Goal: Transaction & Acquisition: Purchase product/service

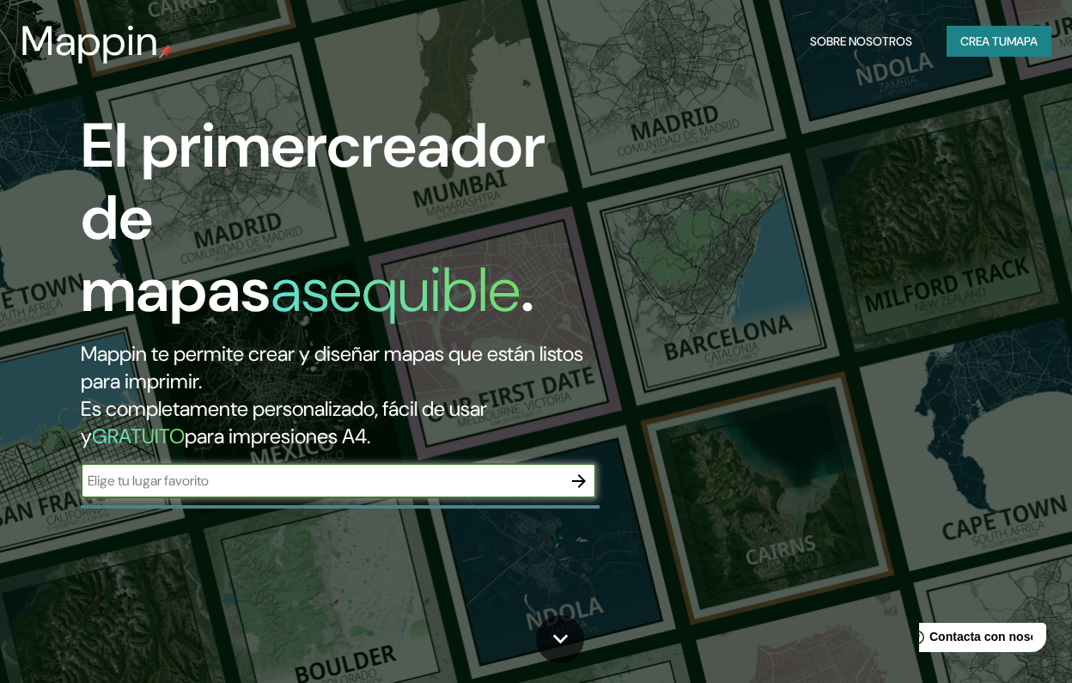
click at [504, 471] on input "text" at bounding box center [321, 481] width 481 height 20
type input "villa frei ñuñoa chile"
click at [581, 474] on icon "button" at bounding box center [579, 481] width 14 height 14
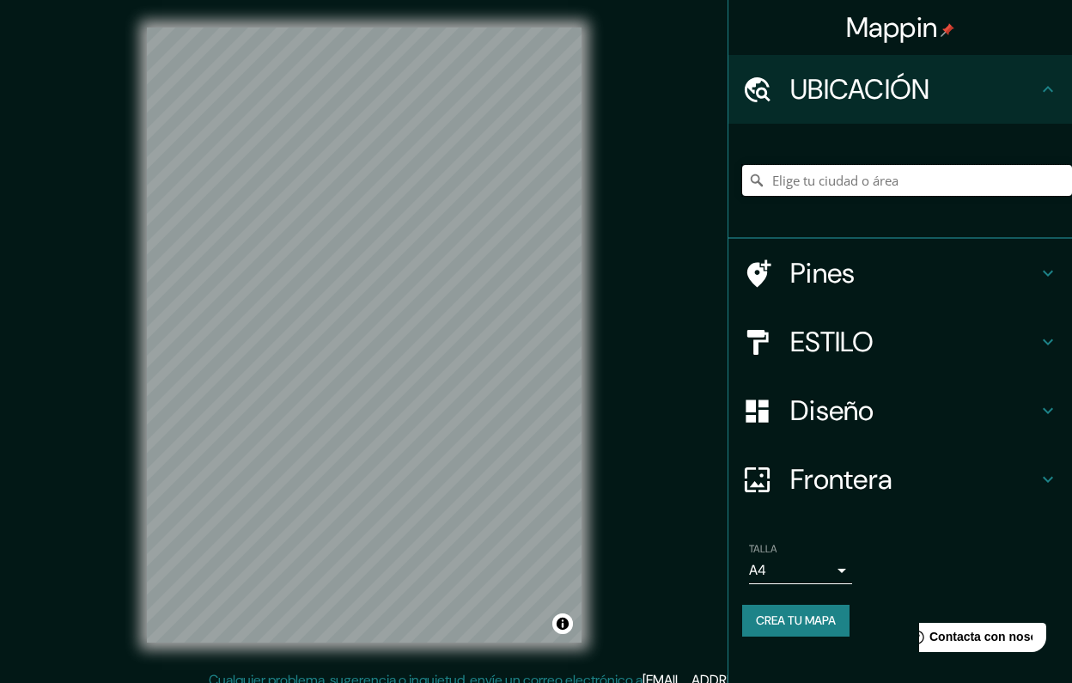
click at [869, 181] on input "Elige tu ciudad o área" at bounding box center [907, 180] width 330 height 31
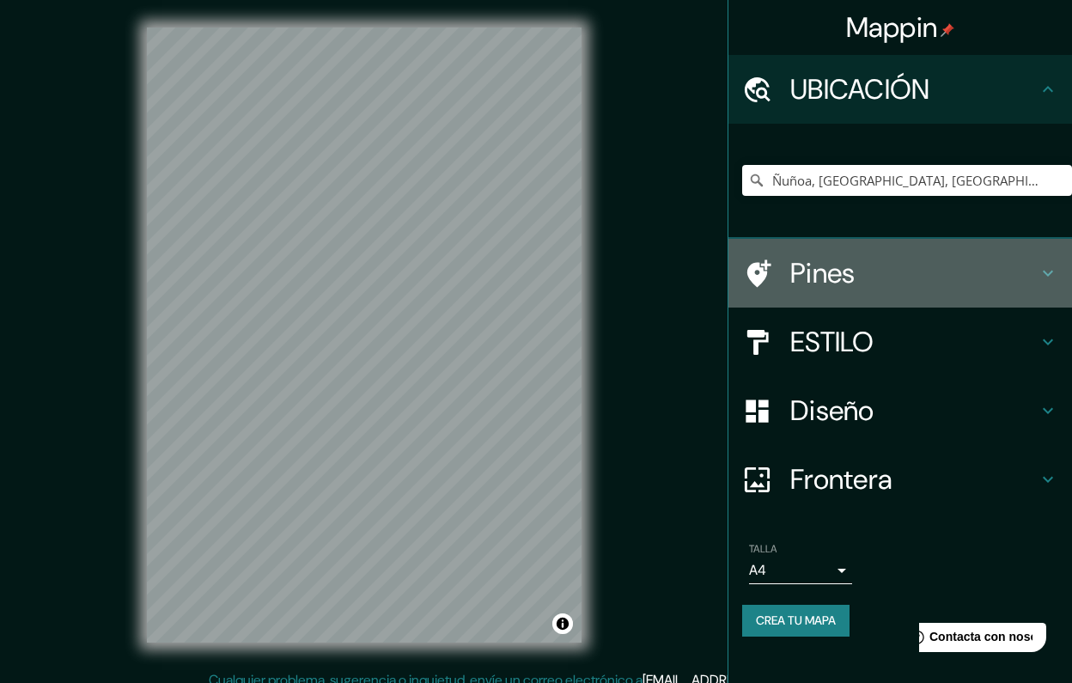
click at [834, 276] on h4 "Pines" at bounding box center [913, 273] width 247 height 34
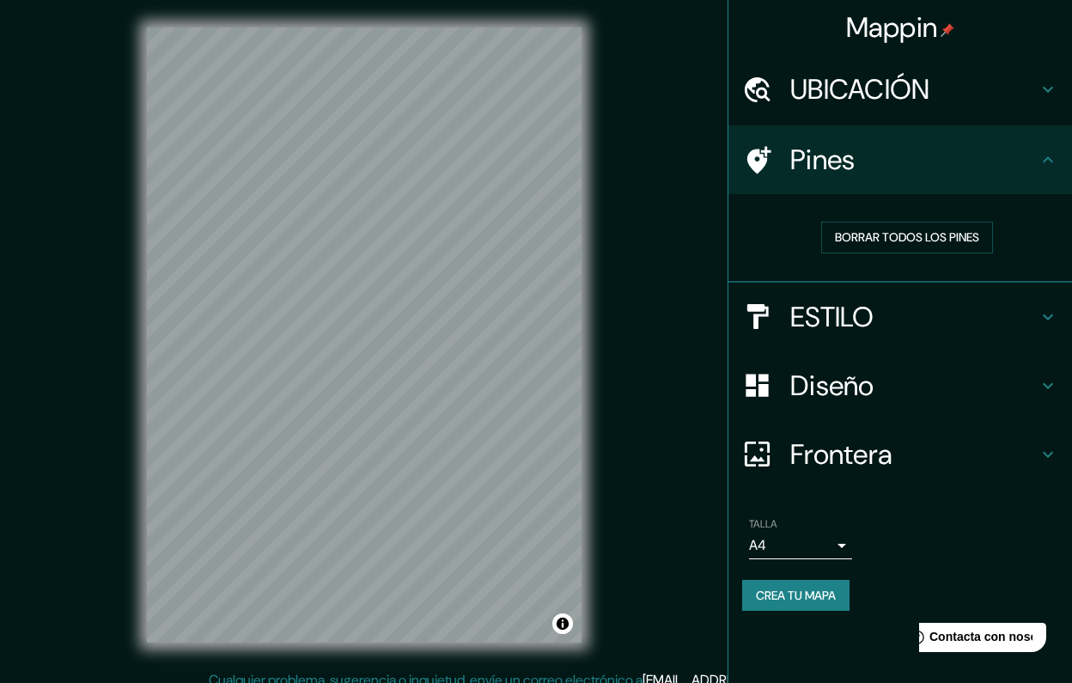
click at [1042, 159] on icon at bounding box center [1048, 159] width 21 height 21
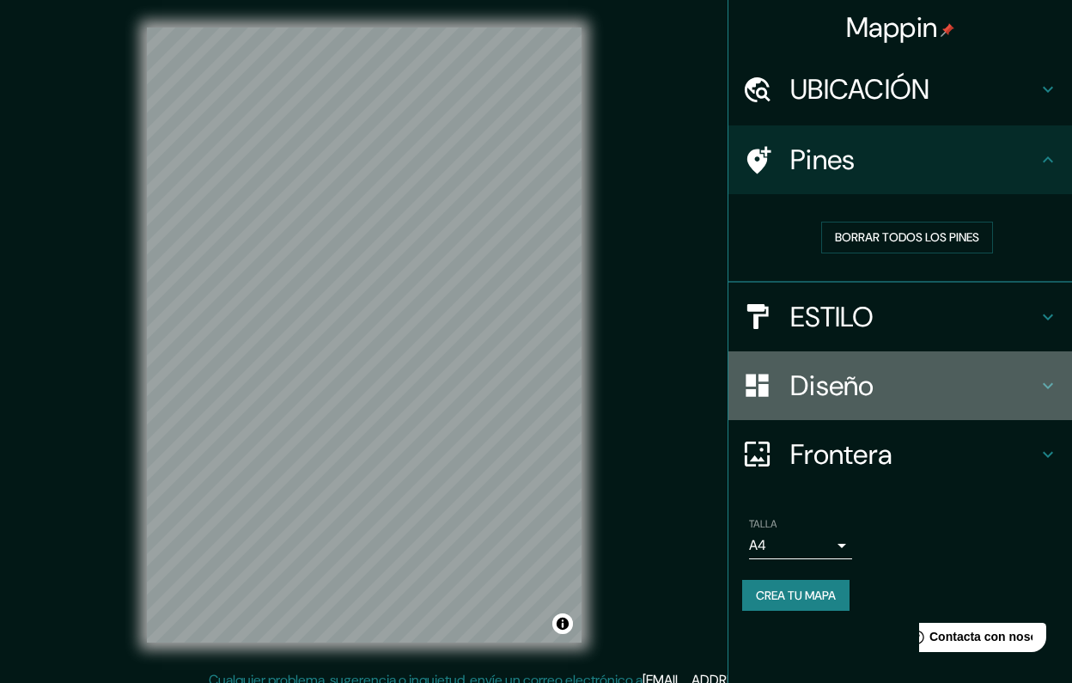
click at [996, 376] on h4 "Diseño" at bounding box center [913, 386] width 247 height 34
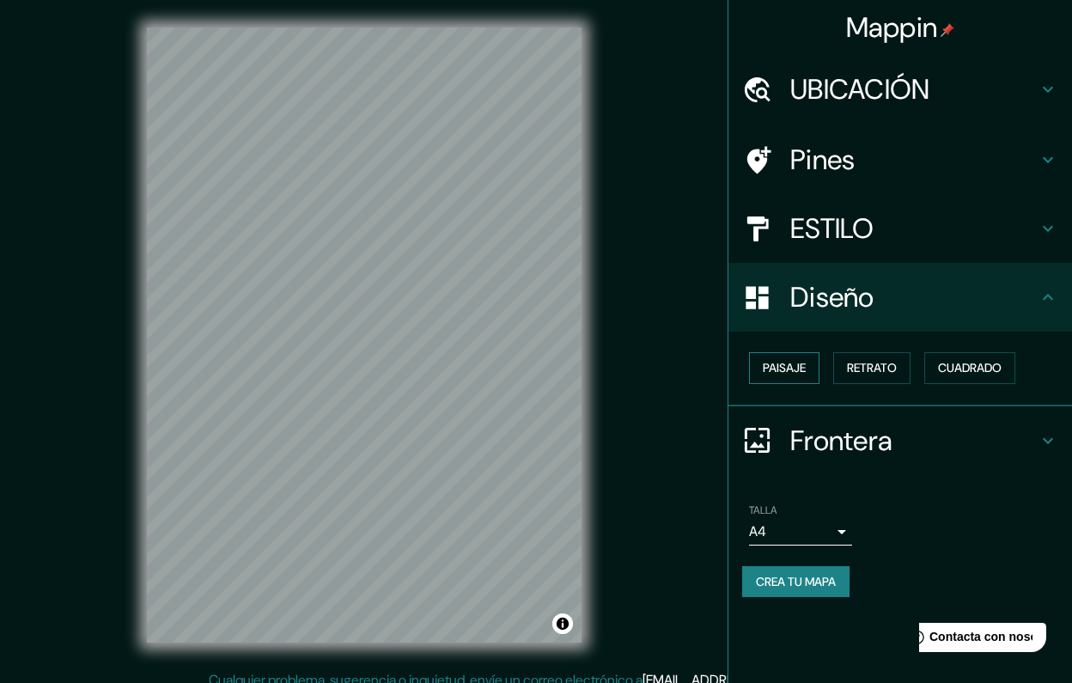
click at [787, 369] on button "Paisaje" at bounding box center [784, 368] width 70 height 32
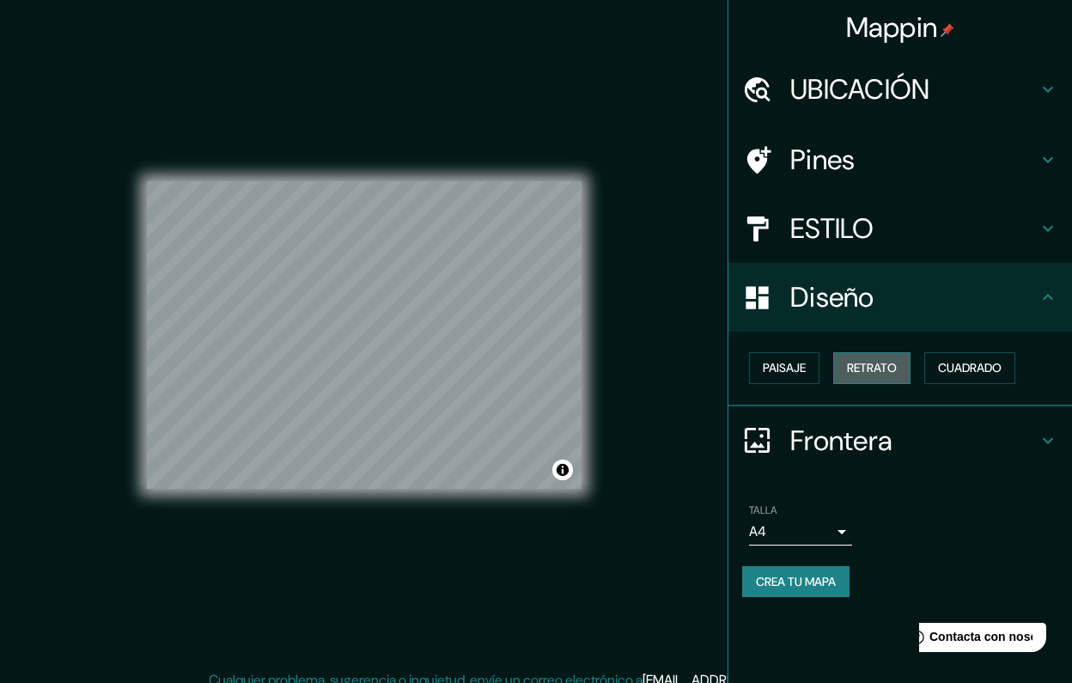
click at [869, 360] on button "Retrato" at bounding box center [871, 368] width 77 height 32
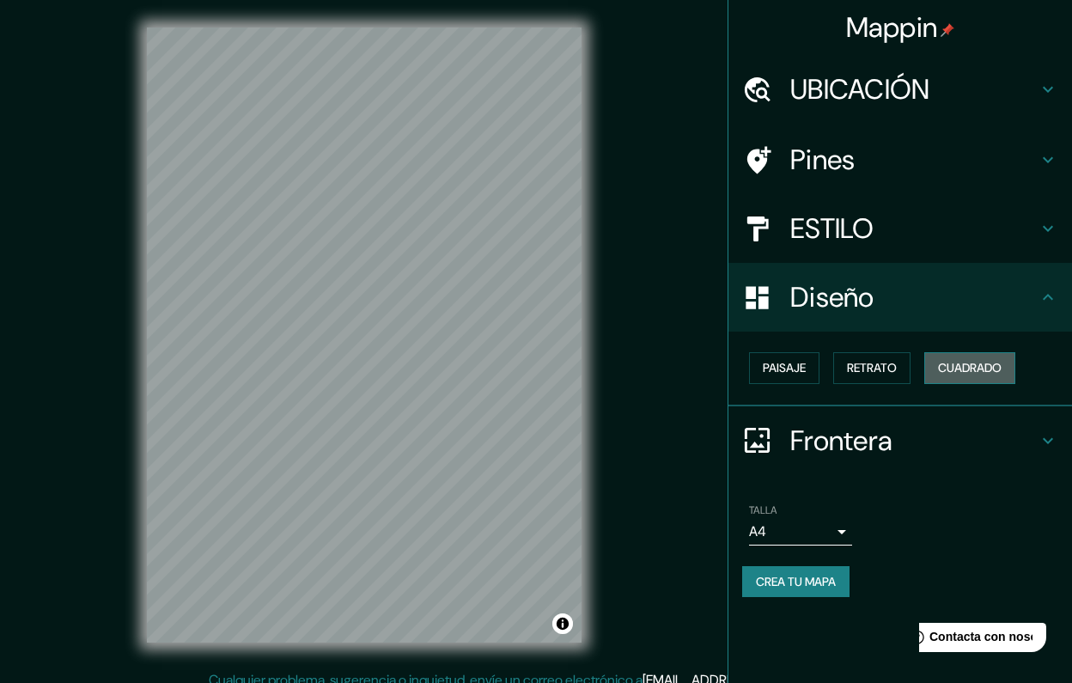
click at [960, 363] on button "Cuadrado" at bounding box center [969, 368] width 91 height 32
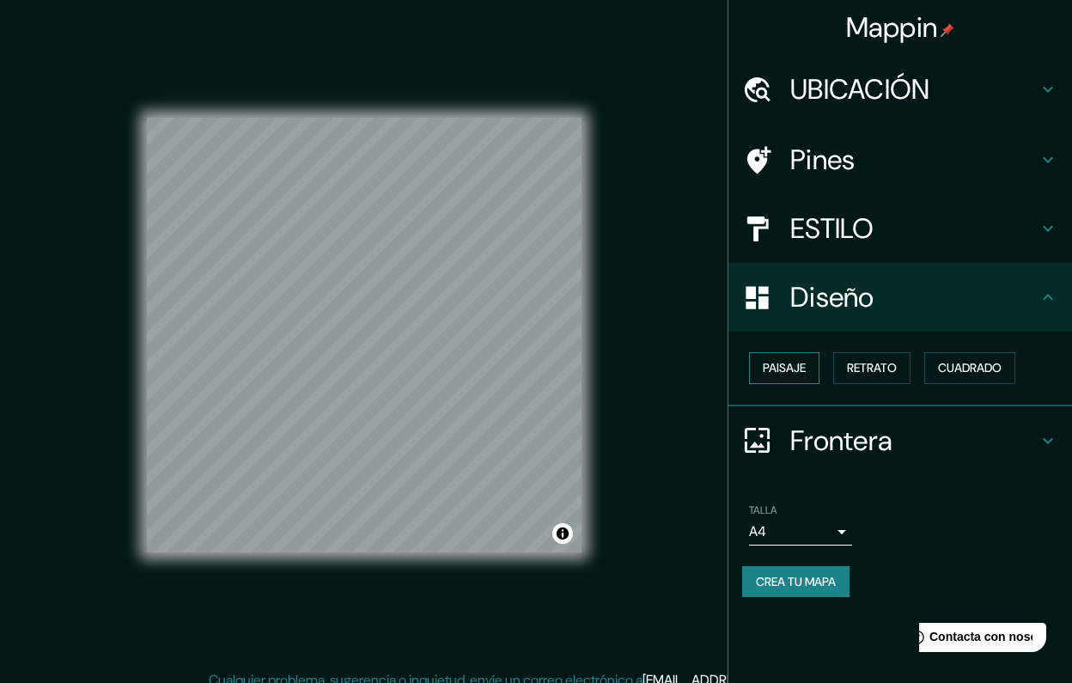
click at [781, 368] on button "Paisaje" at bounding box center [784, 368] width 70 height 32
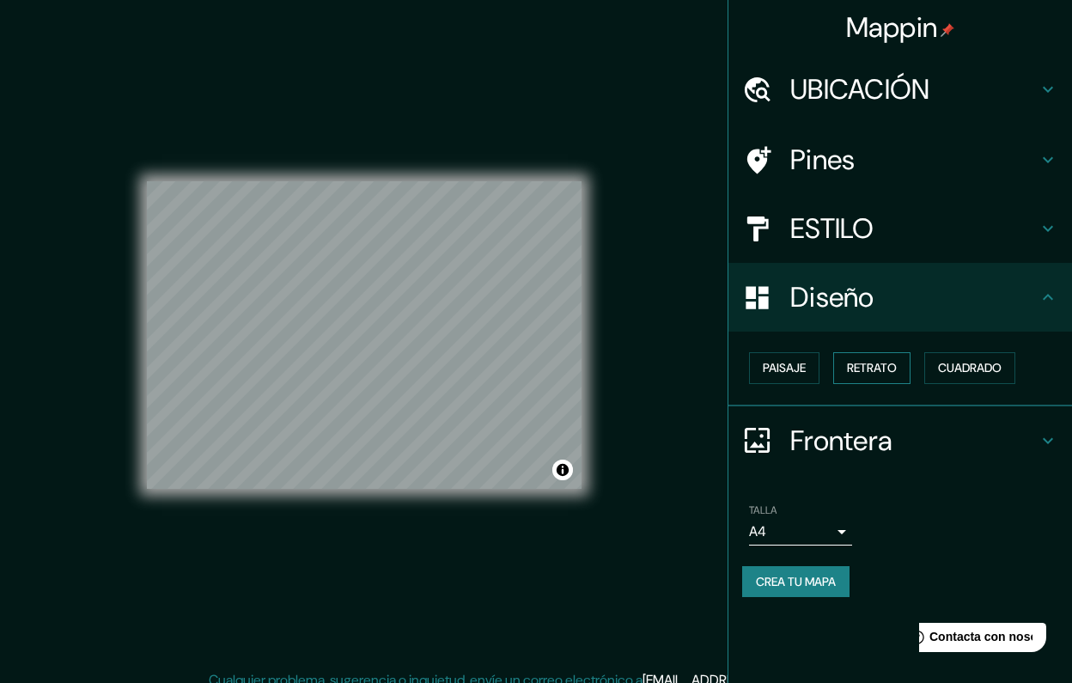
click at [877, 367] on button "Retrato" at bounding box center [871, 368] width 77 height 32
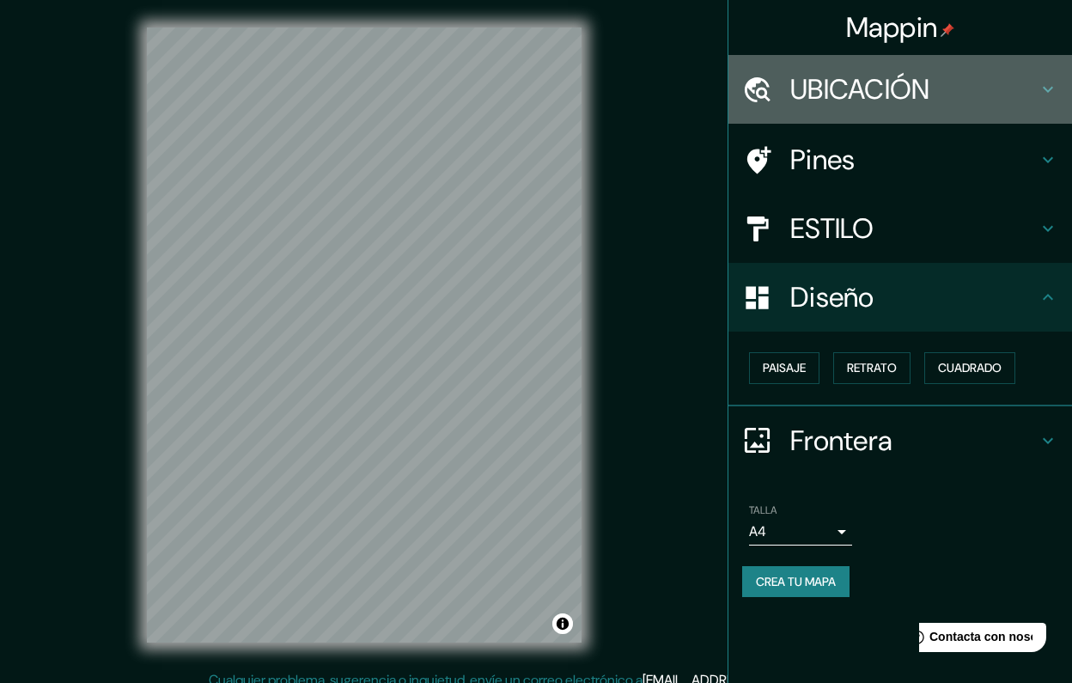
click at [851, 119] on div "UBICACIÓN" at bounding box center [901, 89] width 344 height 69
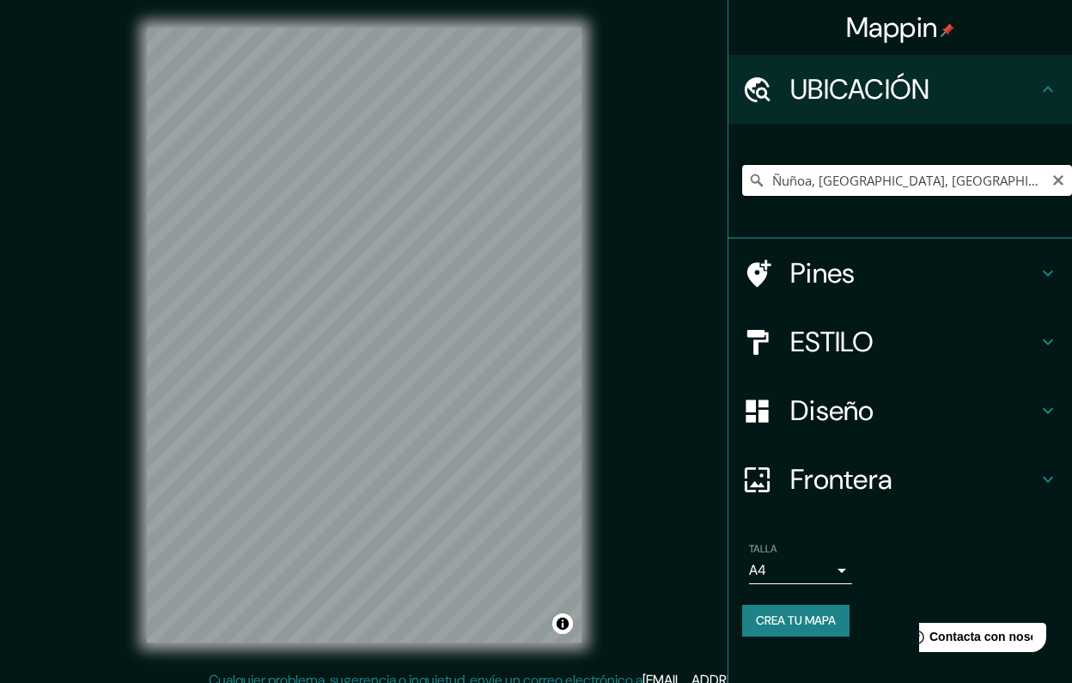
click at [776, 180] on input "Ñuñoa, [GEOGRAPHIC_DATA], [GEOGRAPHIC_DATA]" at bounding box center [907, 180] width 330 height 31
drag, startPoint x: 815, startPoint y: 180, endPoint x: 716, endPoint y: 179, distance: 99.7
click at [714, 179] on div "Mappin UBICACIÓN Ñuñoa, [GEOGRAPHIC_DATA], [GEOGRAPHIC_DATA] Pines ESTILO Diseñ…" at bounding box center [536, 349] width 1072 height 698
drag, startPoint x: 816, startPoint y: 178, endPoint x: 747, endPoint y: 176, distance: 69.6
click at [747, 176] on input "Ñuñoa, [GEOGRAPHIC_DATA], [GEOGRAPHIC_DATA]" at bounding box center [907, 180] width 330 height 31
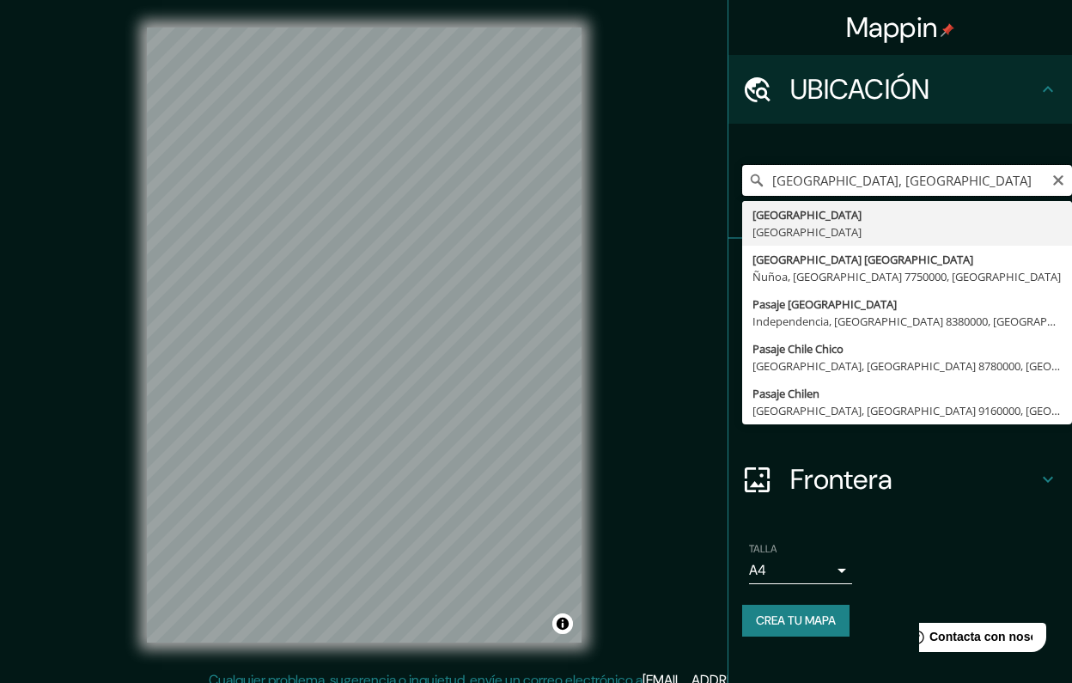
type input "[GEOGRAPHIC_DATA], [GEOGRAPHIC_DATA]"
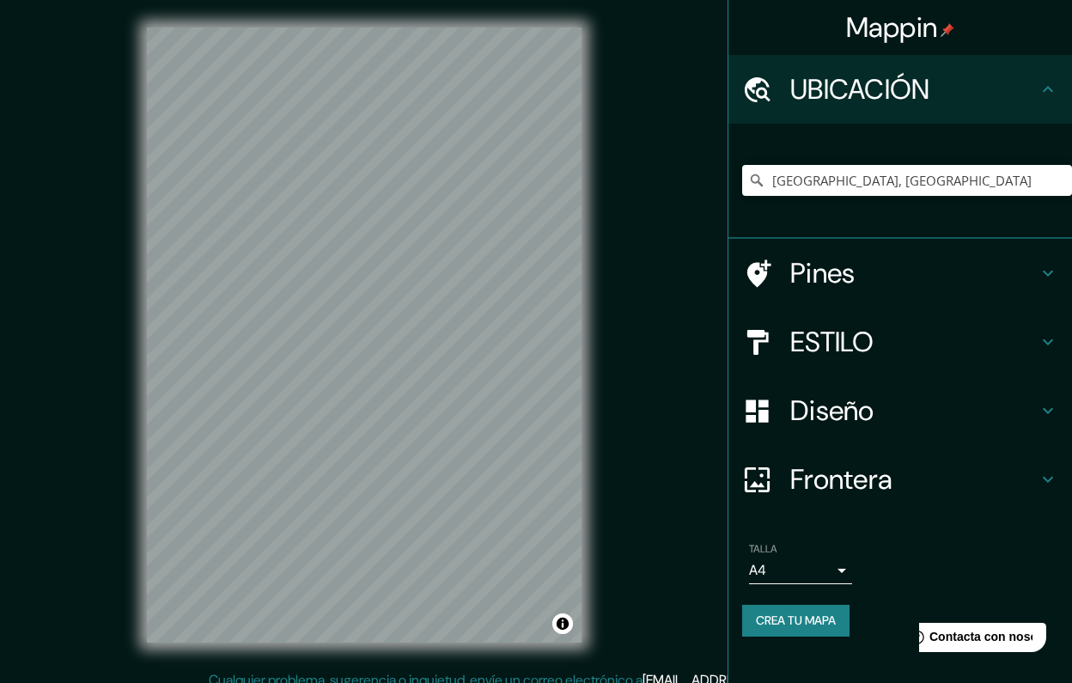
click at [809, 557] on body "Mappin UBICACIÓN [GEOGRAPHIC_DATA], [GEOGRAPHIC_DATA] [GEOGRAPHIC_DATA][PERSON_…" at bounding box center [536, 341] width 1072 height 683
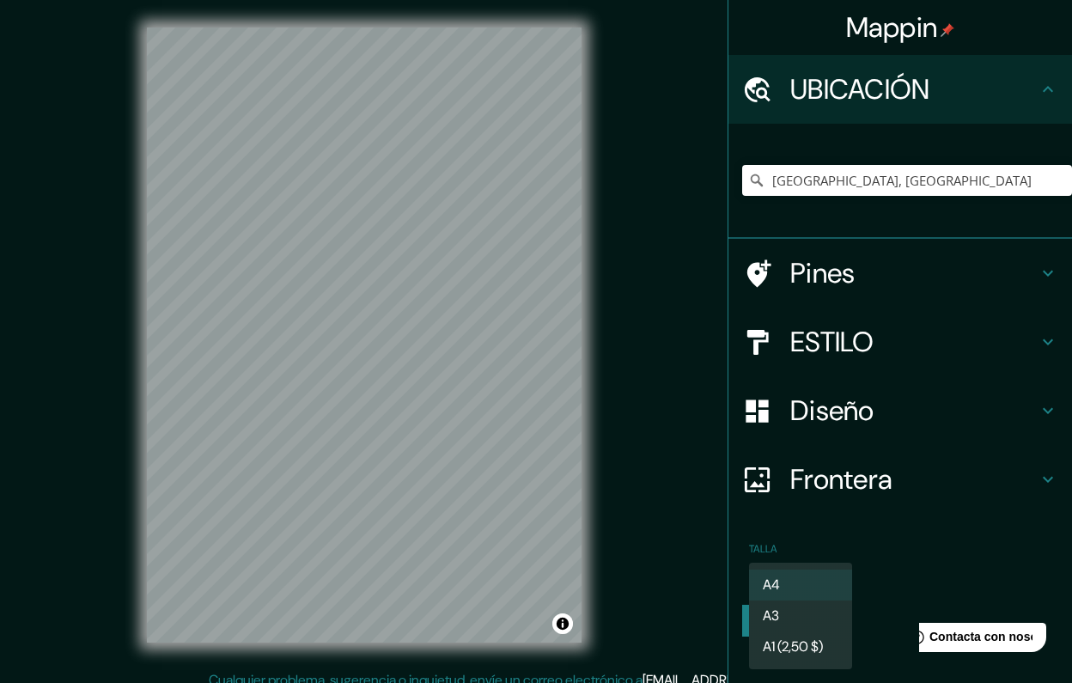
click at [795, 614] on li "A3" at bounding box center [800, 616] width 103 height 31
type input "a4"
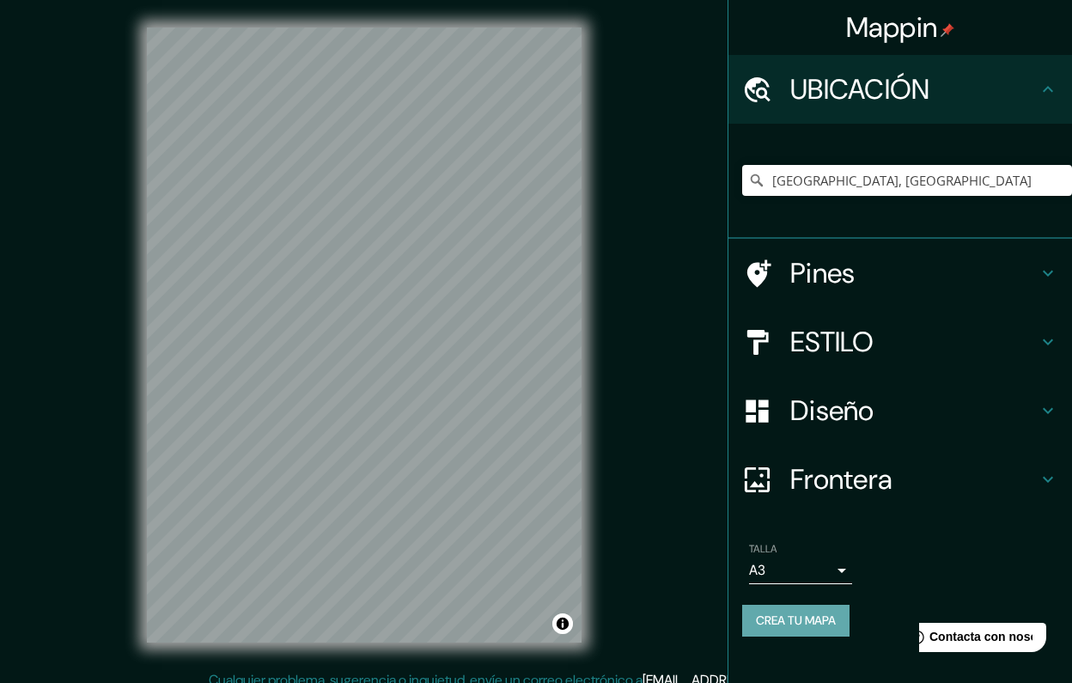
click at [811, 619] on button "CREA TU MAPA" at bounding box center [795, 621] width 107 height 32
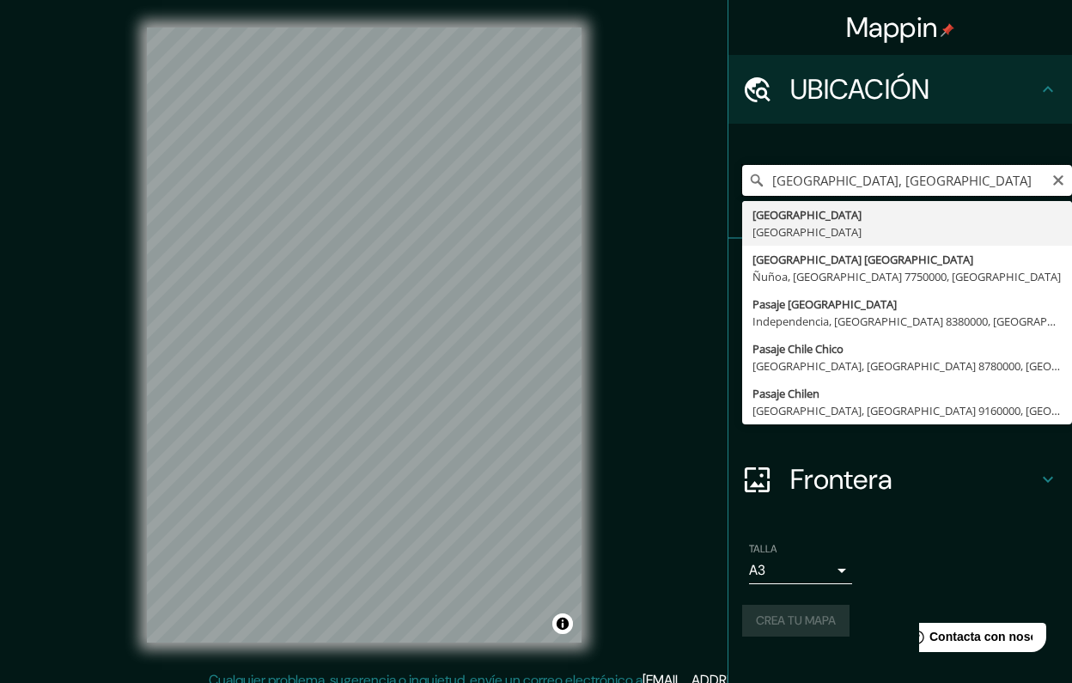
click at [772, 180] on input "[GEOGRAPHIC_DATA], [GEOGRAPHIC_DATA]" at bounding box center [907, 180] width 330 height 31
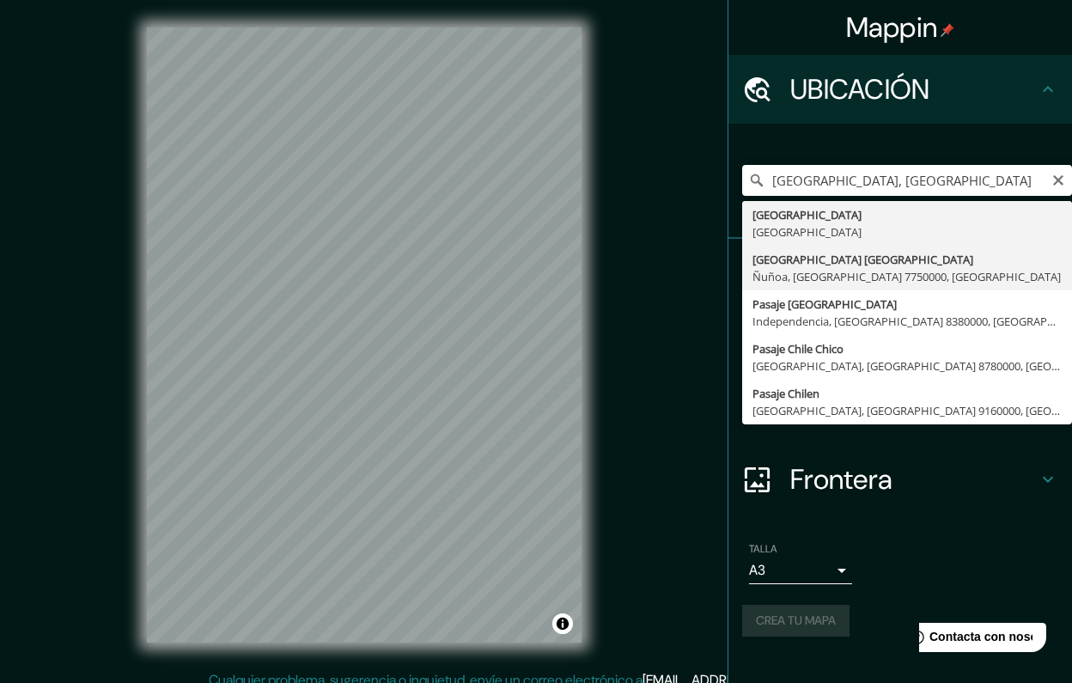
type input "[GEOGRAPHIC_DATA] [GEOGRAPHIC_DATA], [GEOGRAPHIC_DATA], [GEOGRAPHIC_DATA] 77500…"
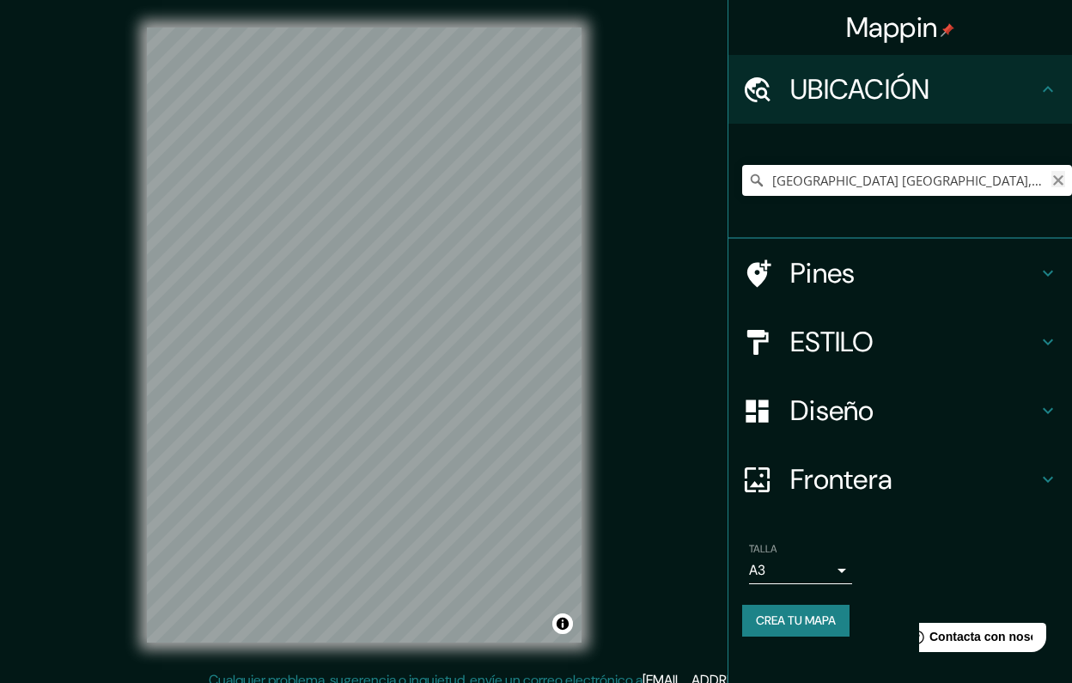
click at [1060, 180] on icon "borrar" at bounding box center [1058, 180] width 10 height 10
click at [917, 178] on input "Elige tu ciudad o área" at bounding box center [907, 180] width 330 height 31
paste input "Villa Frei Ñuñoa [GEOGRAPHIC_DATA]"
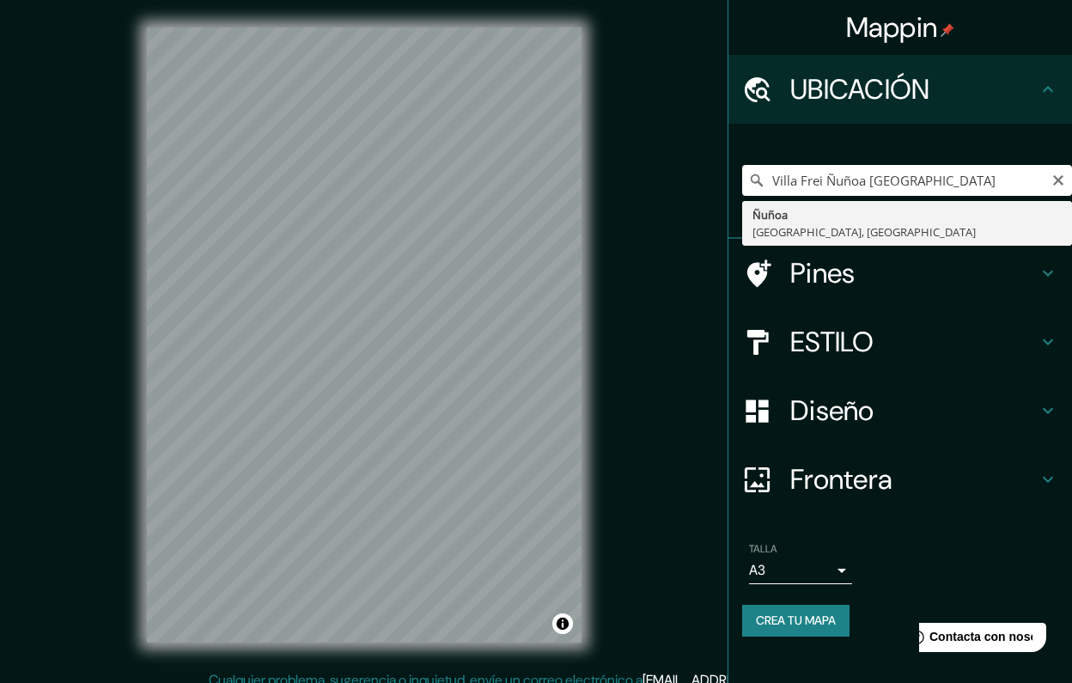
type input "Ñuñoa, [GEOGRAPHIC_DATA], [GEOGRAPHIC_DATA]"
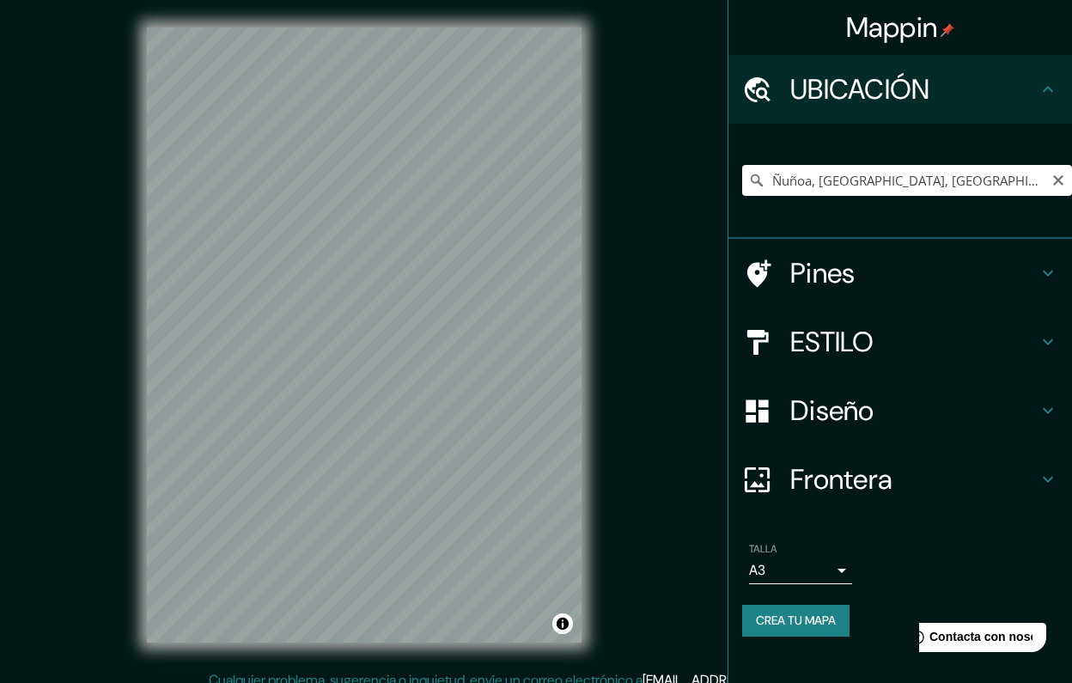
click at [1059, 186] on div "Ñuñoa, [GEOGRAPHIC_DATA], [GEOGRAPHIC_DATA]" at bounding box center [907, 180] width 330 height 31
click at [1059, 180] on icon "borrar" at bounding box center [1058, 180] width 10 height 10
paste input "[STREET_ADDRESS]"
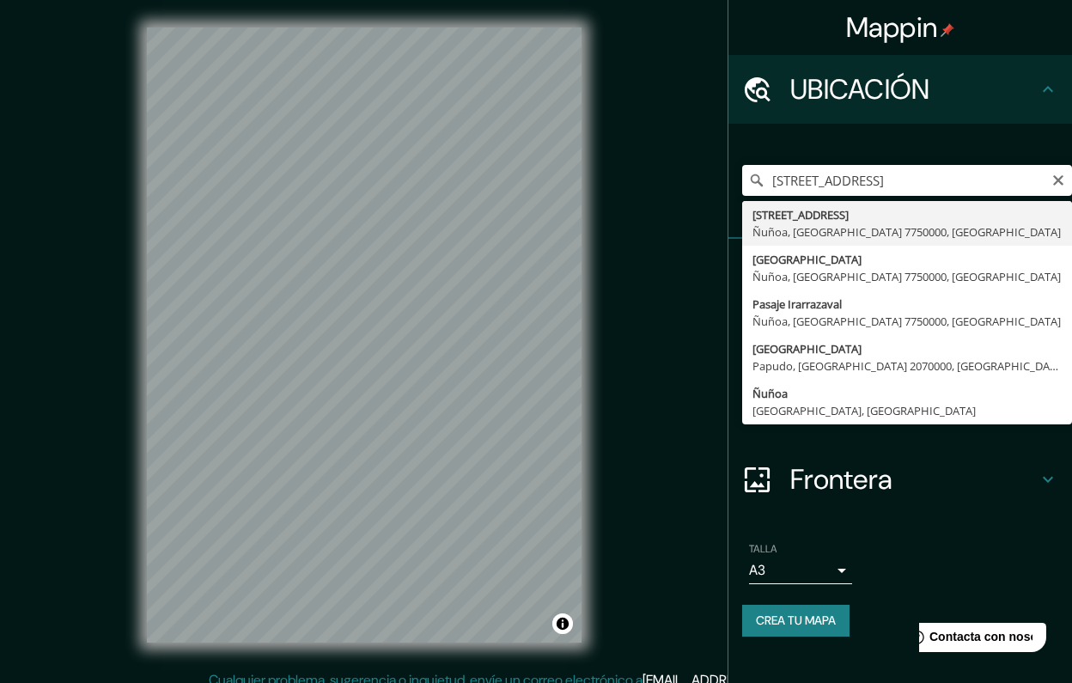
type input "[STREET_ADDRESS]"
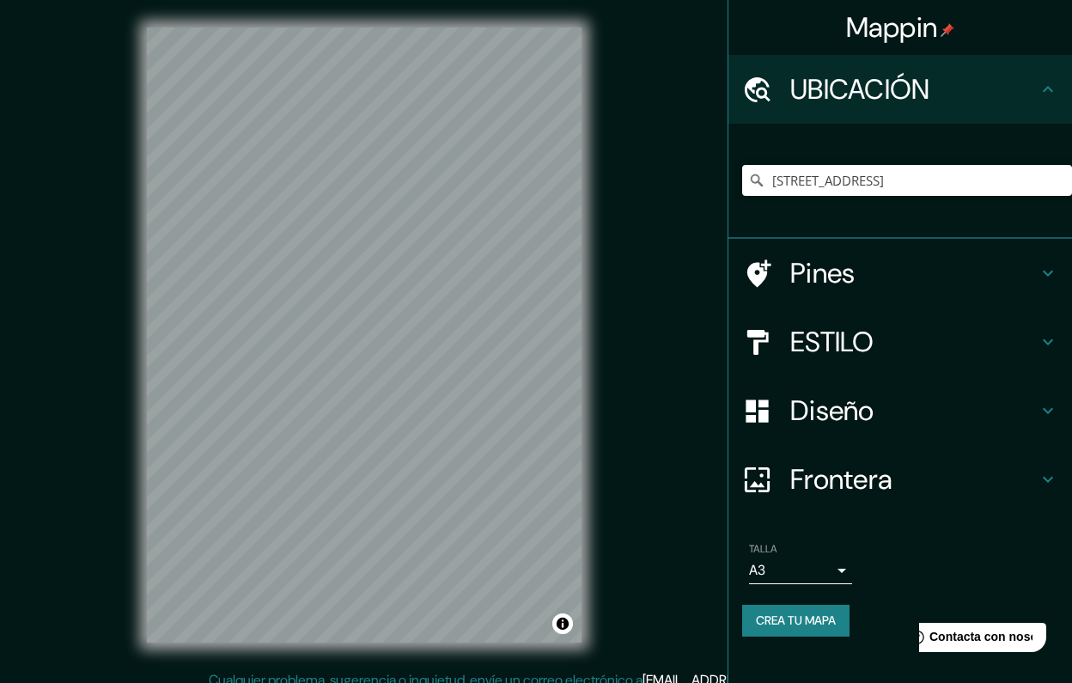
click at [976, 408] on h4 "Diseño" at bounding box center [913, 411] width 247 height 34
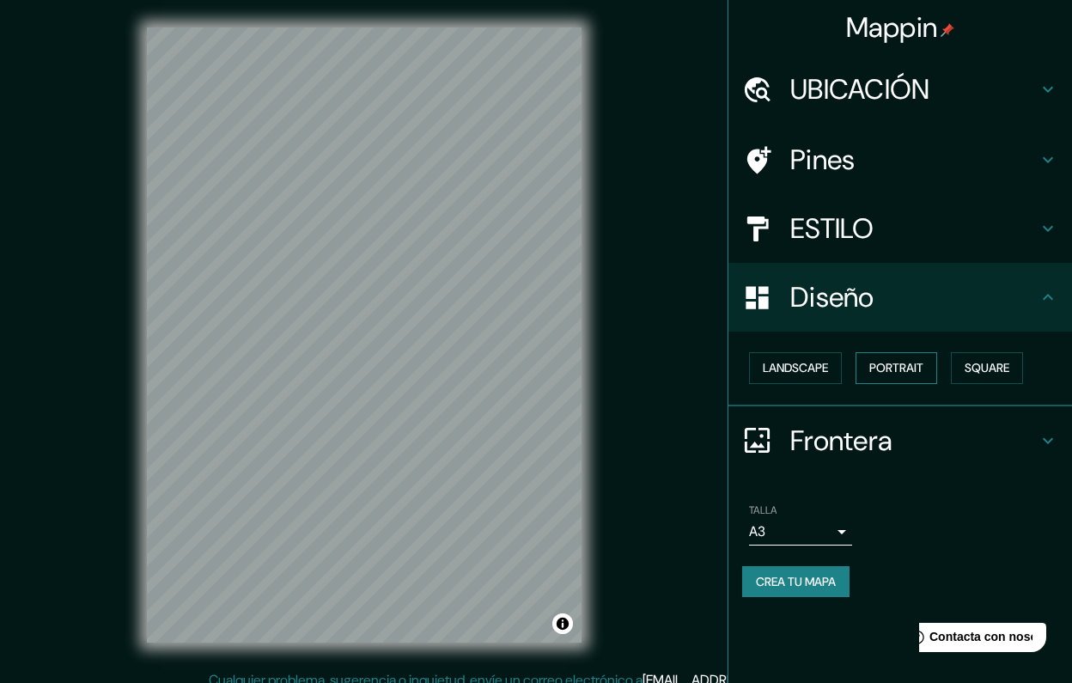
click at [902, 366] on button "Portrait" at bounding box center [897, 368] width 82 height 32
click at [821, 363] on button "Landscape" at bounding box center [795, 368] width 93 height 32
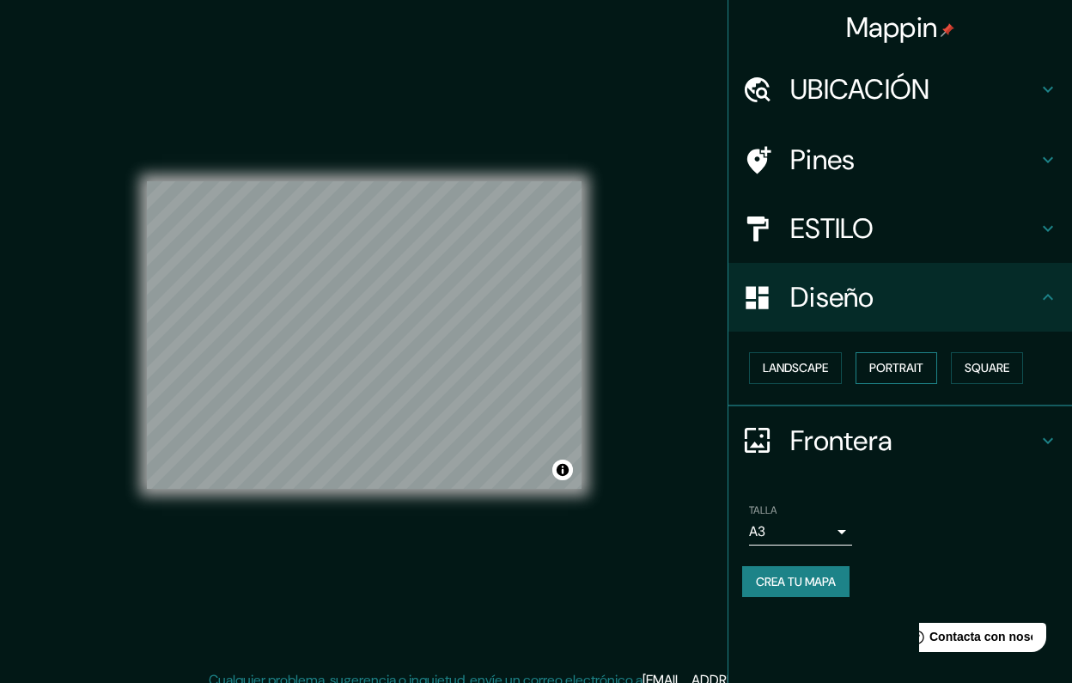
click at [920, 363] on button "Portrait" at bounding box center [897, 368] width 82 height 32
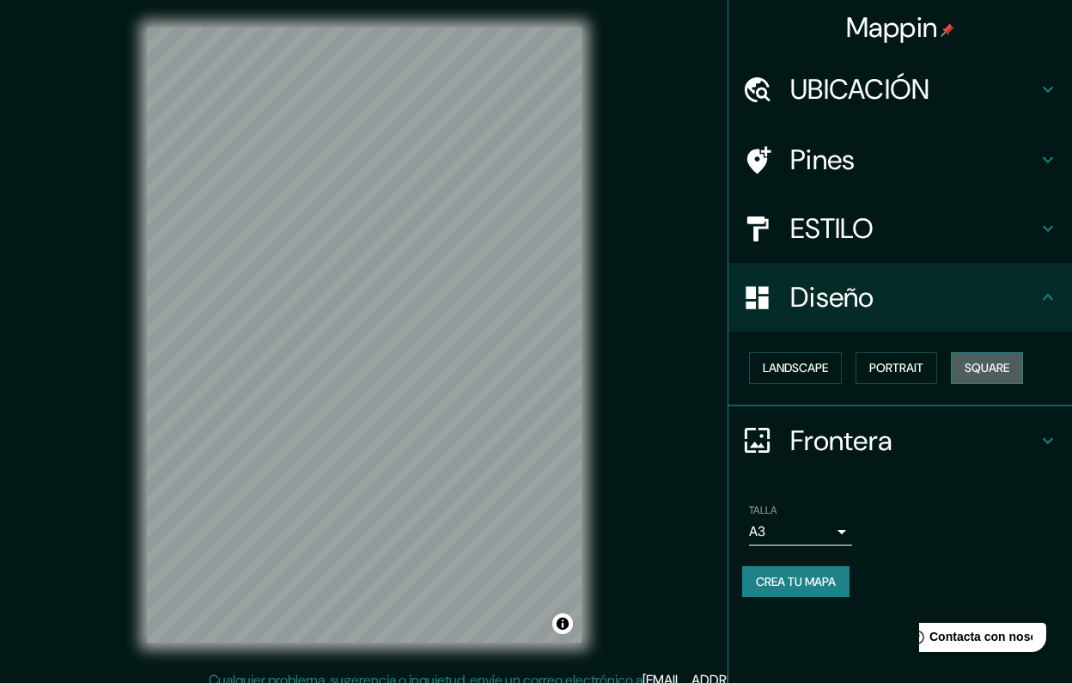
click at [974, 369] on button "Square" at bounding box center [987, 368] width 72 height 32
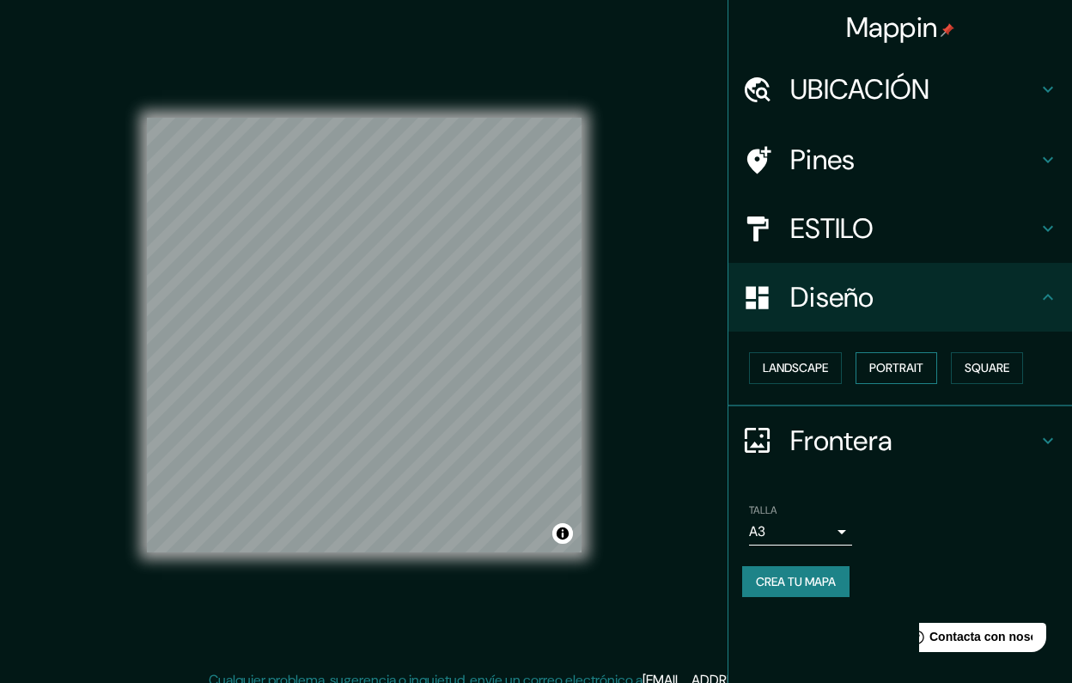
click at [874, 364] on button "Portrait" at bounding box center [897, 368] width 82 height 32
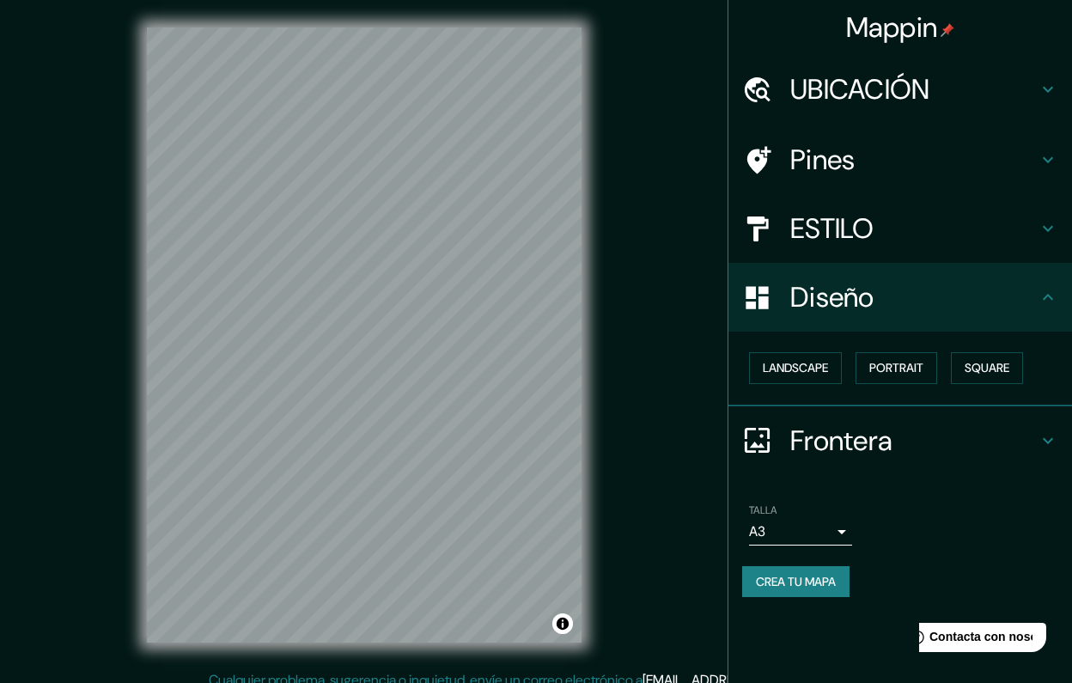
click at [815, 435] on h4 "Frontera" at bounding box center [913, 441] width 247 height 34
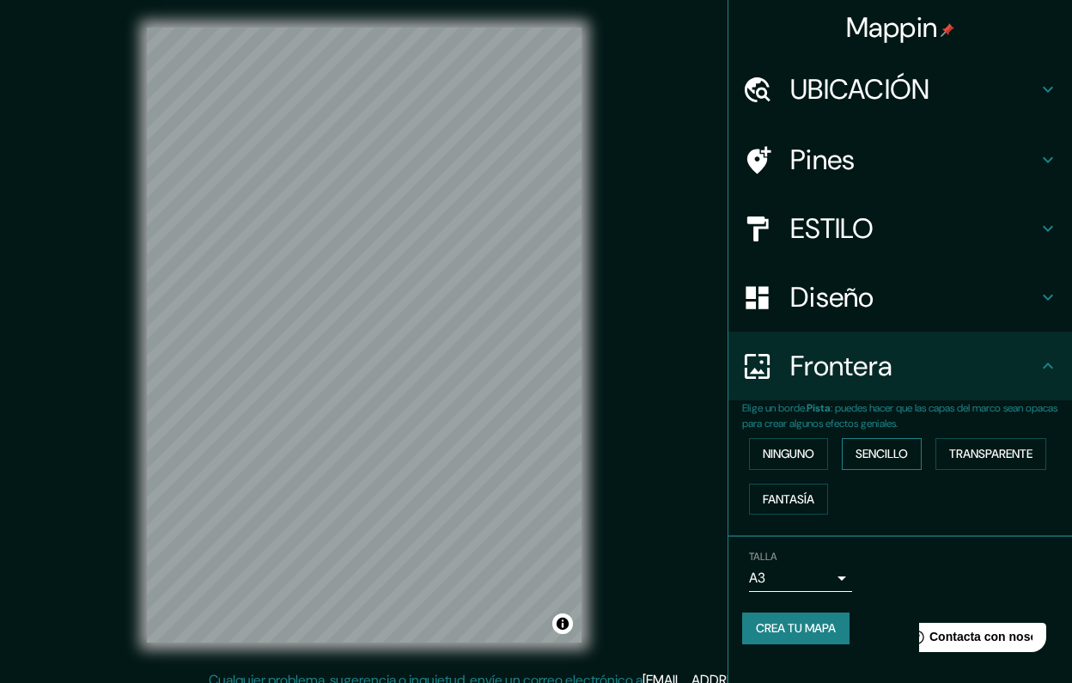
click at [883, 459] on button "Sencillo" at bounding box center [882, 454] width 80 height 32
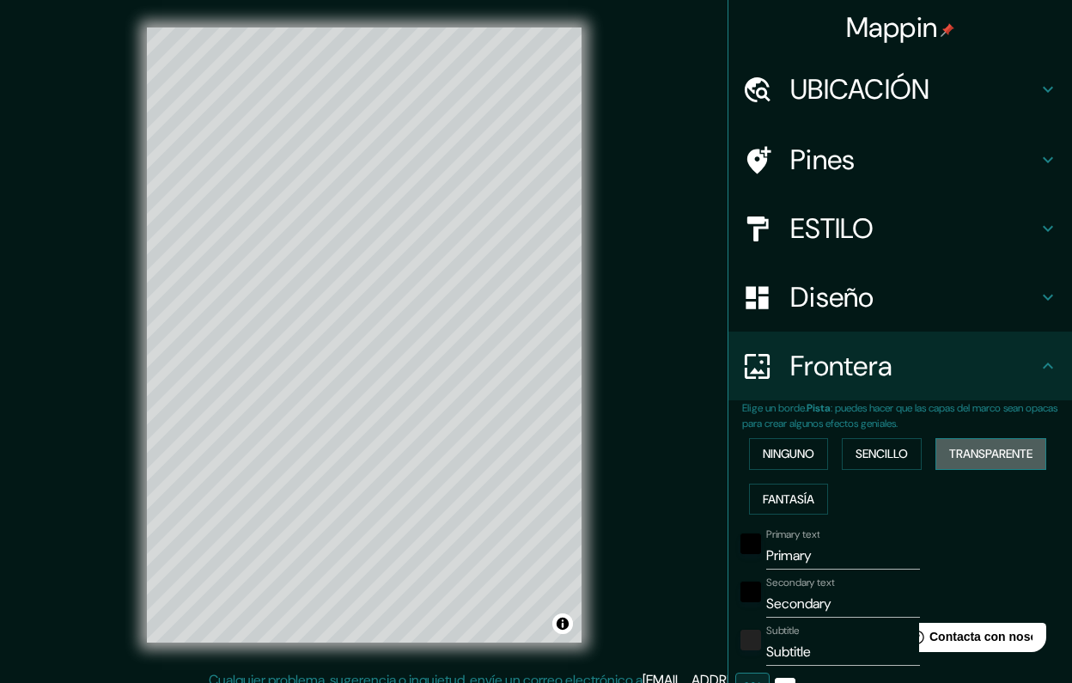
click at [980, 449] on button "TRANSPARENTE" at bounding box center [991, 454] width 111 height 32
click at [803, 497] on button "FANTASÍA" at bounding box center [788, 500] width 79 height 32
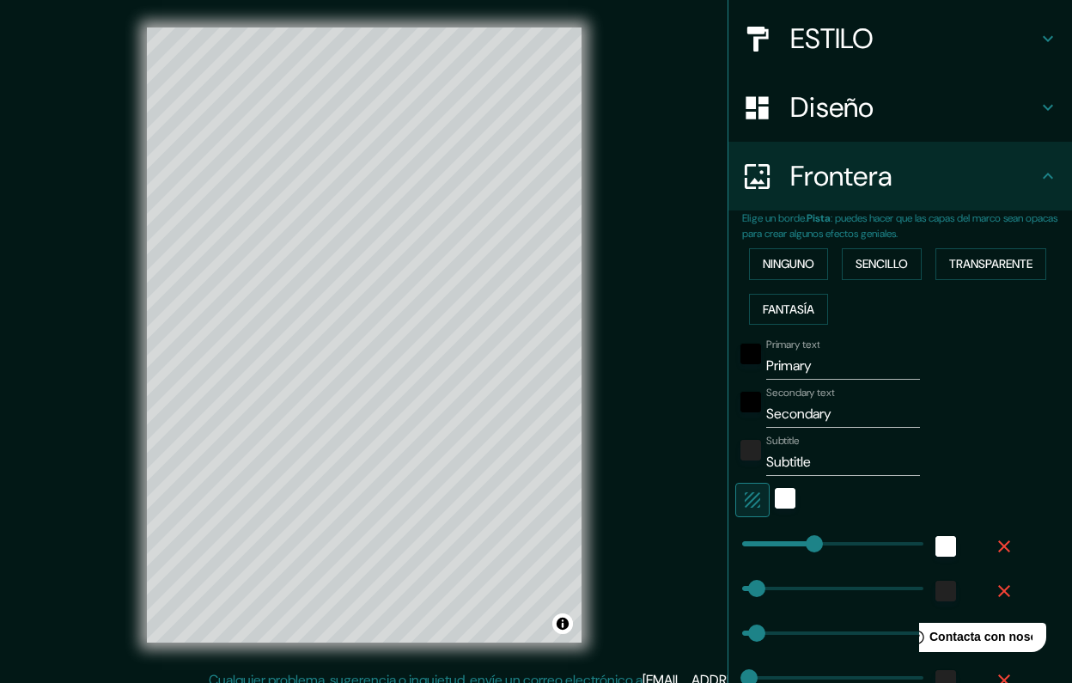
scroll to position [180, 0]
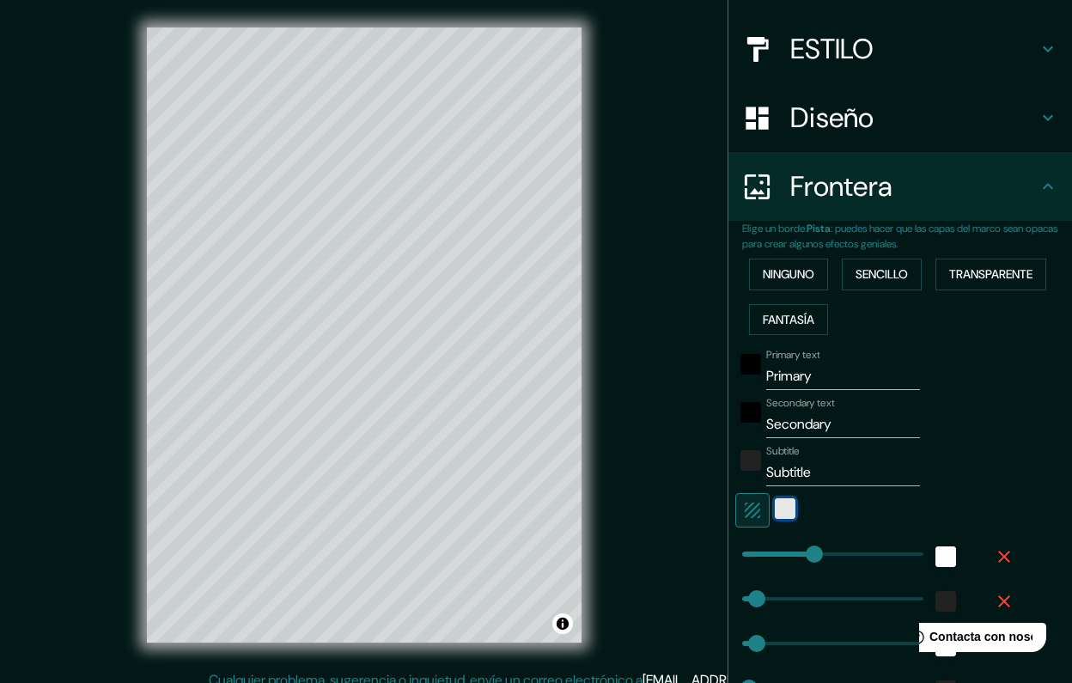
click at [784, 503] on div "white" at bounding box center [785, 508] width 21 height 21
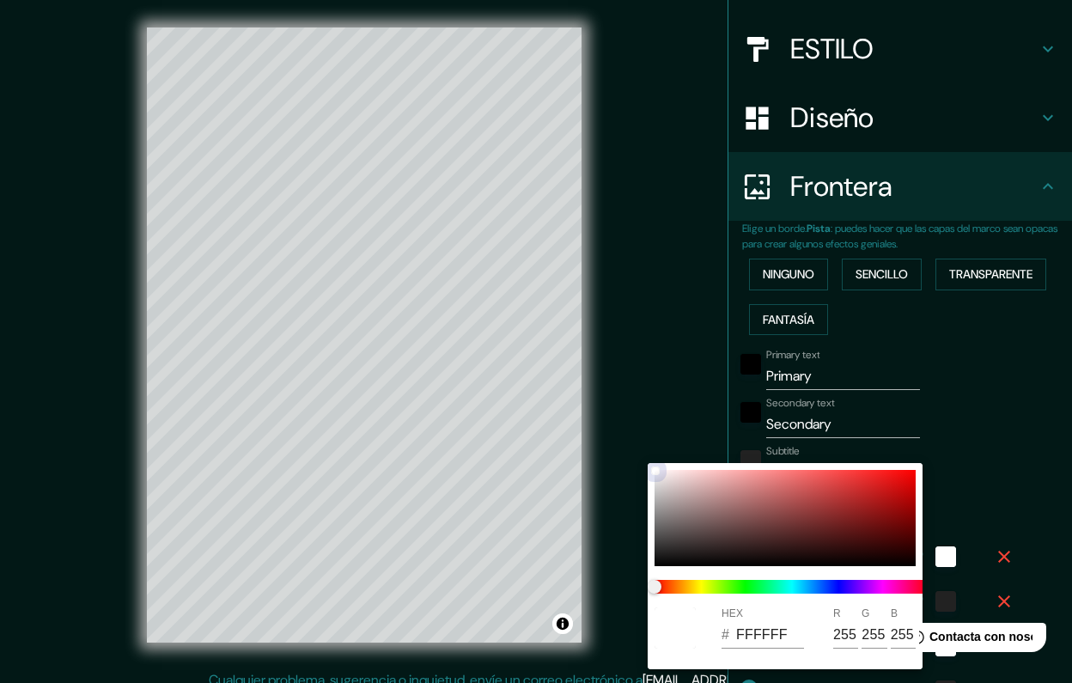
type input "202"
type input "40"
type input "20"
type input "852121"
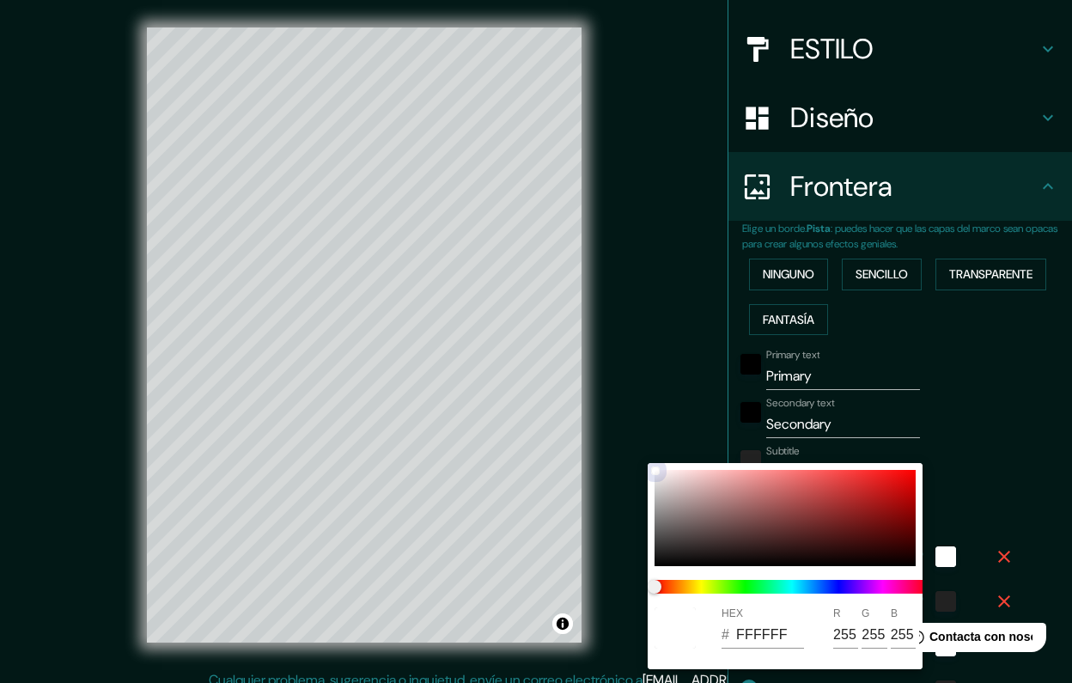
type input "133"
type input "33"
type input "202"
type input "40"
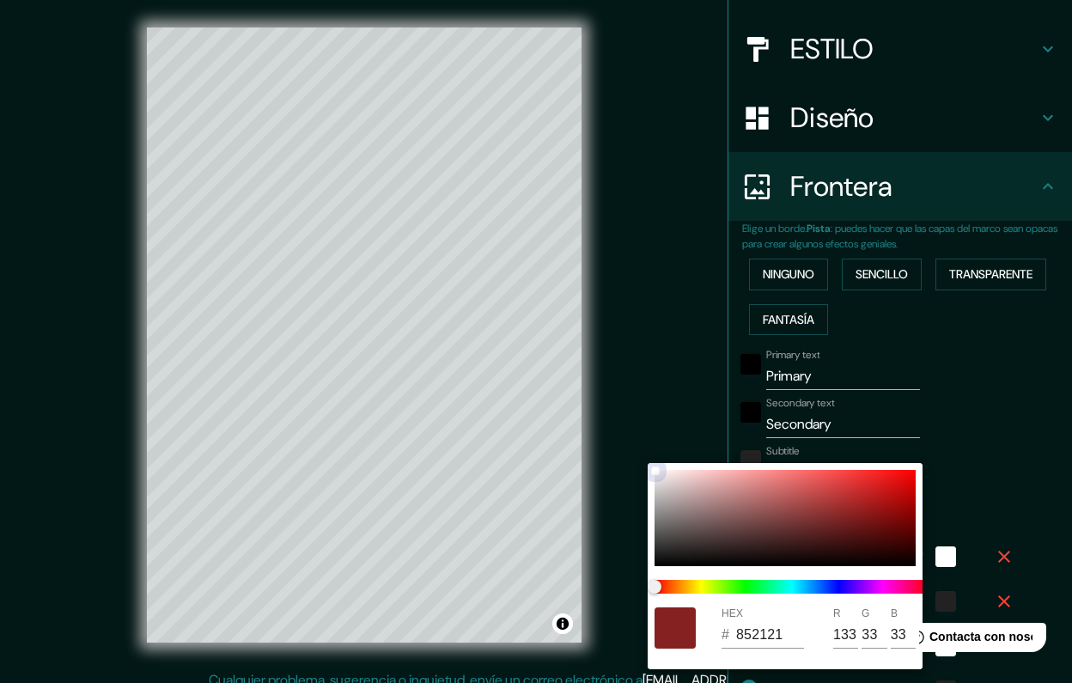
type input "40"
type input "20"
type input "882121"
type input "136"
type input "202"
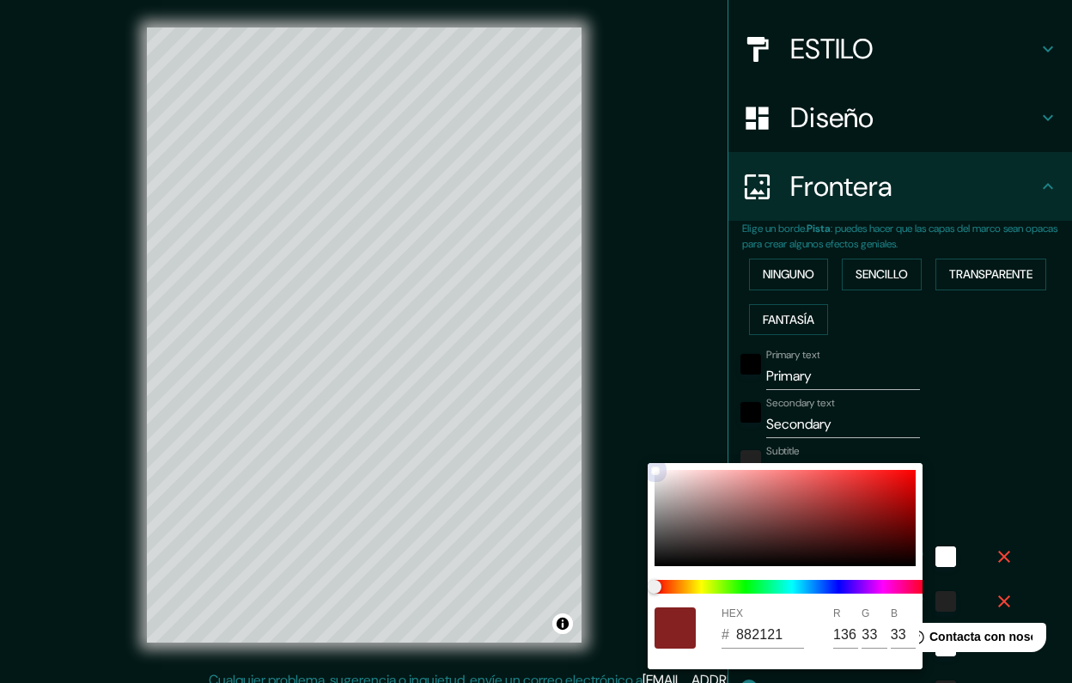
type input "40"
type input "20"
type input "B31C1C"
type input "179"
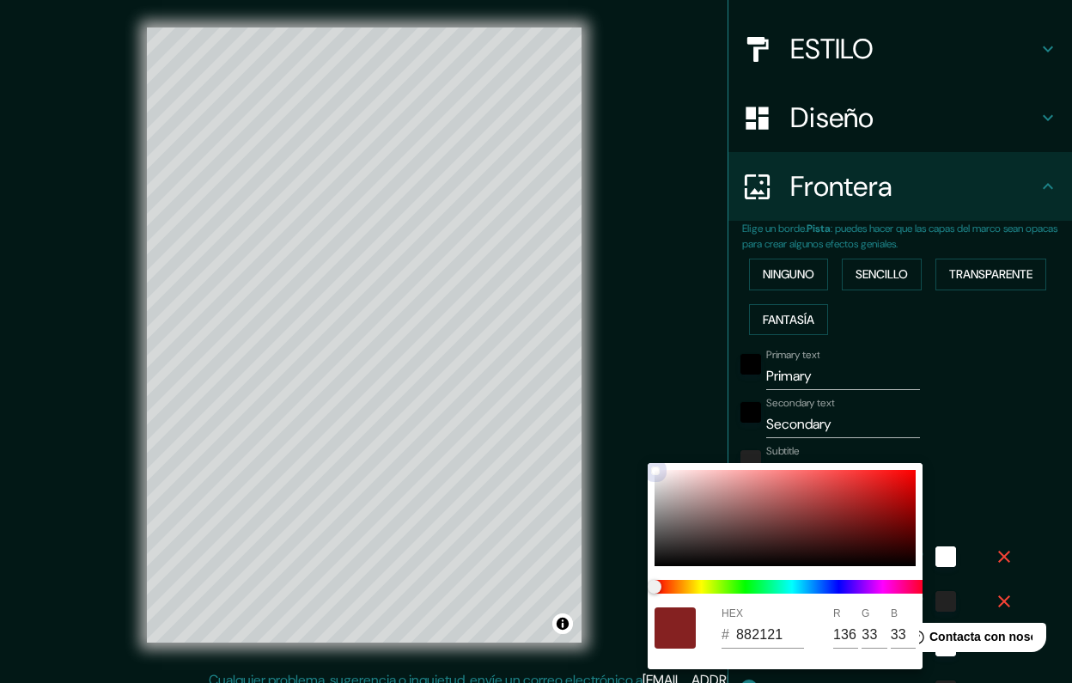
type input "28"
type input "202"
type input "40"
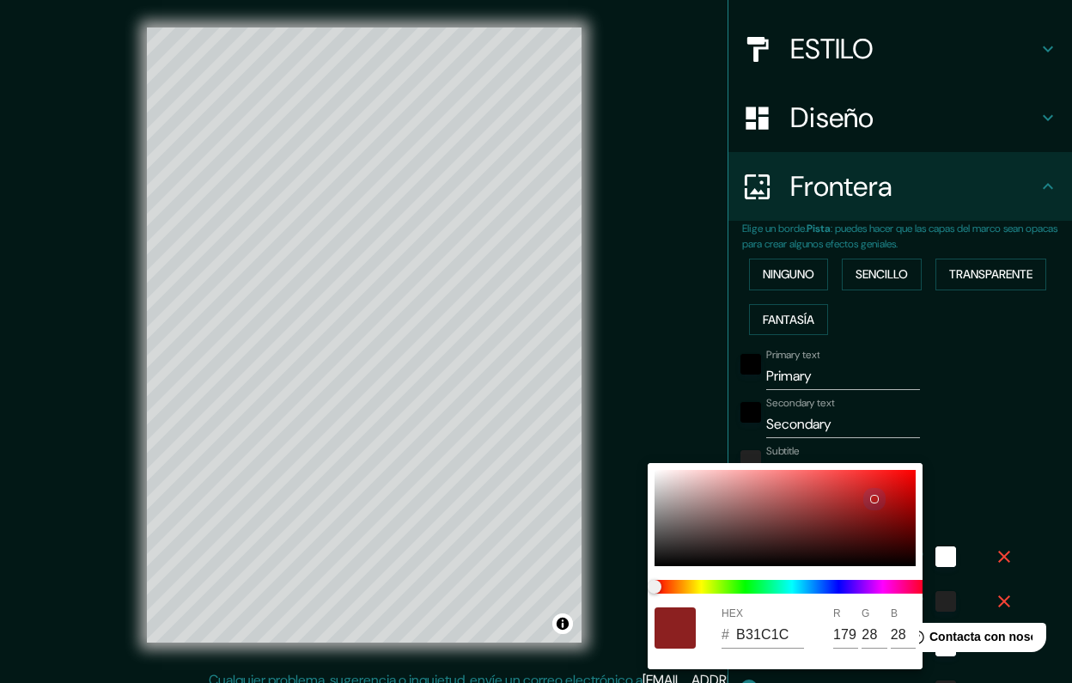
type input "20"
type input "C11919"
type input "193"
type input "25"
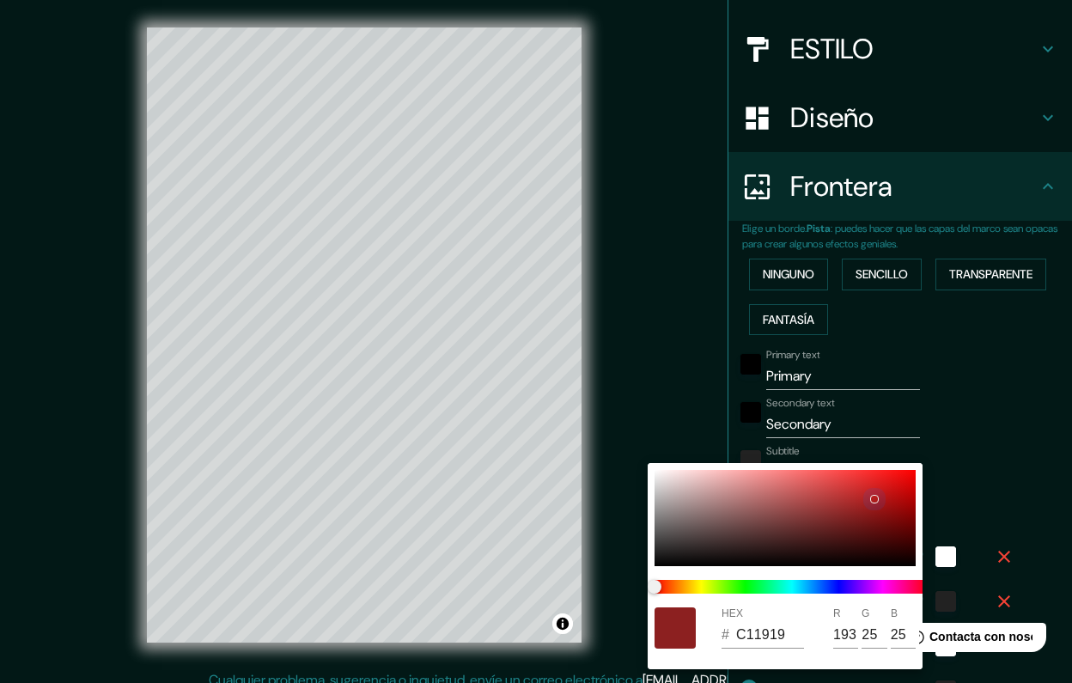
type input "202"
type input "40"
type input "20"
type input "C31818"
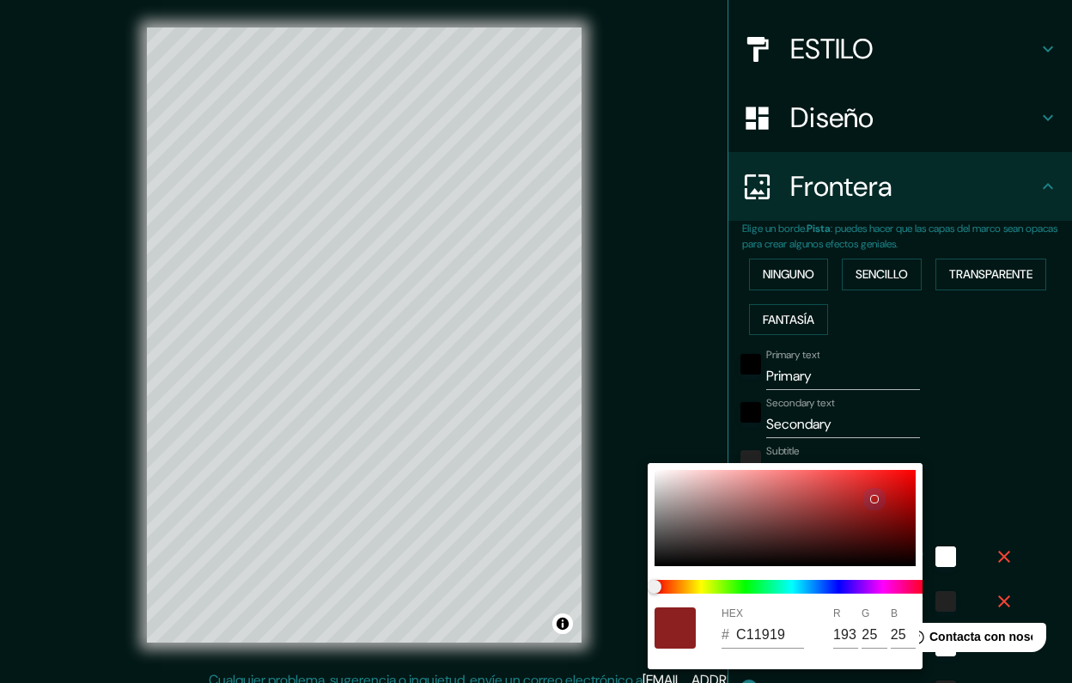
type input "195"
type input "24"
type input "202"
type input "40"
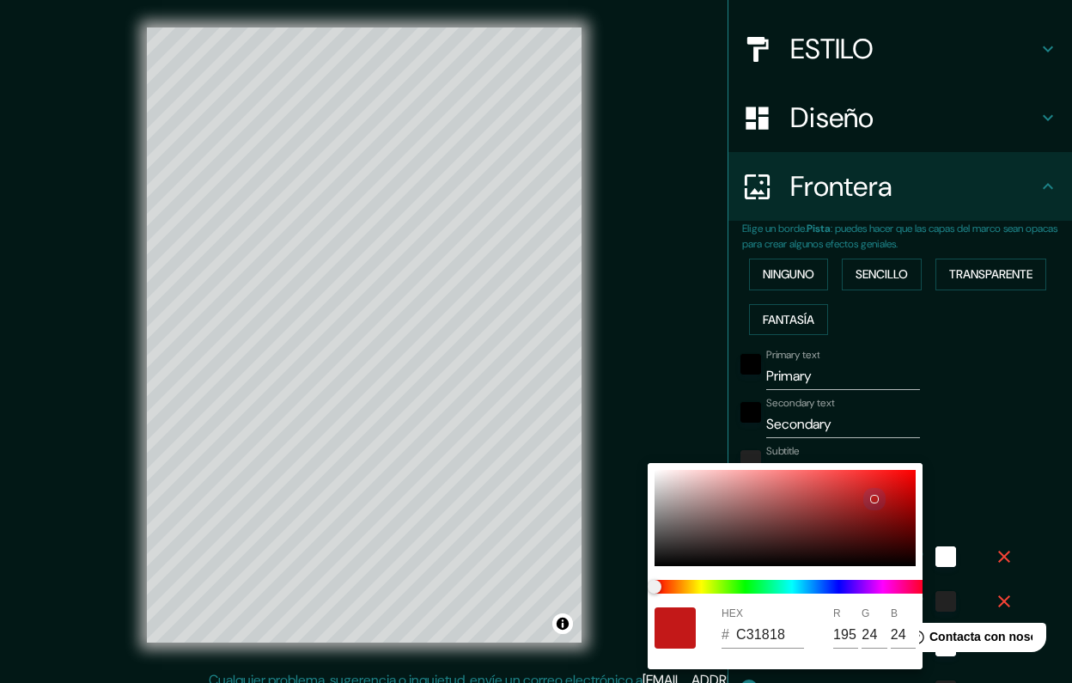
type input "40"
type input "20"
type input "BF1717"
type input "191"
type input "23"
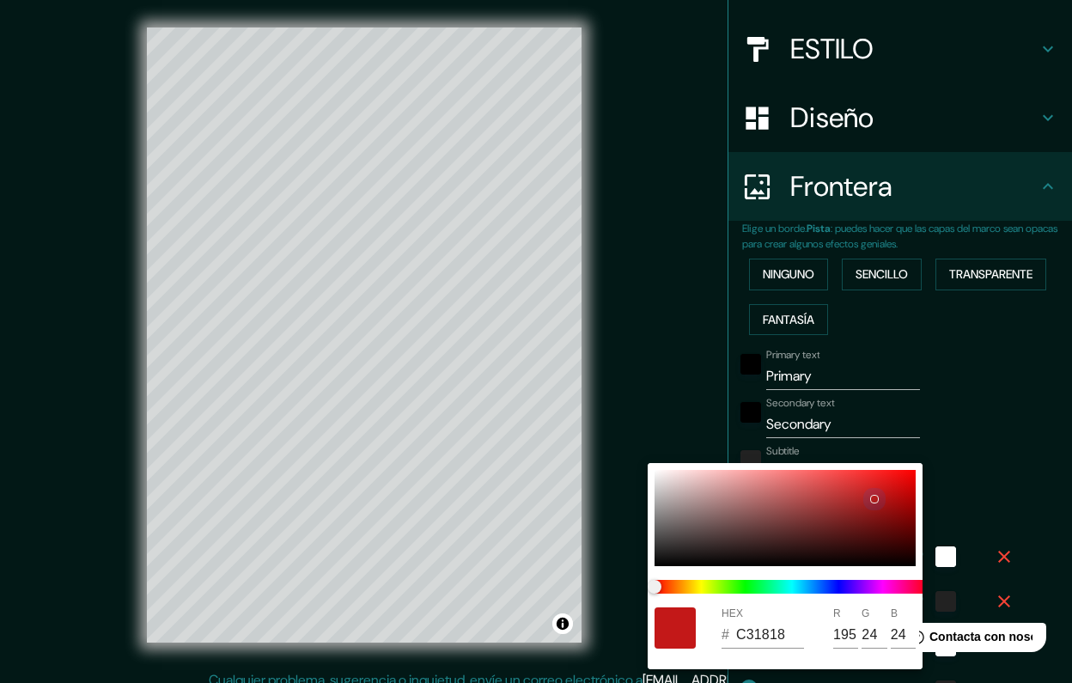
type input "23"
type input "202"
type input "40"
type input "20"
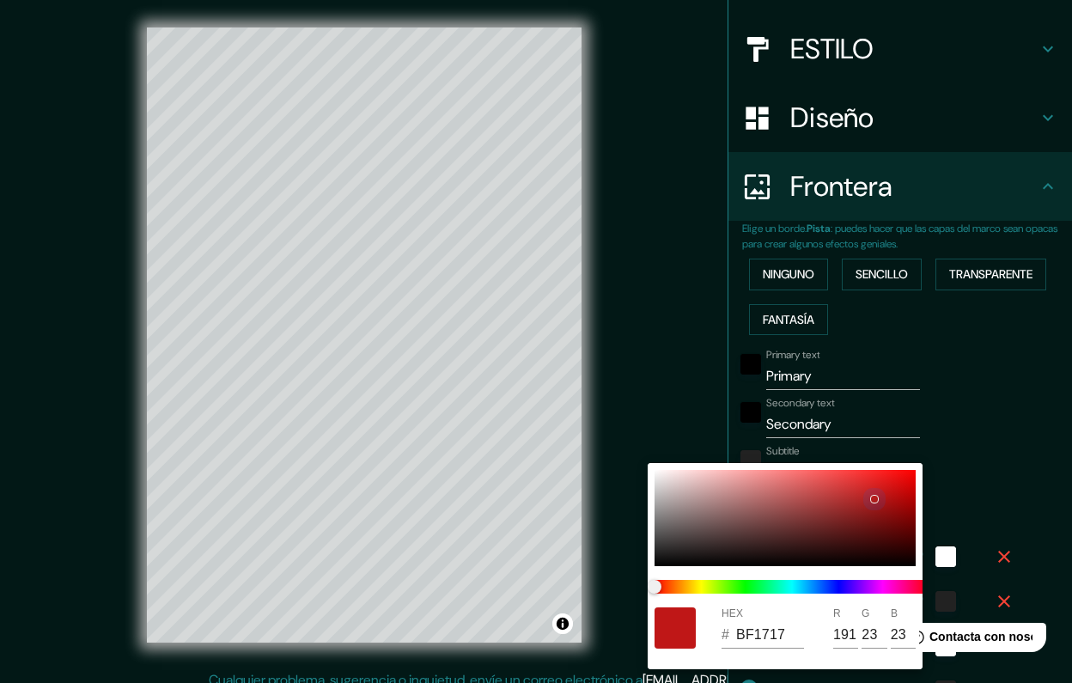
type input "[DATE]"
type input "188"
type input "202"
type input "40"
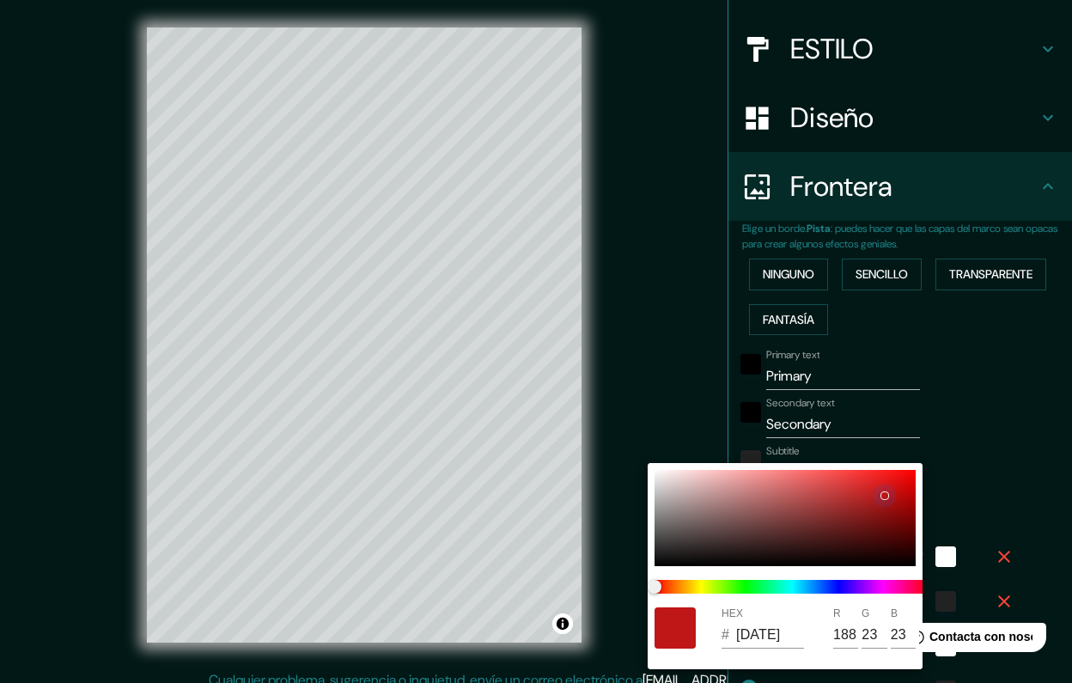
type input "20"
type input "[DATE]"
type input "24"
type input "202"
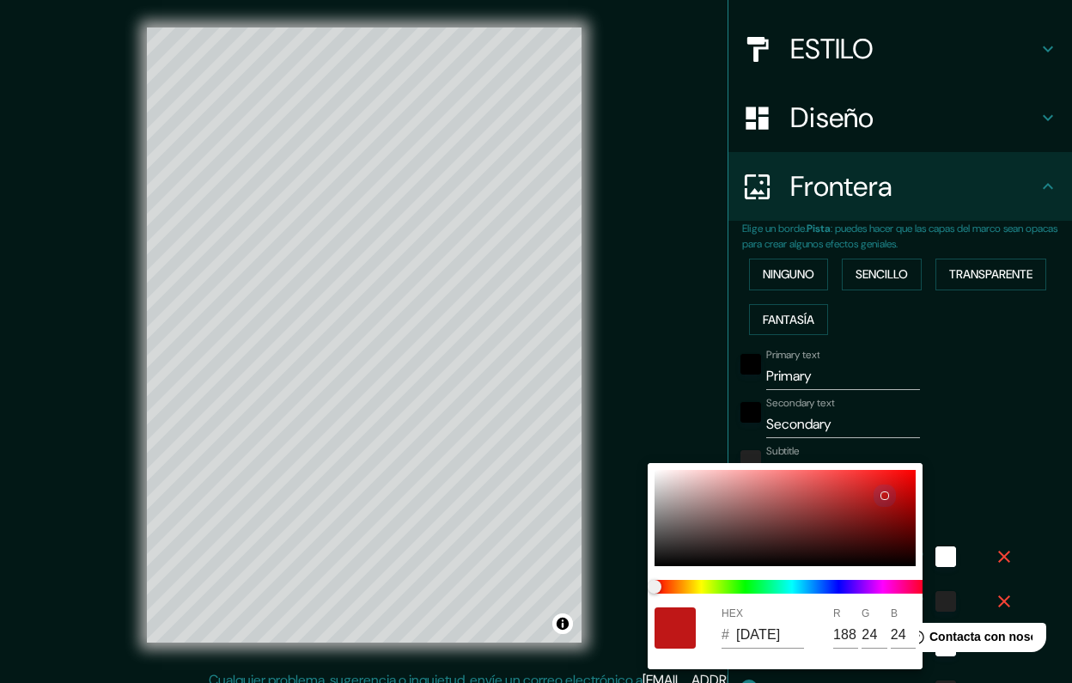
type input "40"
type input "20"
type input "202"
type input "40"
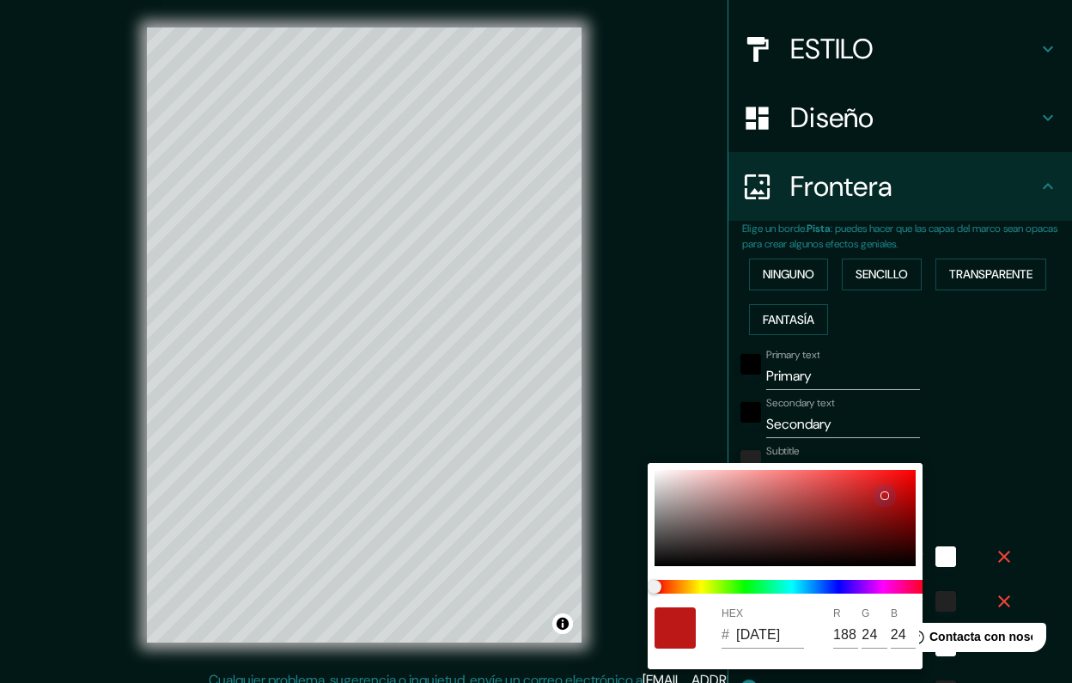
type input "40"
type input "20"
type input "BA1919"
type input "186"
type input "25"
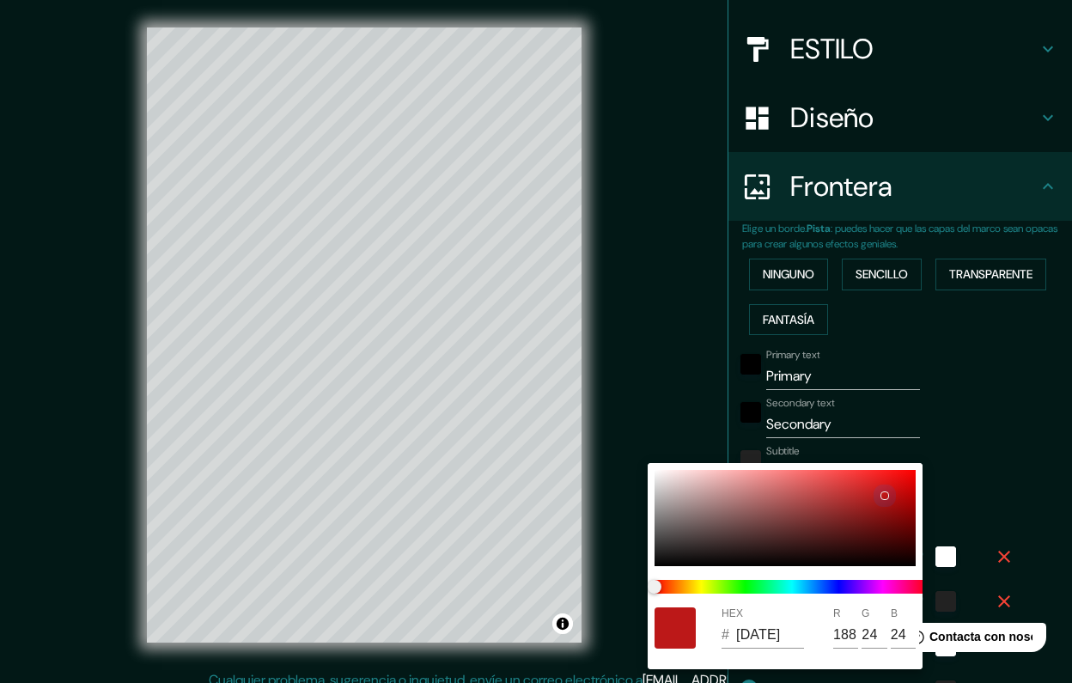
type input "25"
type input "202"
type input "40"
type input "20"
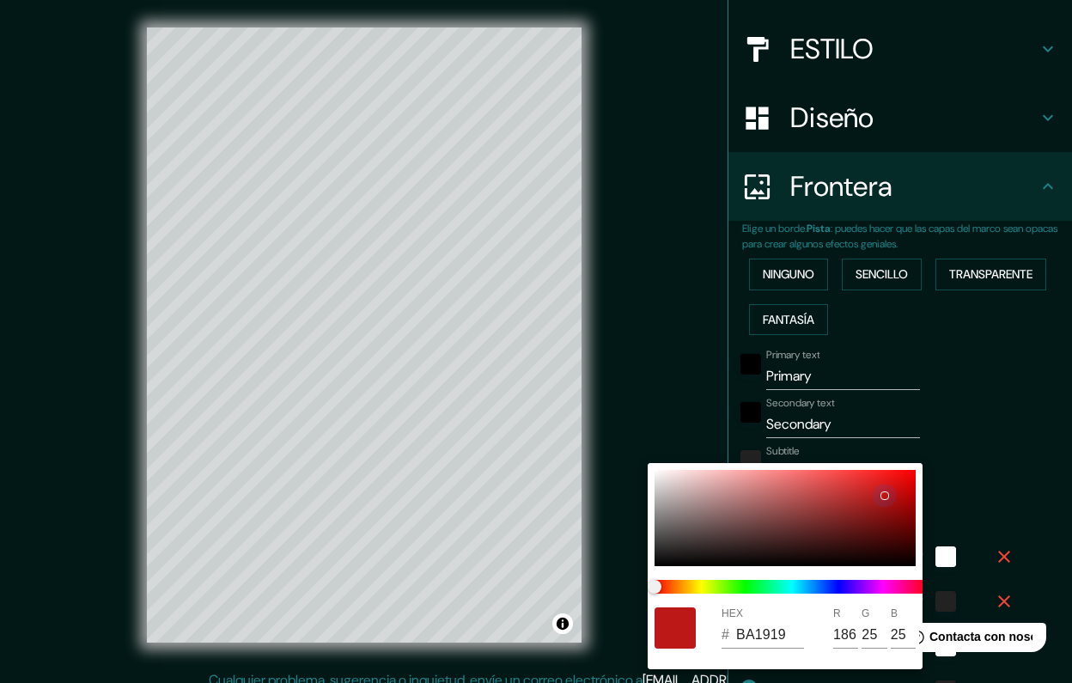
type input "B81919"
type input "184"
type input "202"
type input "40"
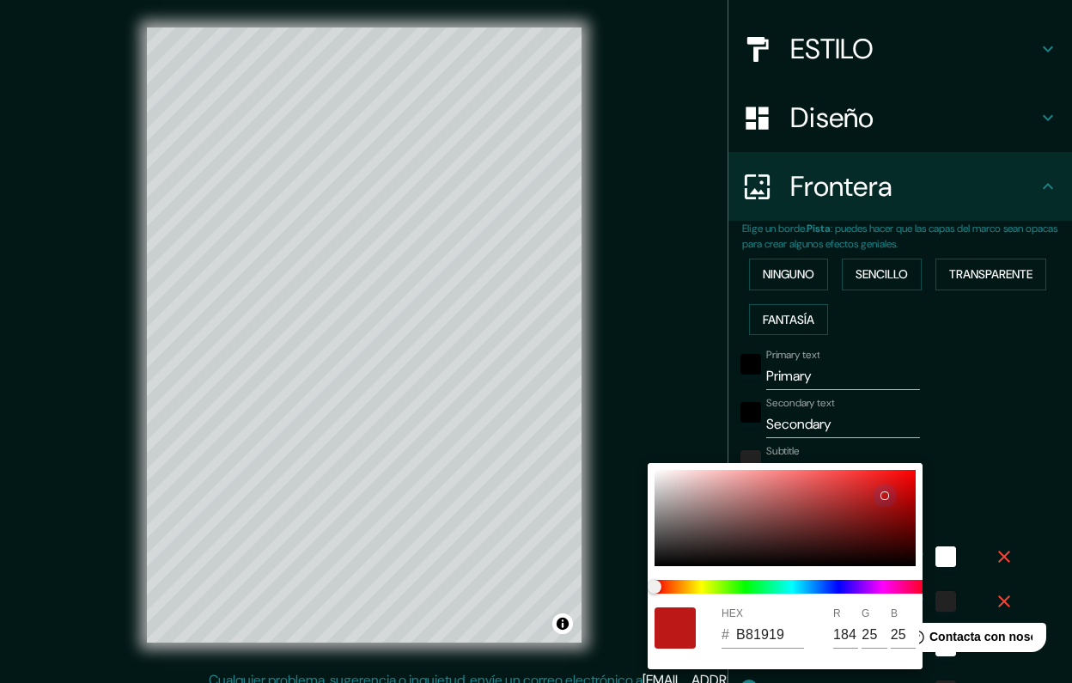
type input "20"
type input "B11B1B"
type input "177"
type input "27"
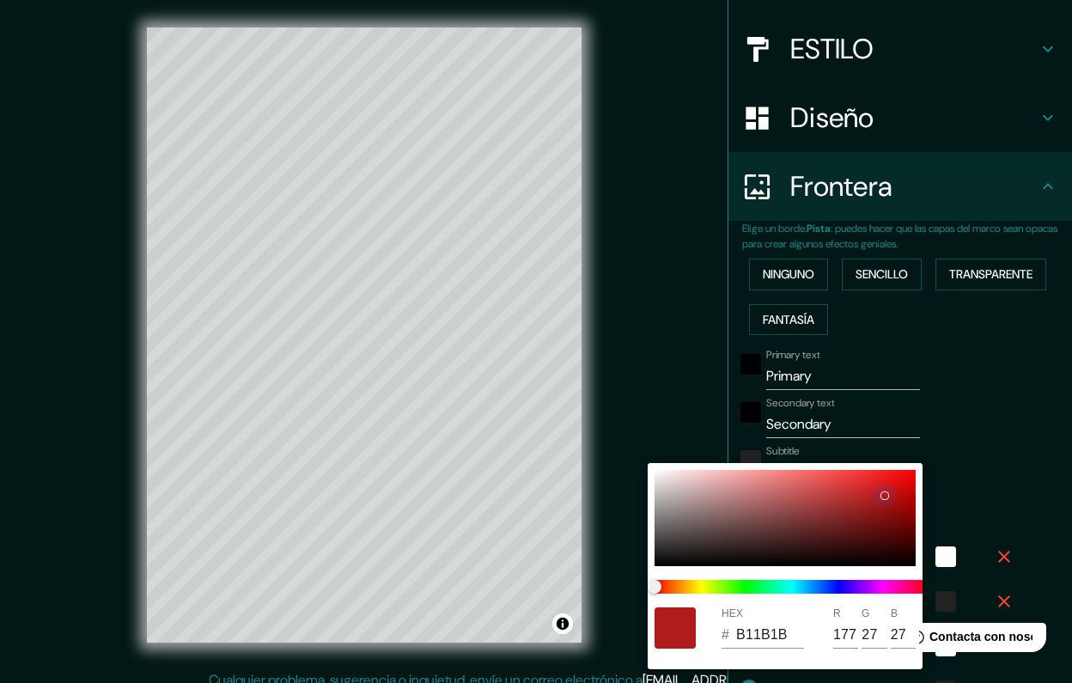
type input "202"
type input "40"
type input "20"
type input "571B1B"
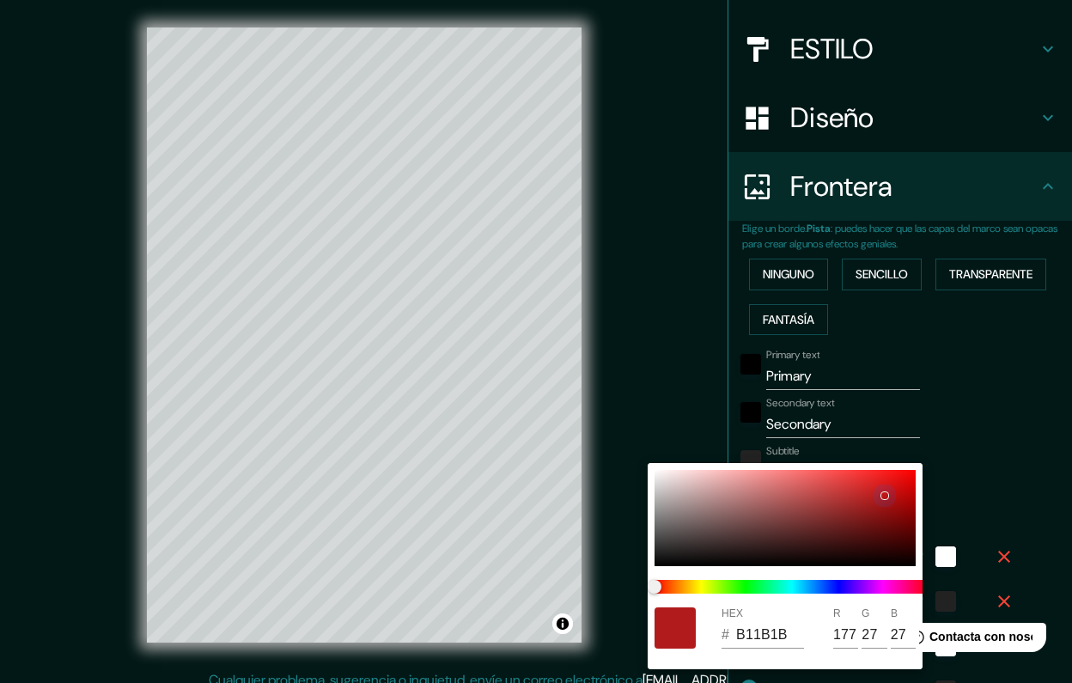
type input "87"
type input "27"
type input "202"
type input "40"
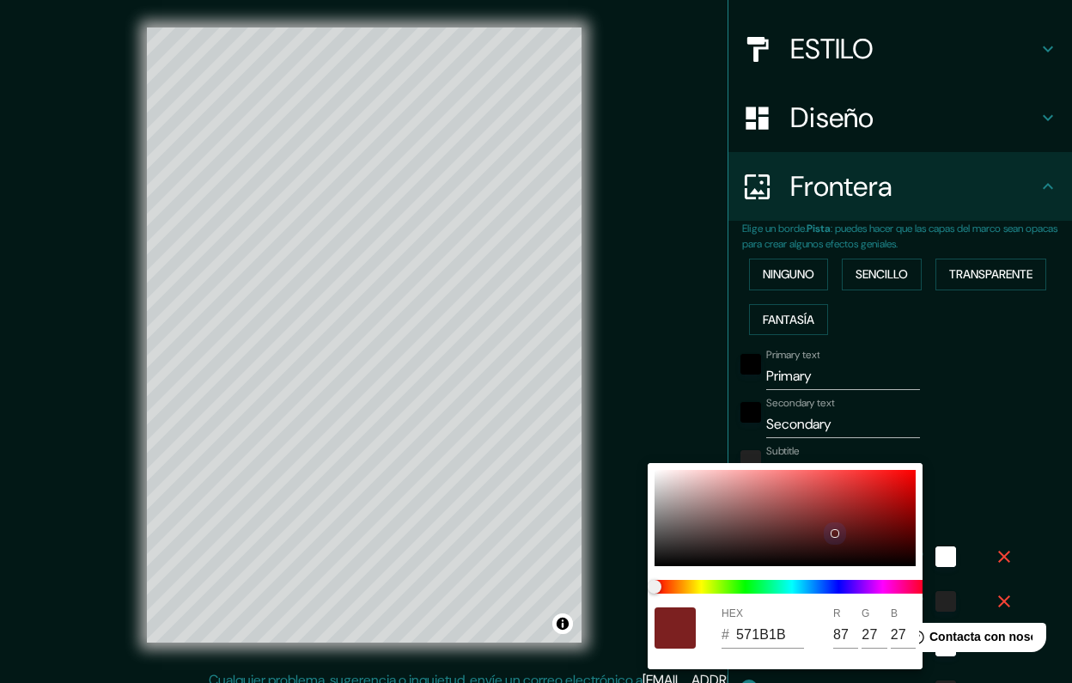
type input "40"
type input "20"
type input "200D0D"
type input "32"
type input "13"
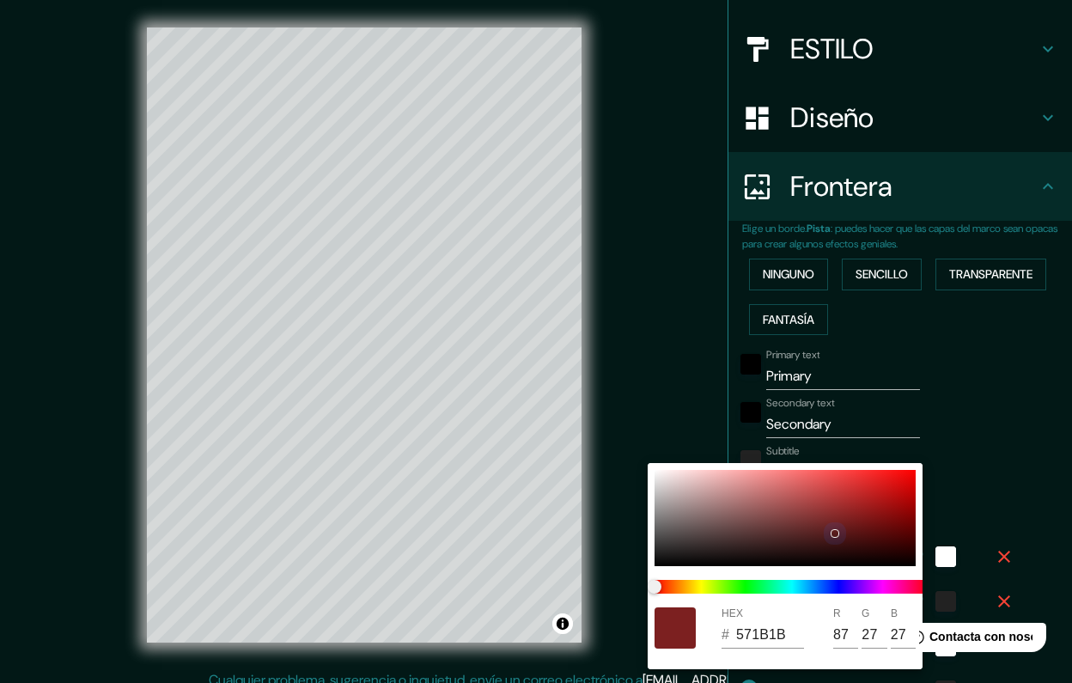
type input "13"
drag, startPoint x: 851, startPoint y: 516, endPoint x: 729, endPoint y: 599, distance: 148.5
click at [729, 600] on div "HEX # 200D0D R 32 G 13 B 13" at bounding box center [785, 566] width 275 height 206
click at [981, 460] on div at bounding box center [536, 341] width 1072 height 683
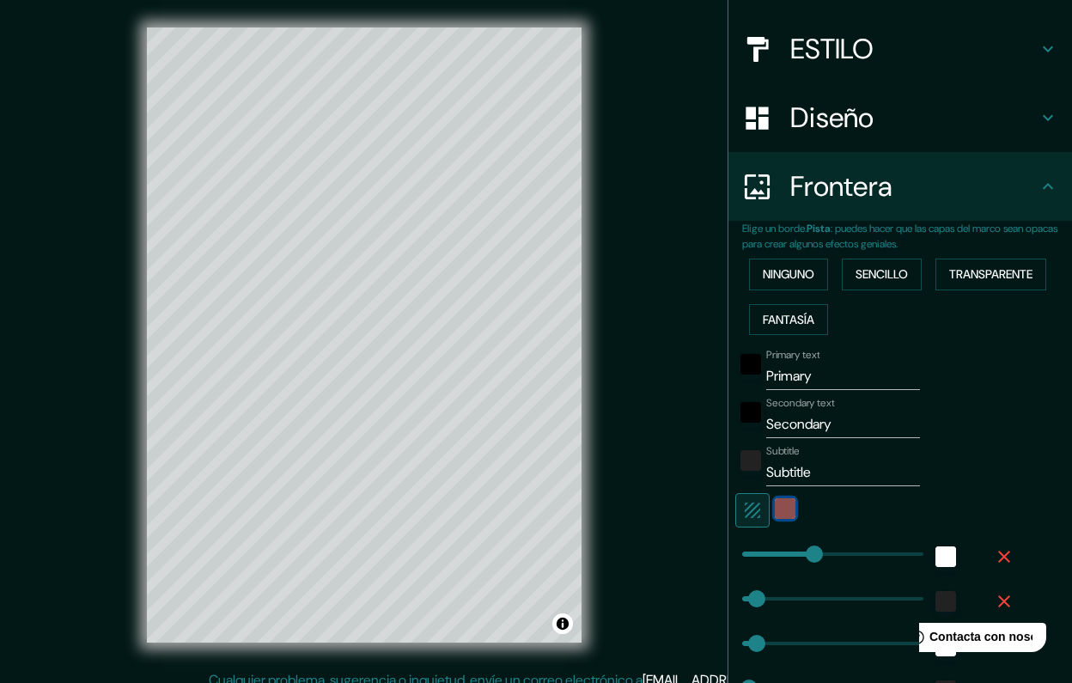
click at [793, 507] on div "color-200D0D" at bounding box center [785, 508] width 21 height 21
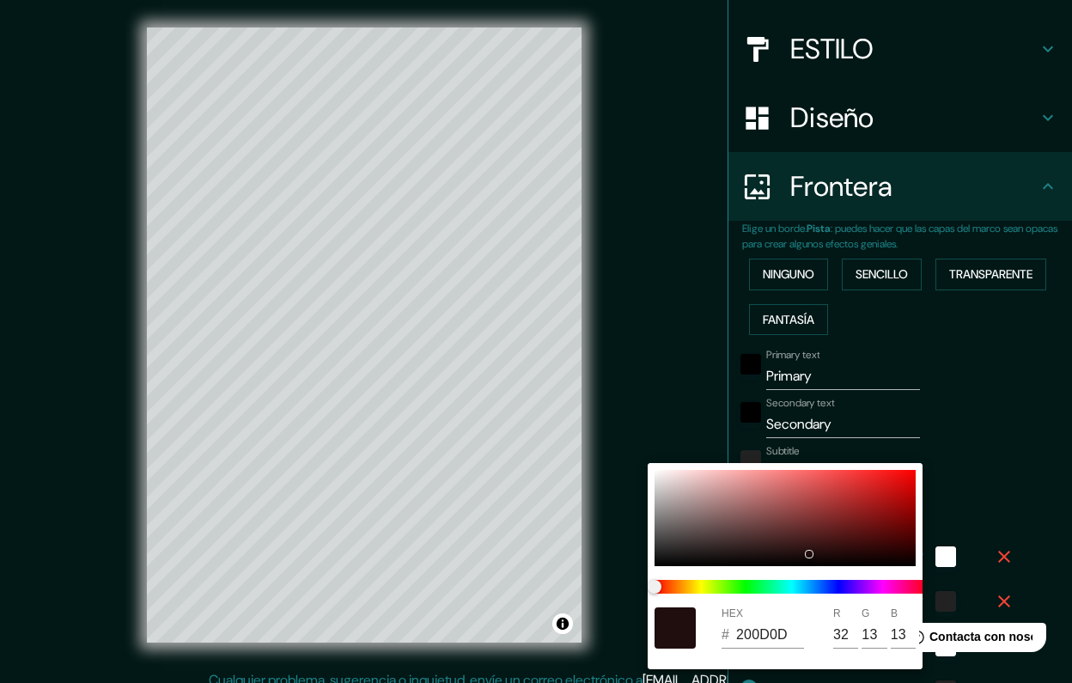
click at [971, 491] on div at bounding box center [536, 341] width 1072 height 683
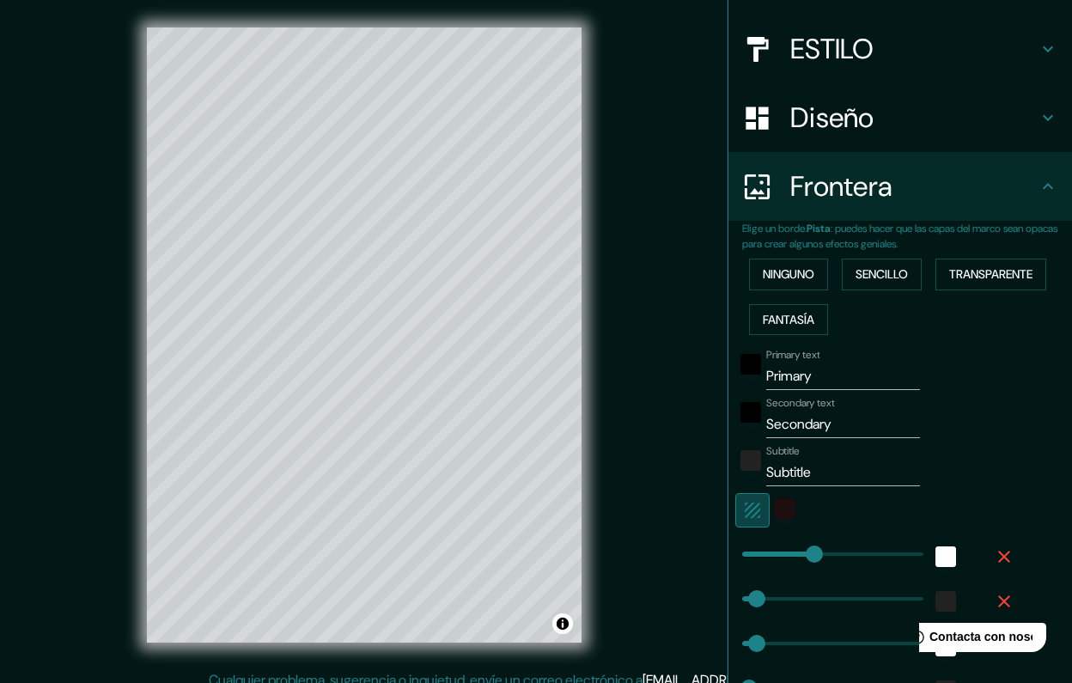
click at [754, 515] on icon "button" at bounding box center [752, 510] width 21 height 21
type input "202"
type input "40"
type input "20"
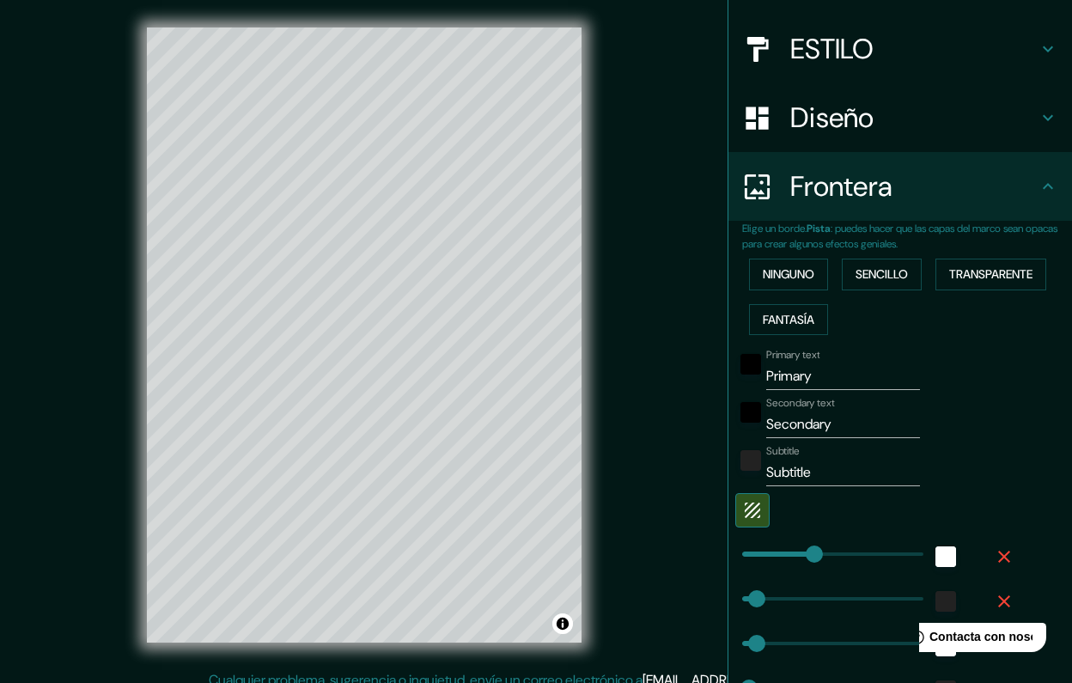
scroll to position [188, 0]
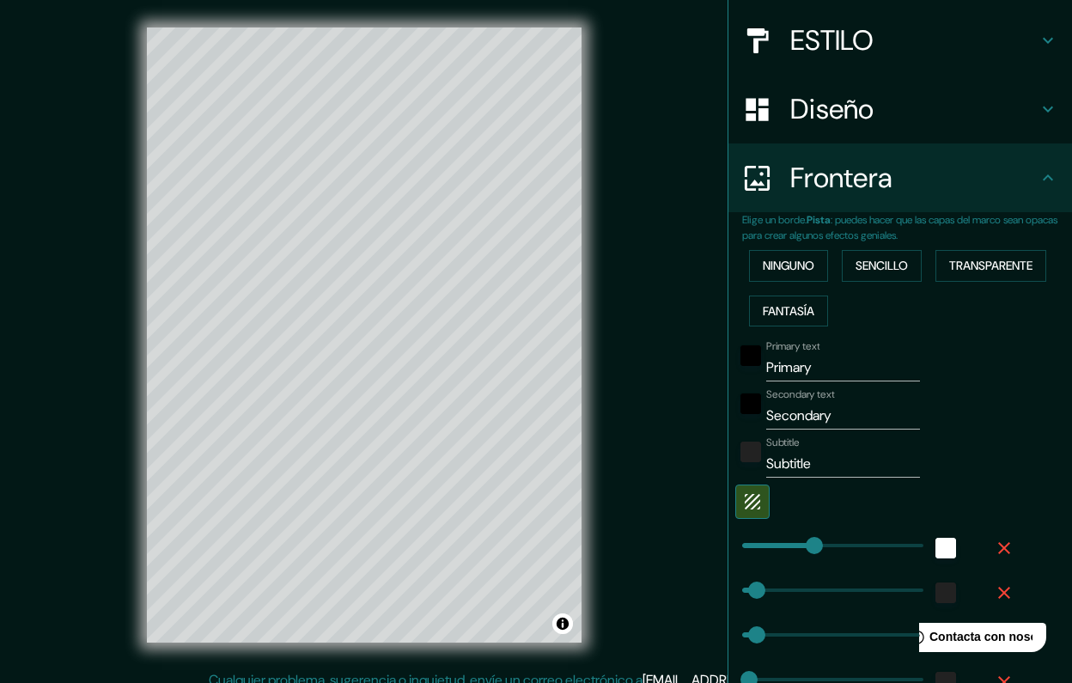
type input "202"
click at [804, 365] on input "Primary" at bounding box center [843, 367] width 154 height 27
type input "ñ"
type input "202"
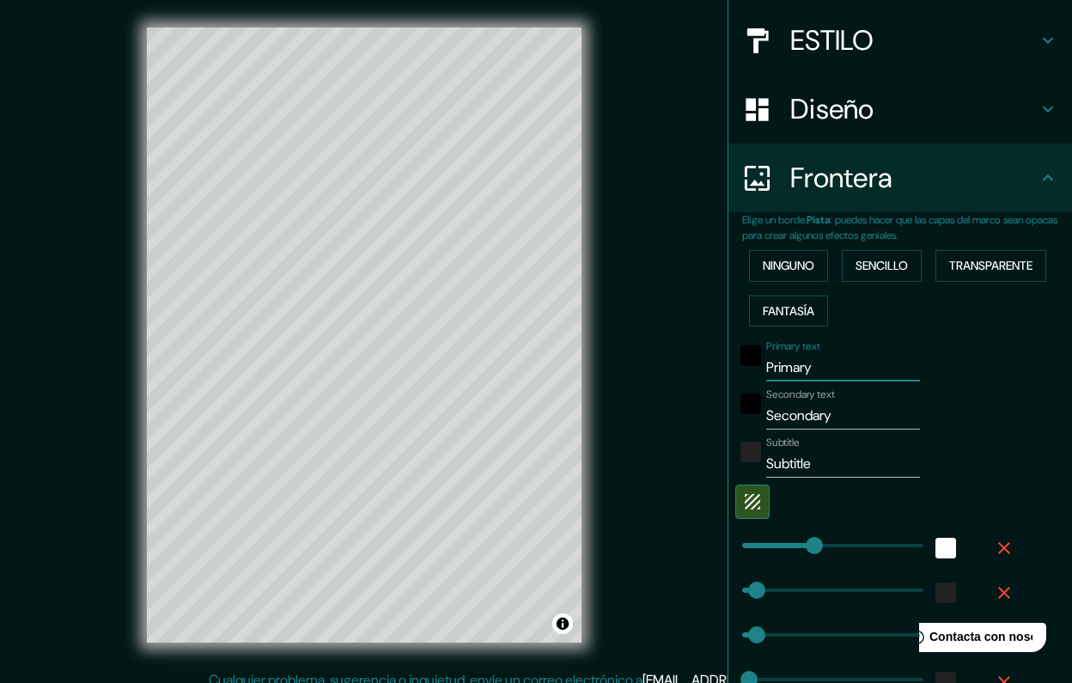
type input "40"
type input "20"
type input "ñu"
type input "202"
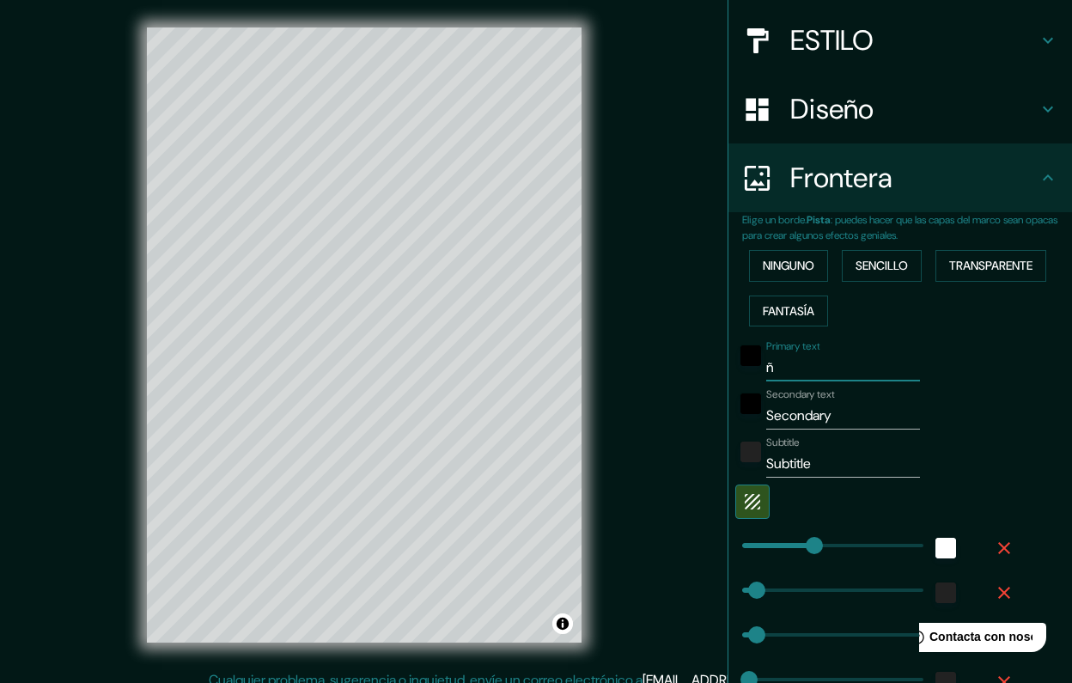
type input "40"
type input "20"
type input "ñuñ"
type input "202"
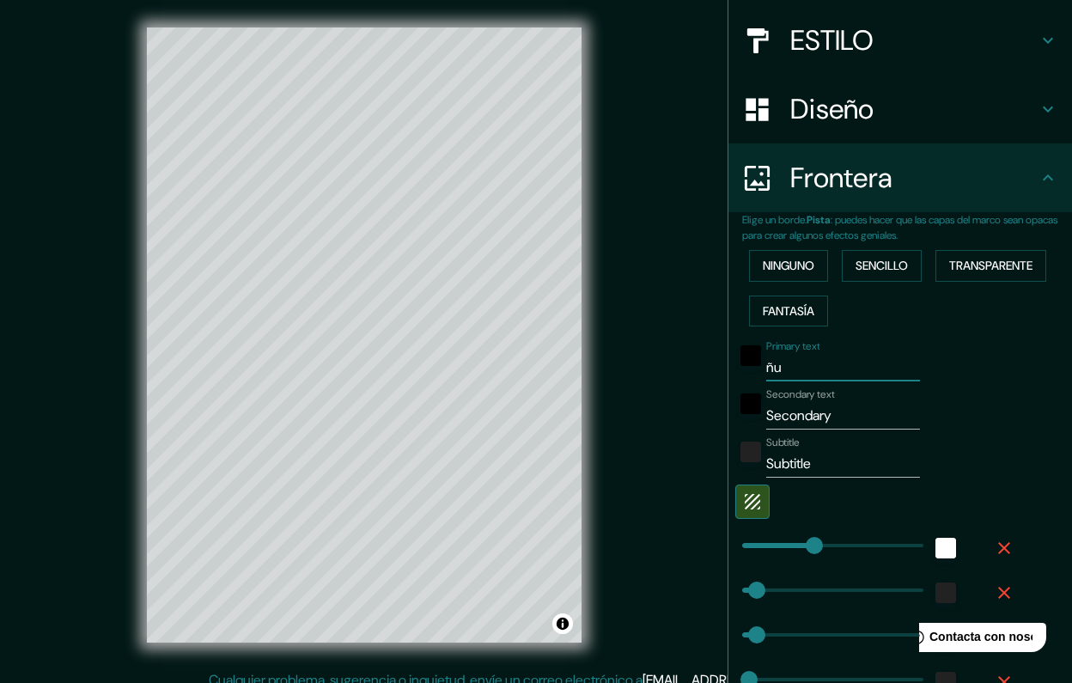
type input "40"
type input "20"
type input "ñuño"
type input "202"
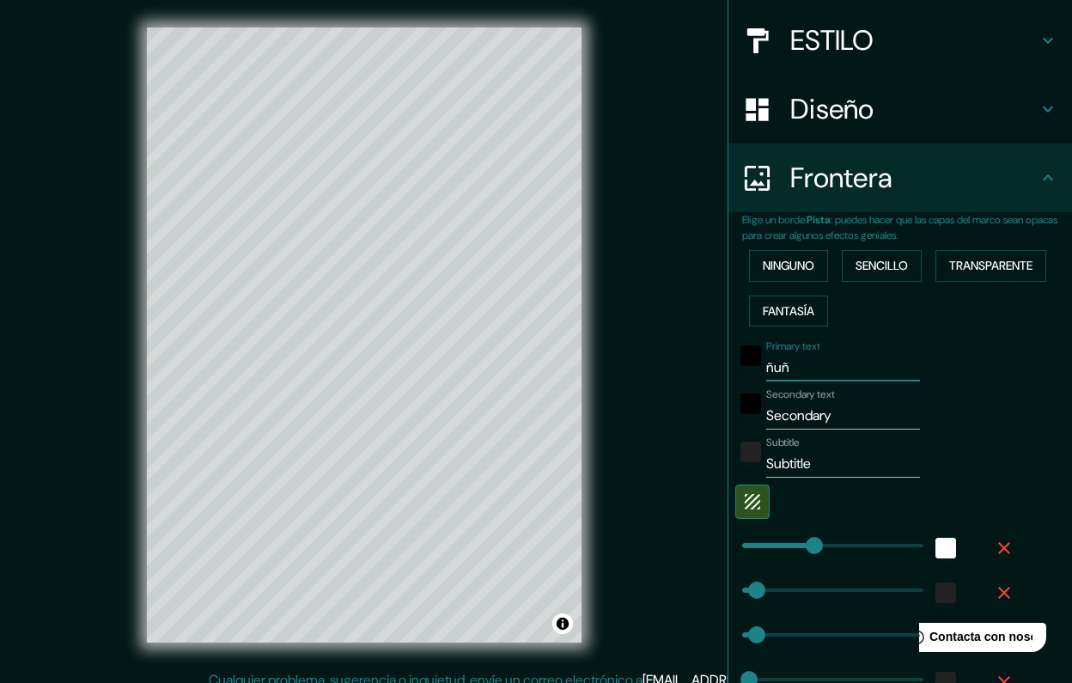
type input "40"
type input "20"
type input "ñuñoa"
type input "202"
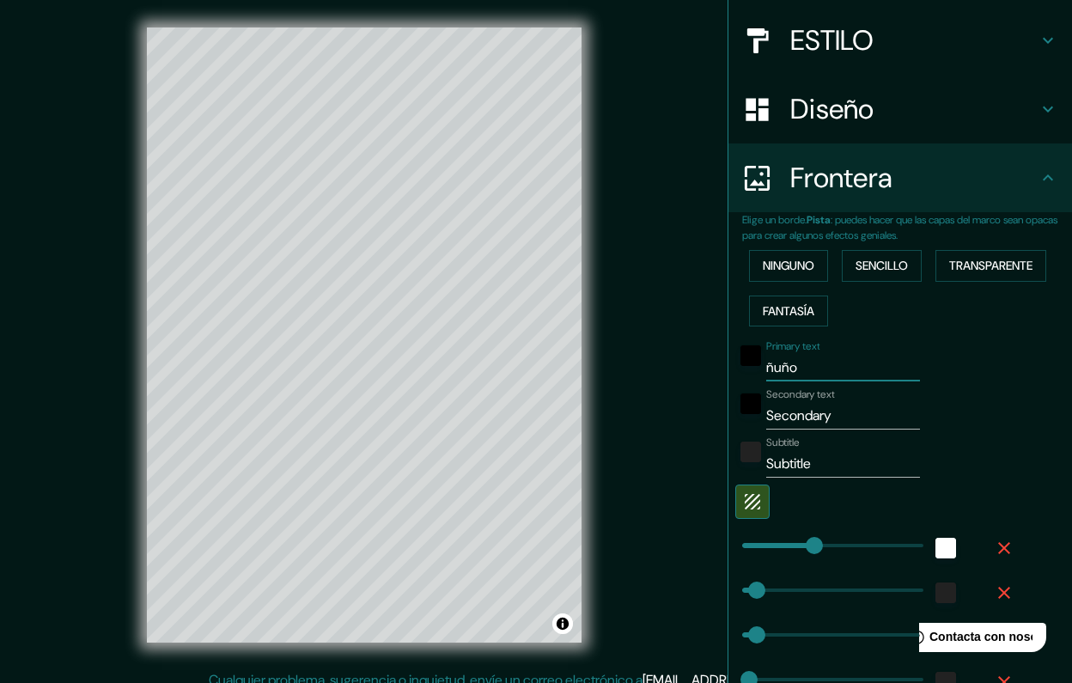
type input "40"
type input "20"
type input "ñuñoa"
click at [811, 405] on input "Secondary" at bounding box center [843, 415] width 154 height 27
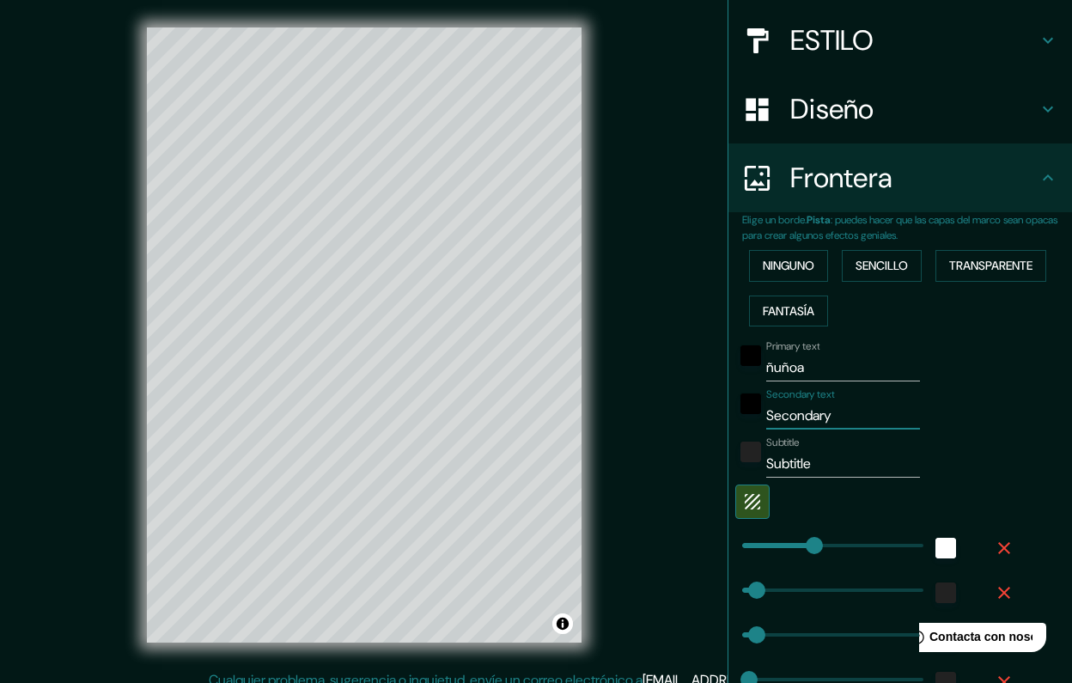
click at [811, 405] on input "Secondary" at bounding box center [843, 415] width 154 height 27
drag, startPoint x: 841, startPoint y: 418, endPoint x: 714, endPoint y: 414, distance: 127.2
click at [714, 414] on div "Mappin UBICACIÓN [STREET_ADDRESS] Pines ESTILO Diseño Frontera Elige un borde. …" at bounding box center [536, 349] width 1072 height 698
type input "v"
type input "202"
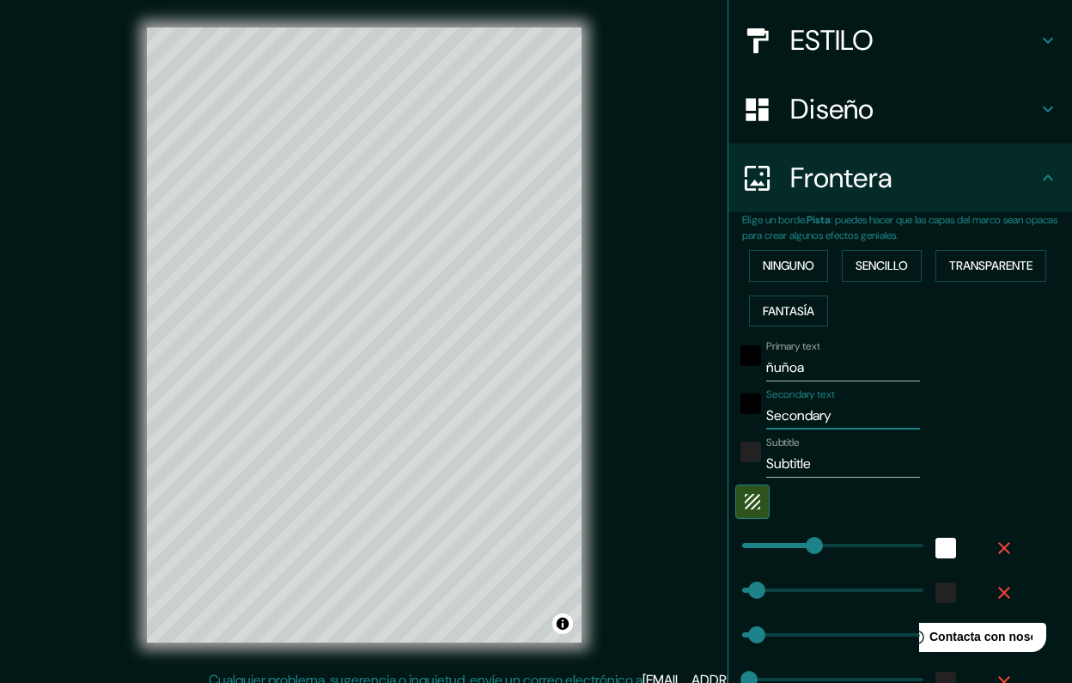
type input "40"
type input "20"
type input "vi"
type input "202"
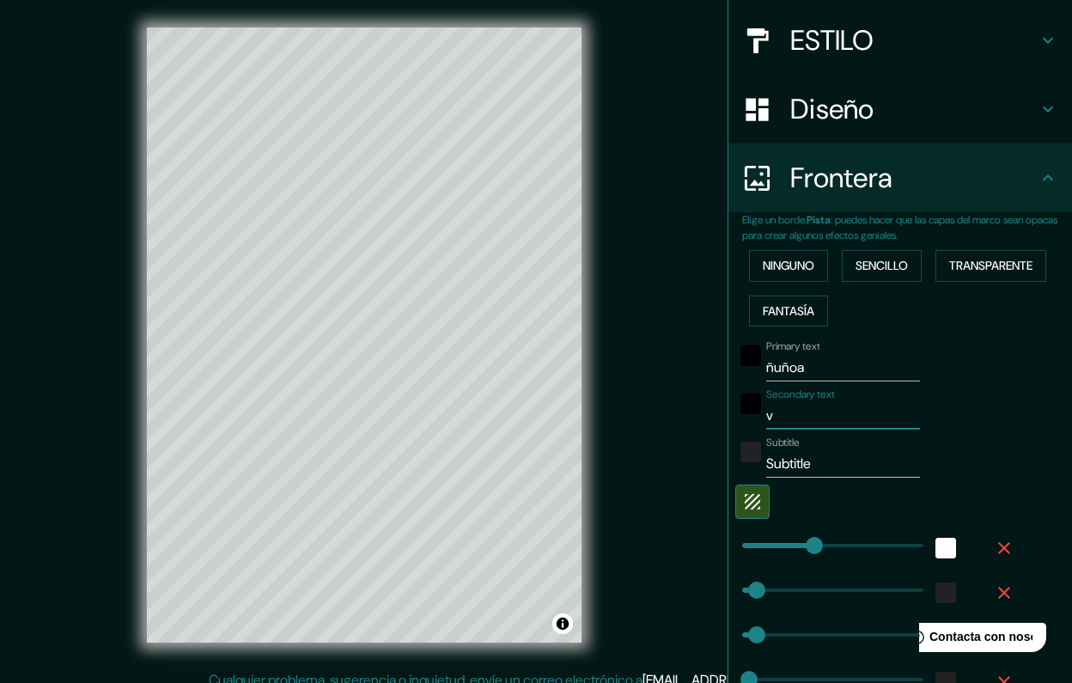
type input "40"
type input "20"
type input "vil"
type input "202"
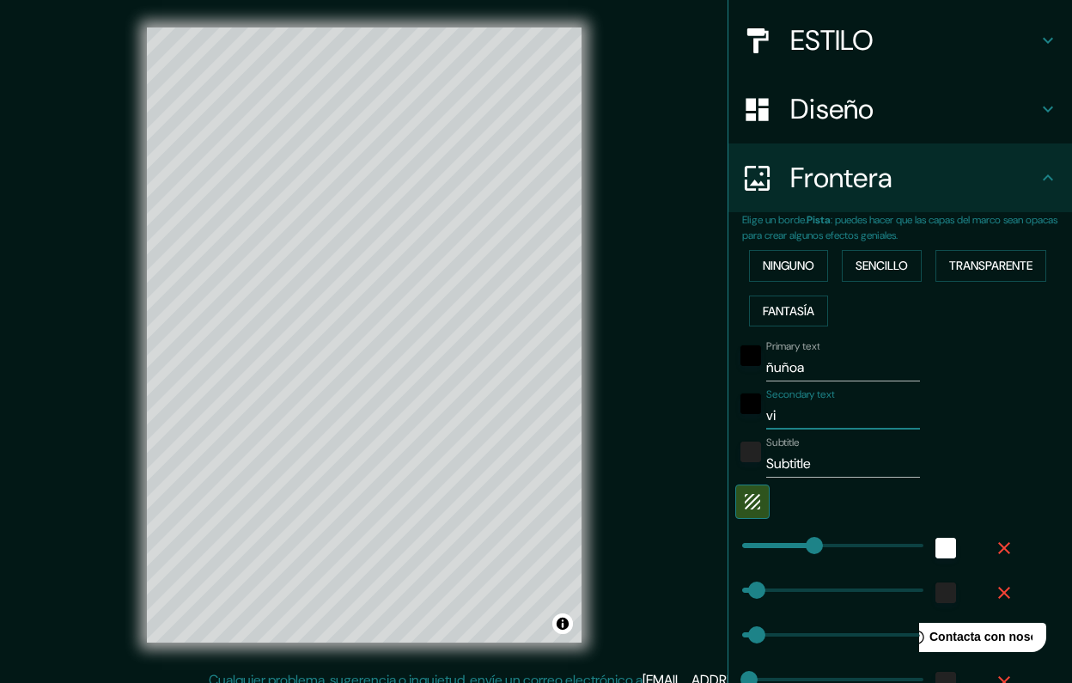
type input "40"
type input "20"
type input "vill"
type input "202"
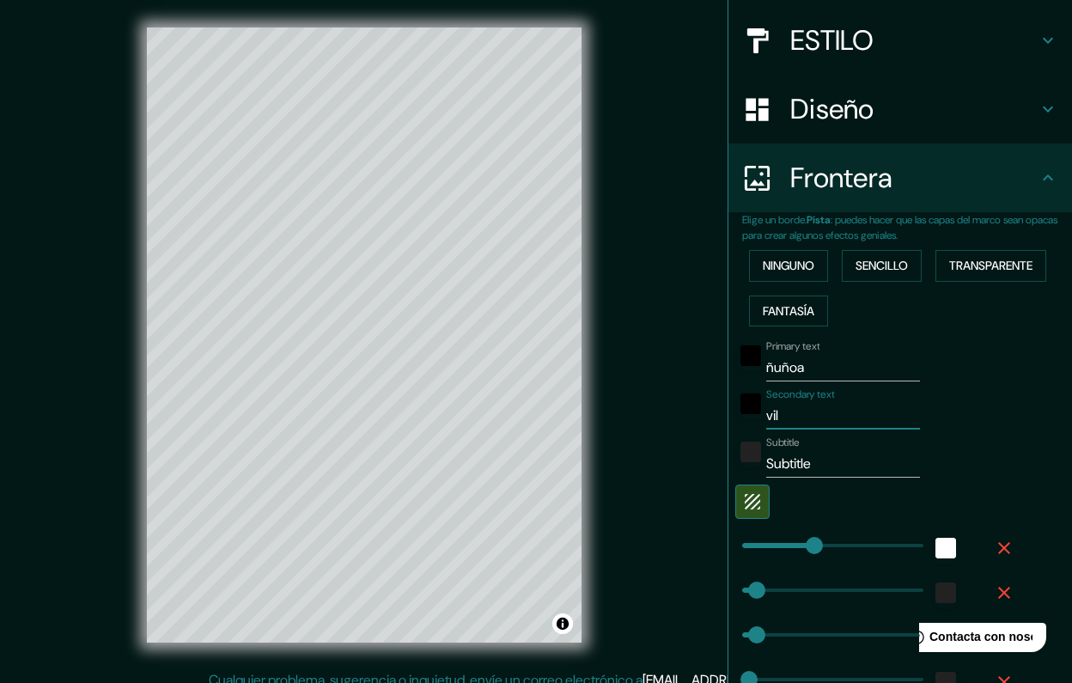
type input "40"
type input "20"
type input "vil"
type input "202"
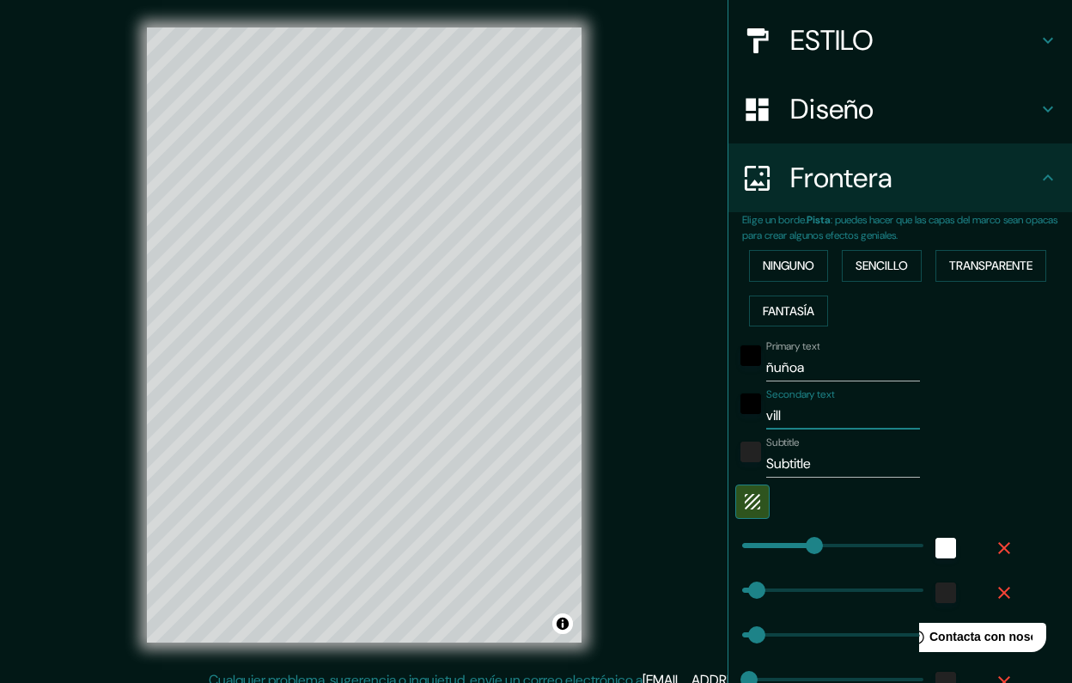
type input "40"
type input "20"
type input "vi"
type input "202"
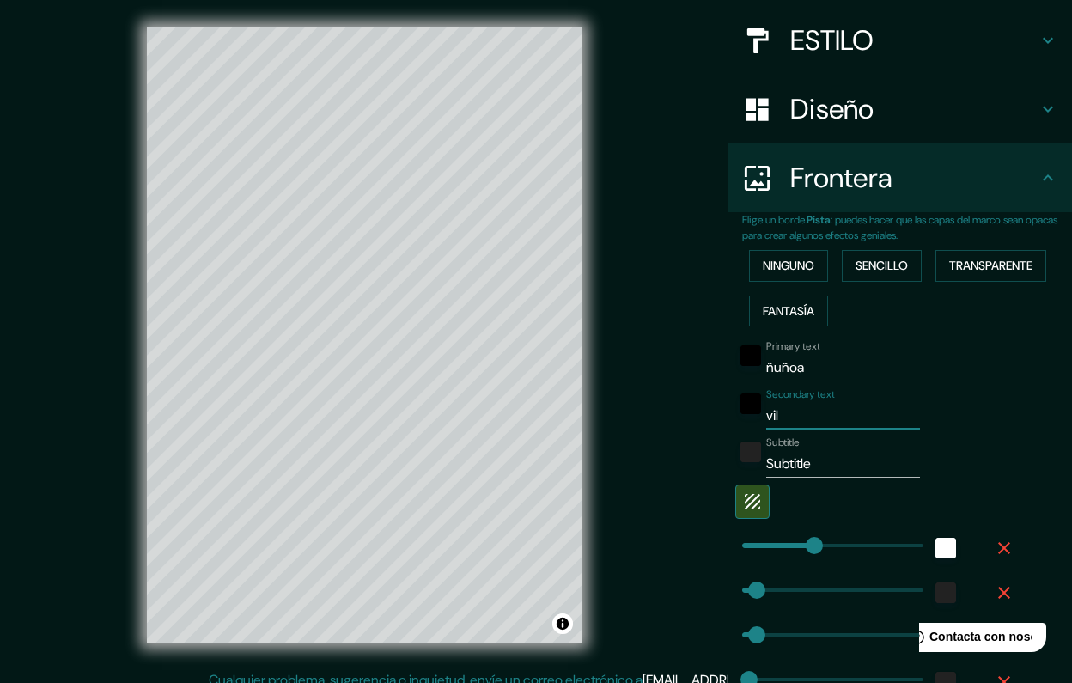
type input "40"
type input "20"
type input "v"
type input "202"
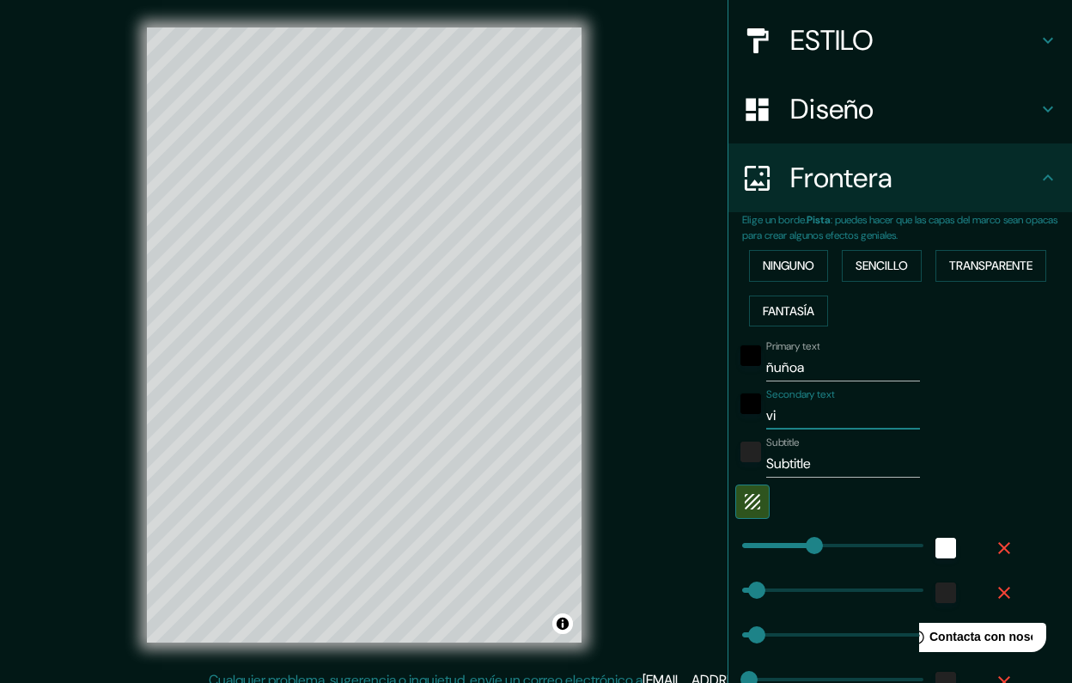
type input "40"
type input "20"
type input "202"
type input "40"
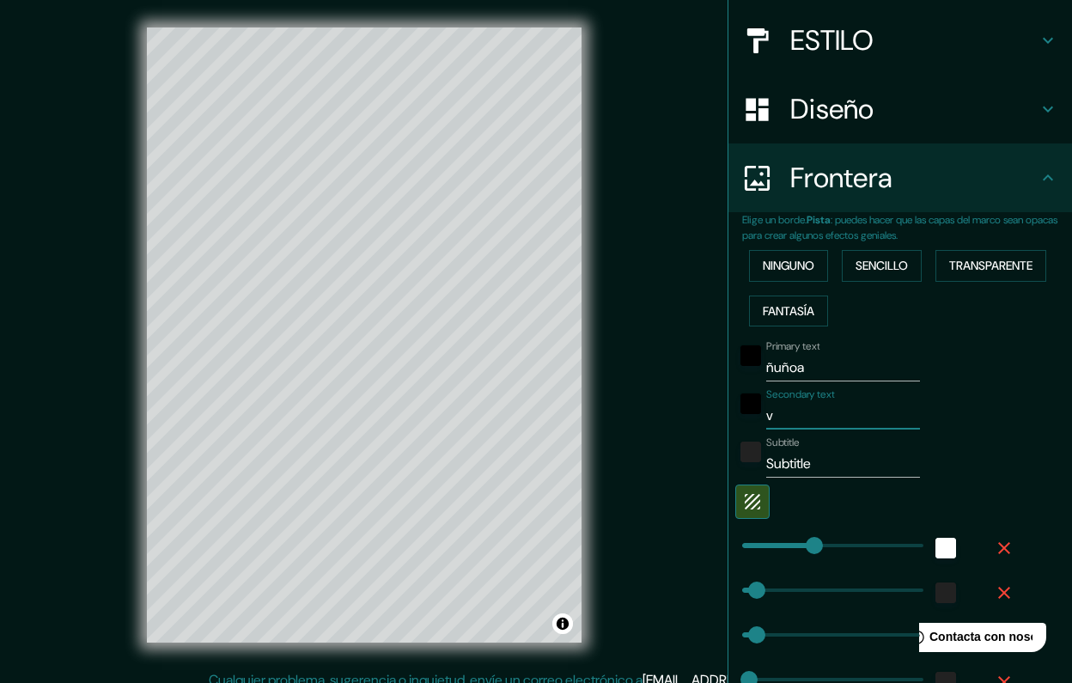
type input "40"
type input "20"
type input "ñ"
type input "202"
type input "40"
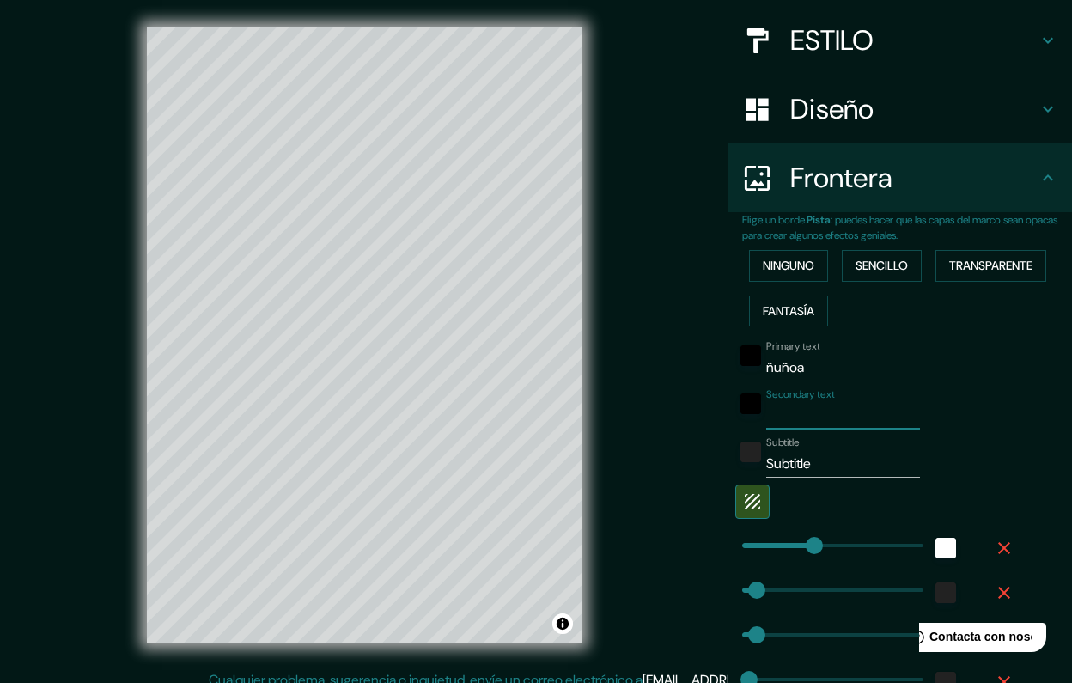
type input "40"
type input "20"
type input "ñu"
type input "202"
type input "40"
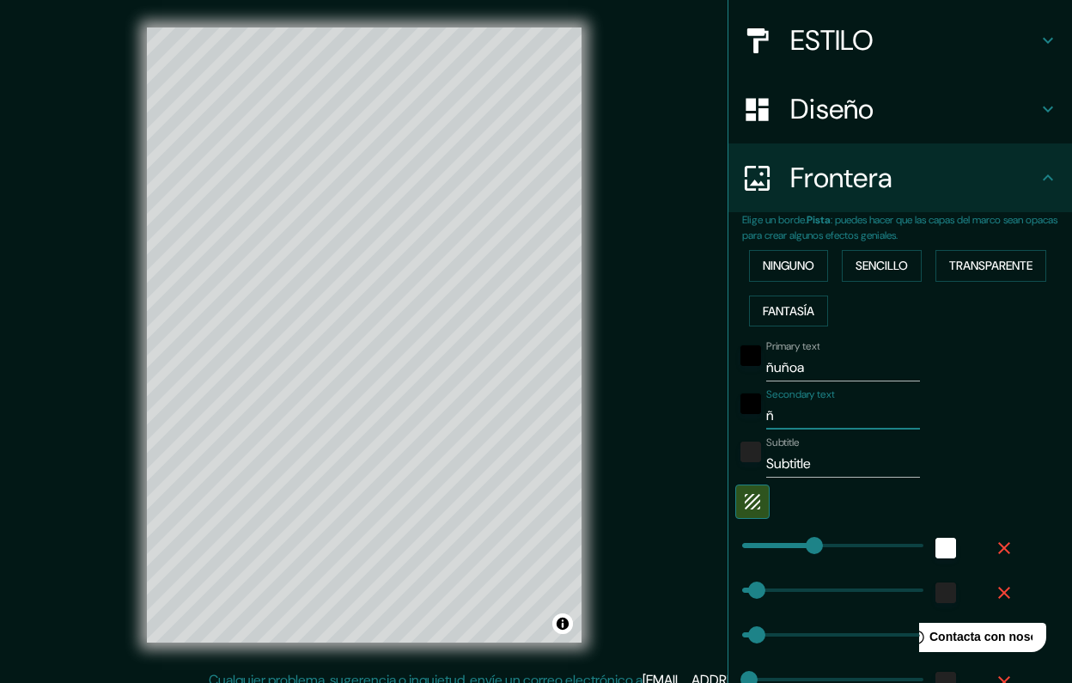
type input "40"
type input "20"
type input "ñuñ"
type input "202"
type input "40"
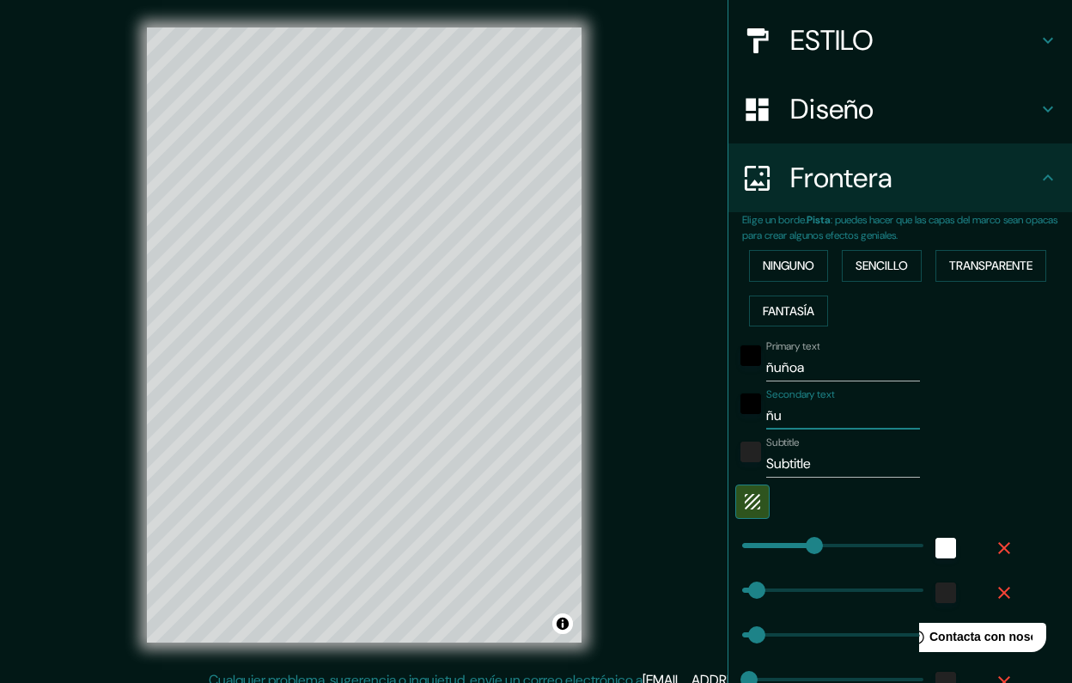
type input "40"
type input "20"
type input "ñuño"
type input "202"
type input "40"
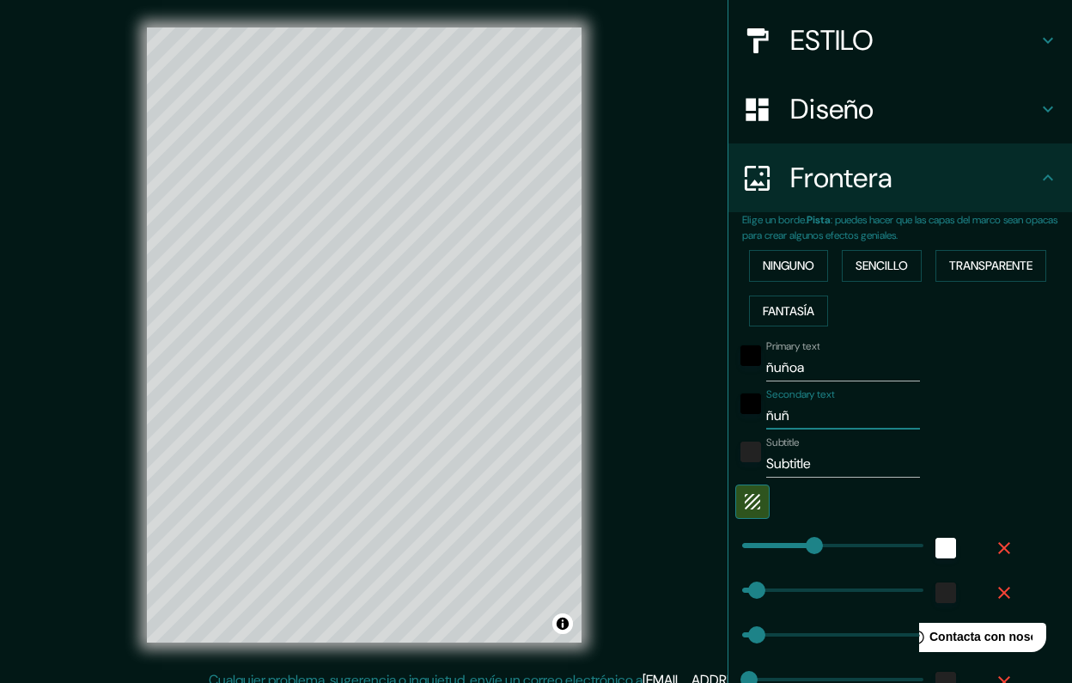
type input "40"
type input "20"
type input "ñuñoa"
click at [808, 356] on input "ñuñoa" at bounding box center [843, 367] width 154 height 27
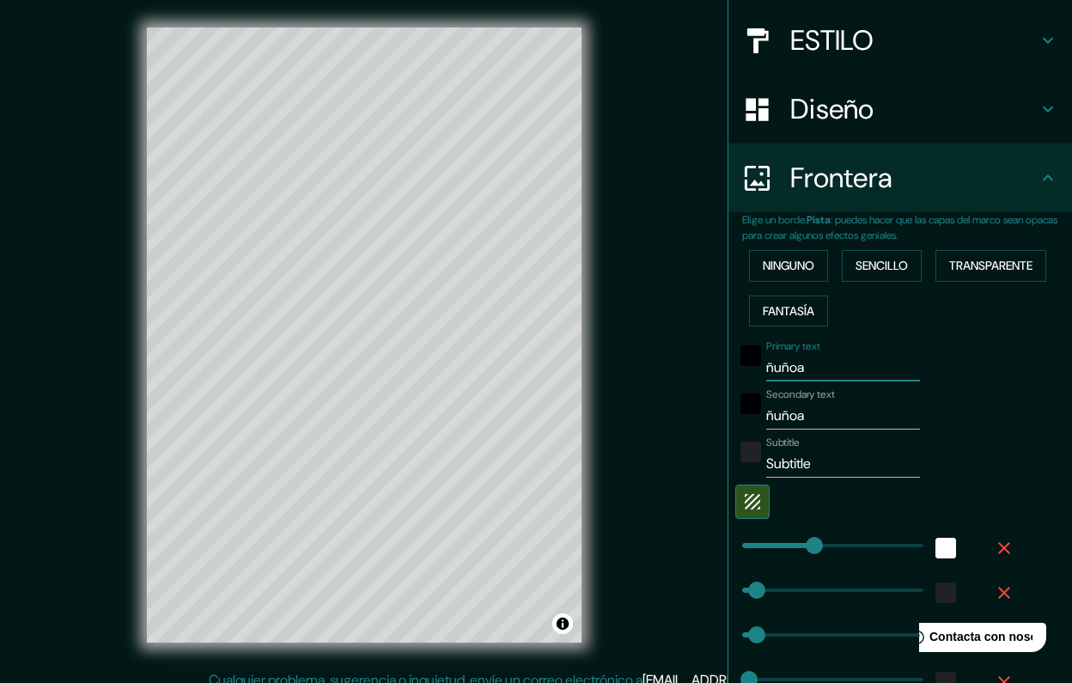
click at [808, 356] on input "ñuñoa" at bounding box center [843, 367] width 154 height 27
click at [832, 450] on input "Subtitle" at bounding box center [843, 463] width 154 height 27
click at [745, 352] on div "black" at bounding box center [751, 355] width 21 height 21
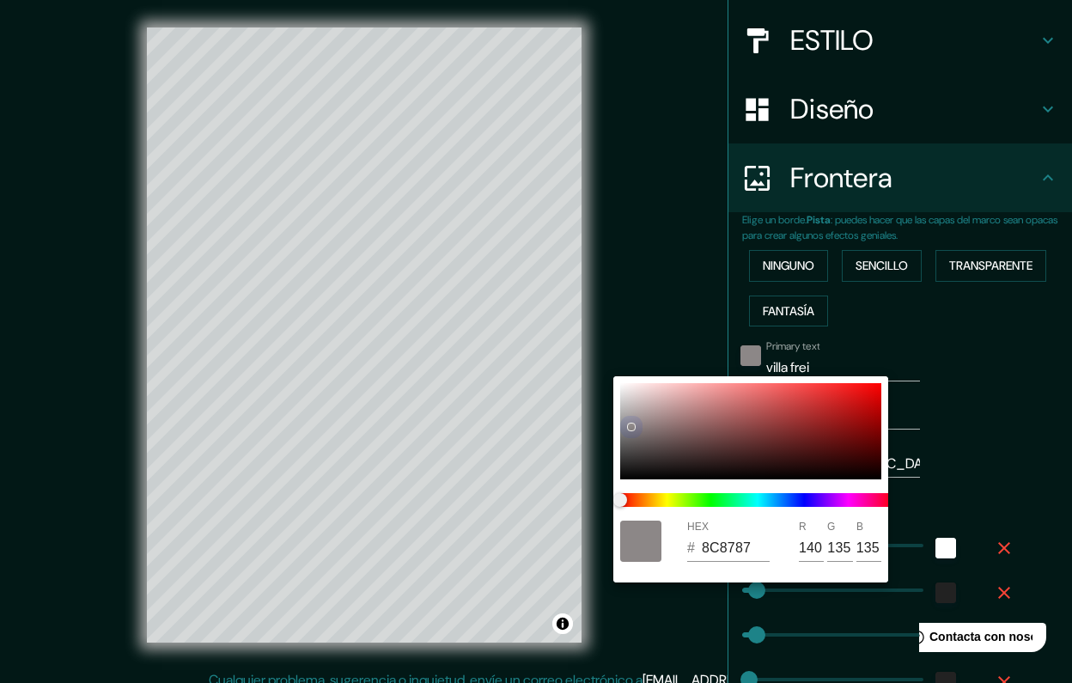
drag, startPoint x: 625, startPoint y: 473, endPoint x: 630, endPoint y: 426, distance: 47.4
click at [630, 426] on div at bounding box center [750, 431] width 261 height 96
click at [368, 570] on div at bounding box center [536, 341] width 1072 height 683
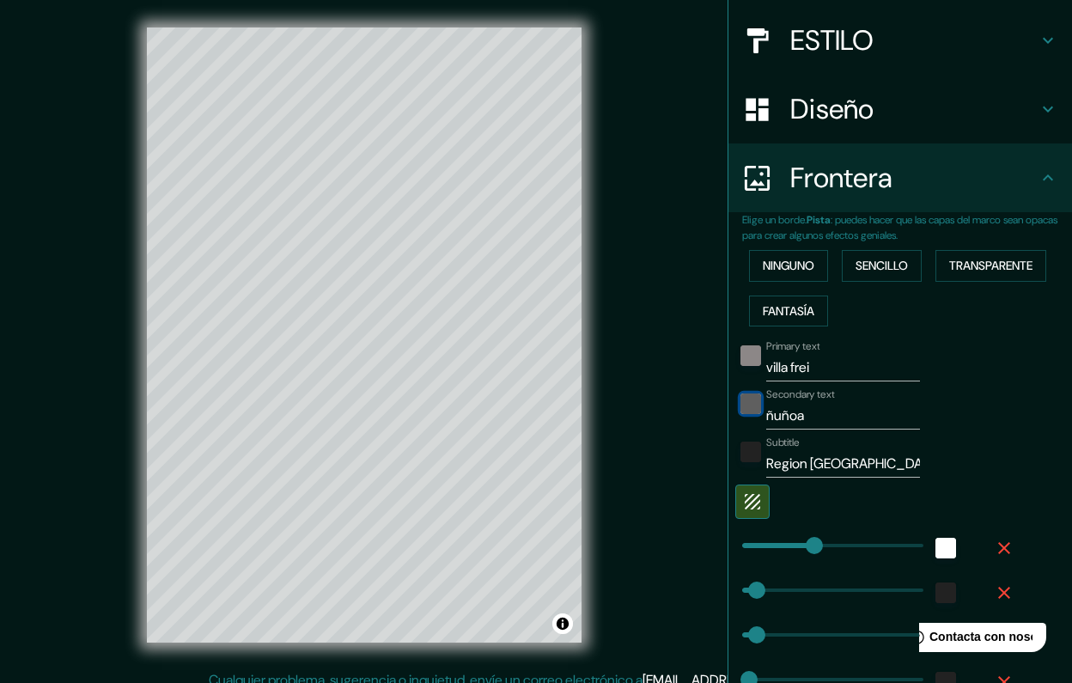
click at [748, 395] on div "black" at bounding box center [751, 404] width 21 height 21
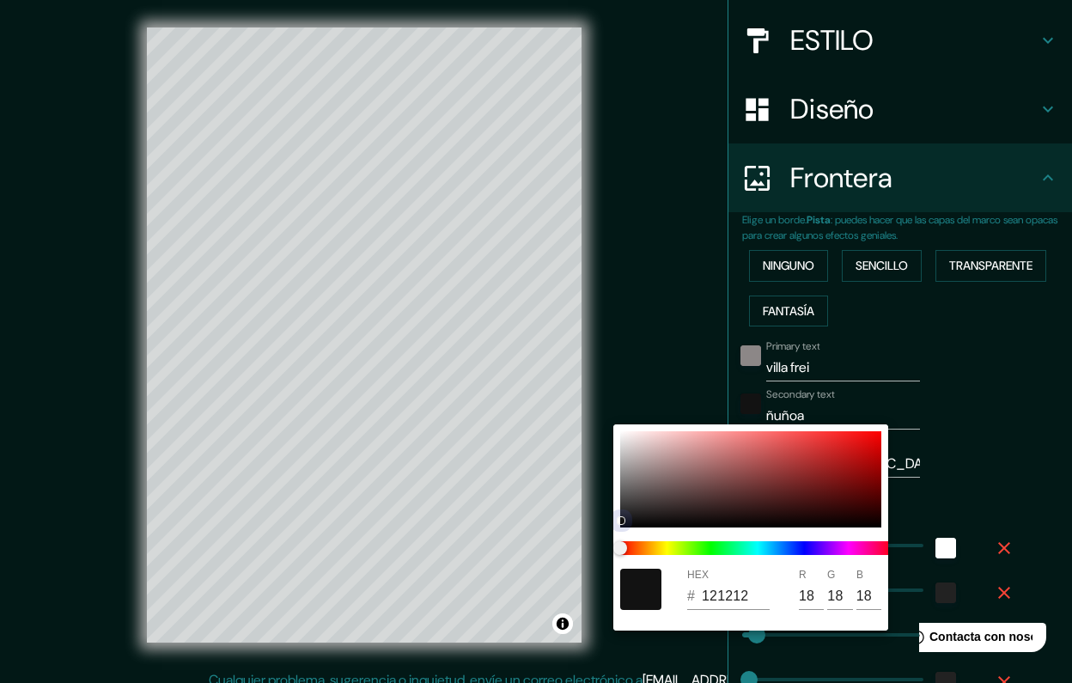
drag, startPoint x: 622, startPoint y: 514, endPoint x: 628, endPoint y: 582, distance: 68.1
click at [628, 582] on div "HEX # 121212 R 18 G 18 B 18" at bounding box center [750, 527] width 275 height 206
click at [395, 601] on div at bounding box center [536, 341] width 1072 height 683
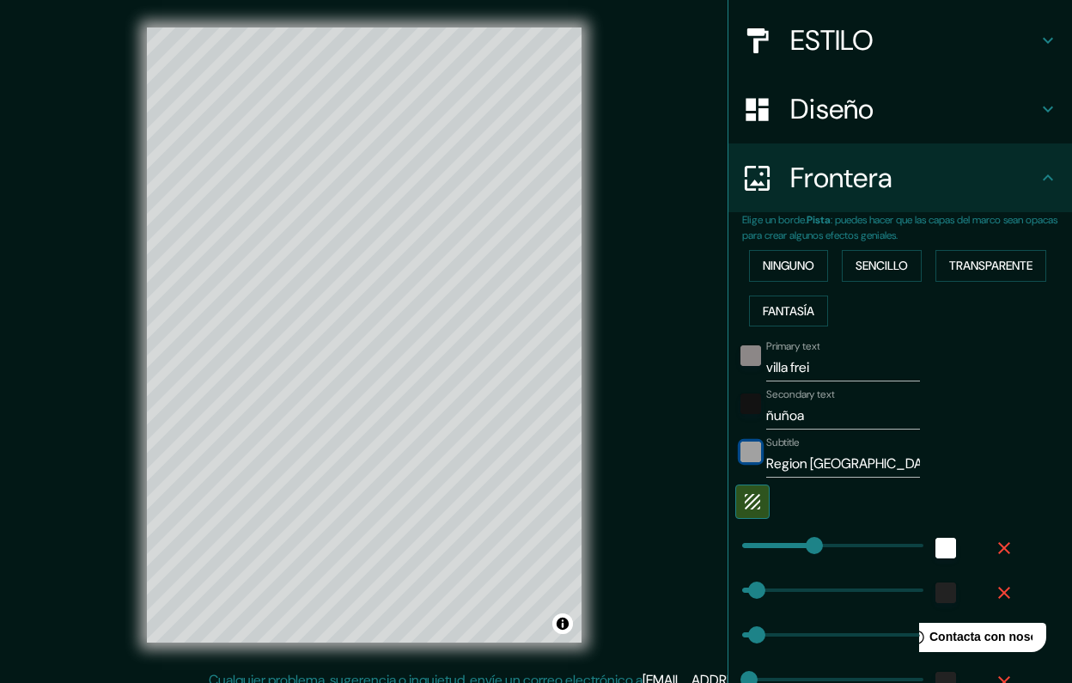
click at [742, 451] on div "color-222222" at bounding box center [751, 452] width 21 height 21
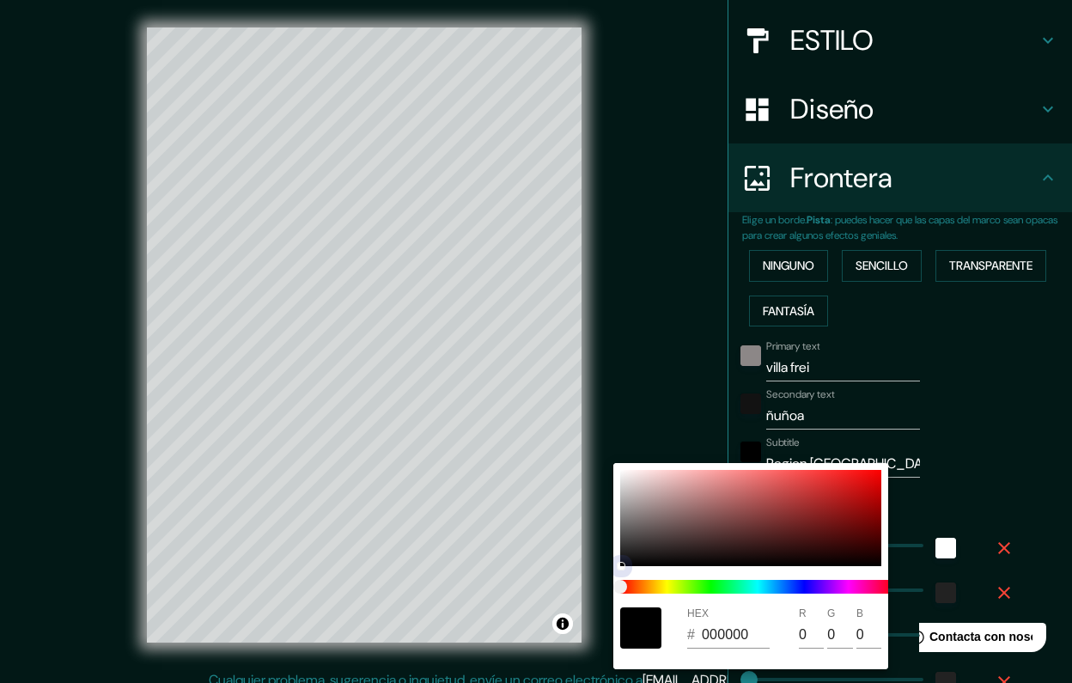
drag, startPoint x: 622, startPoint y: 558, endPoint x: 623, endPoint y: 595, distance: 36.1
click at [623, 595] on div "HEX # 000000 R 0 G 0 B 0" at bounding box center [750, 566] width 275 height 206
drag, startPoint x: 622, startPoint y: 563, endPoint x: 676, endPoint y: 544, distance: 57.3
click at [675, 544] on div at bounding box center [676, 545] width 7 height 7
click at [685, 387] on div at bounding box center [536, 341] width 1072 height 683
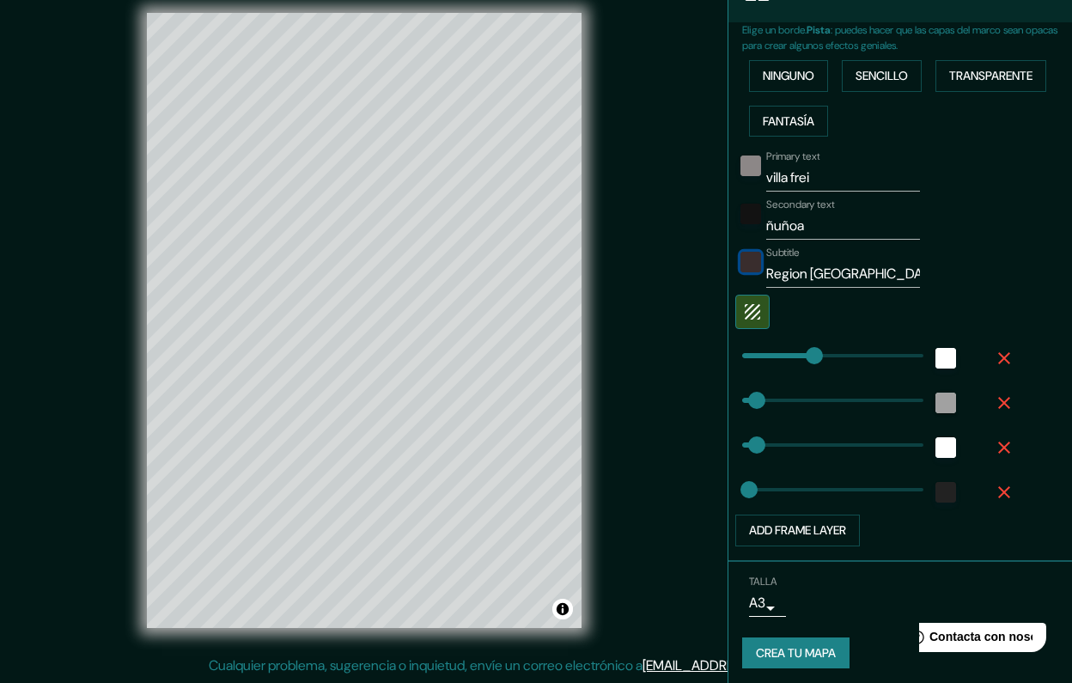
scroll to position [15, 0]
drag, startPoint x: 754, startPoint y: 393, endPoint x: 776, endPoint y: 411, distance: 28.1
drag, startPoint x: 761, startPoint y: 392, endPoint x: 740, endPoint y: 393, distance: 21.5
drag, startPoint x: 740, startPoint y: 393, endPoint x: 782, endPoint y: 392, distance: 42.1
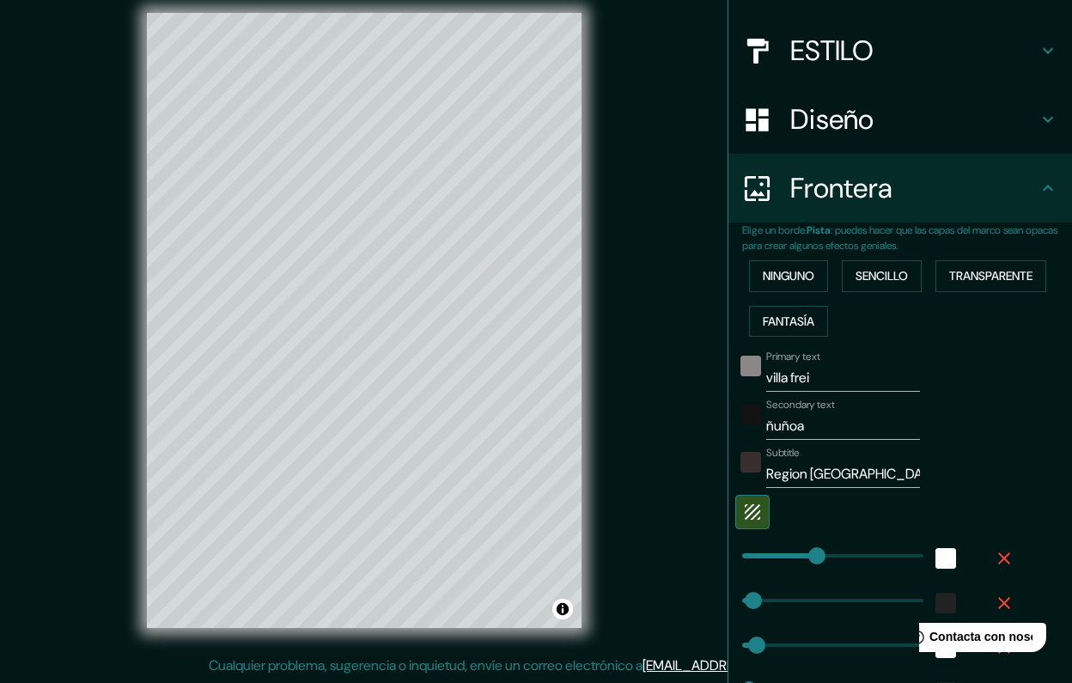
scroll to position [64, 0]
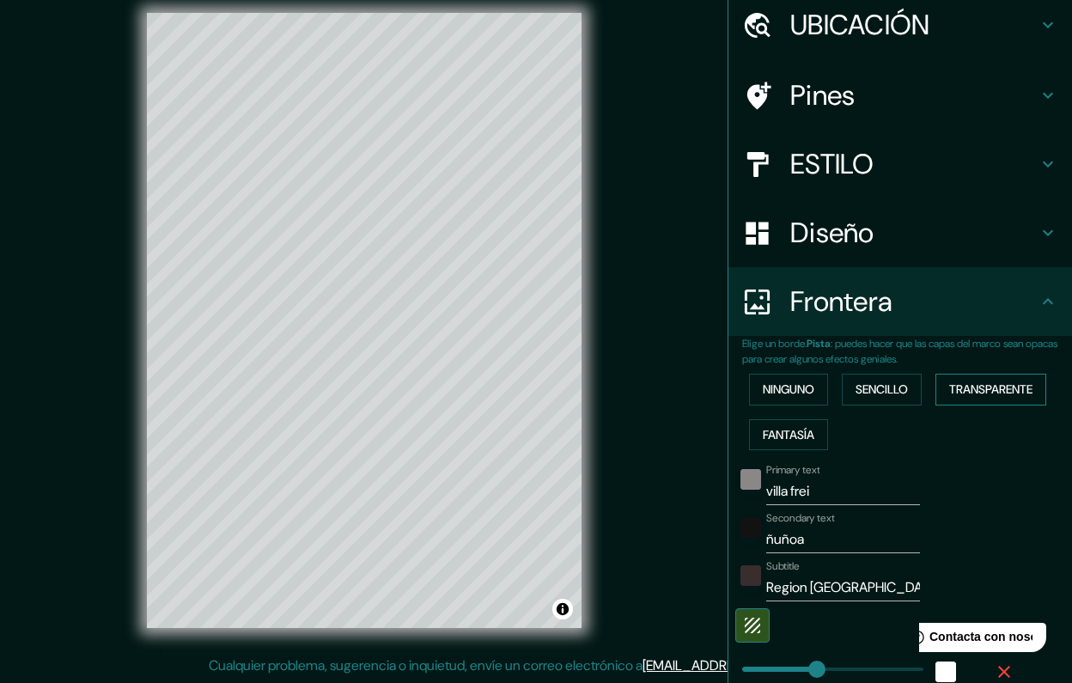
click at [965, 386] on button "TRANSPARENTE" at bounding box center [991, 390] width 111 height 32
click at [802, 386] on button "ninguno" at bounding box center [788, 390] width 79 height 32
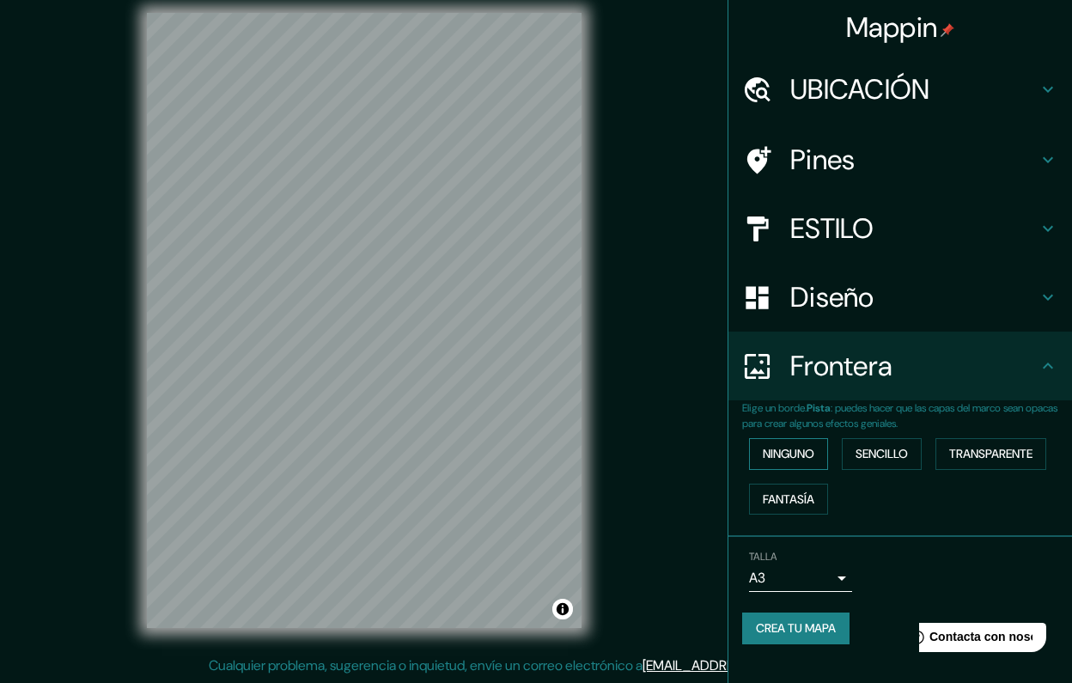
scroll to position [0, 0]
click at [882, 451] on button "Sencillo" at bounding box center [882, 454] width 80 height 32
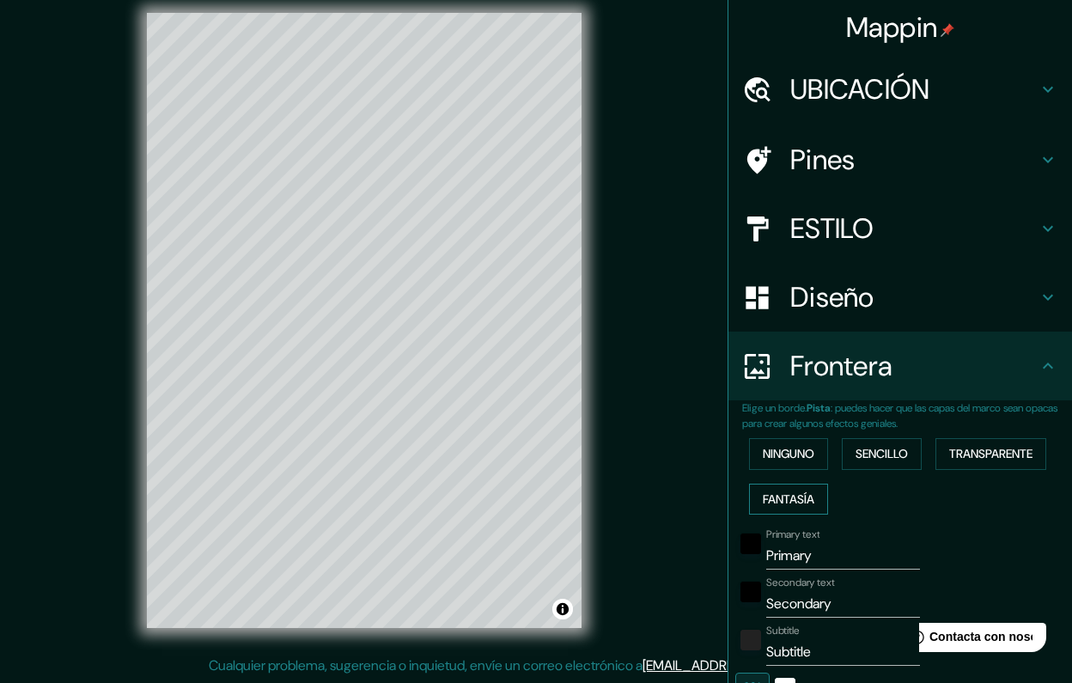
click at [808, 486] on button "FANTASÍA" at bounding box center [788, 500] width 79 height 32
click at [967, 447] on button "TRANSPARENTE" at bounding box center [991, 454] width 111 height 32
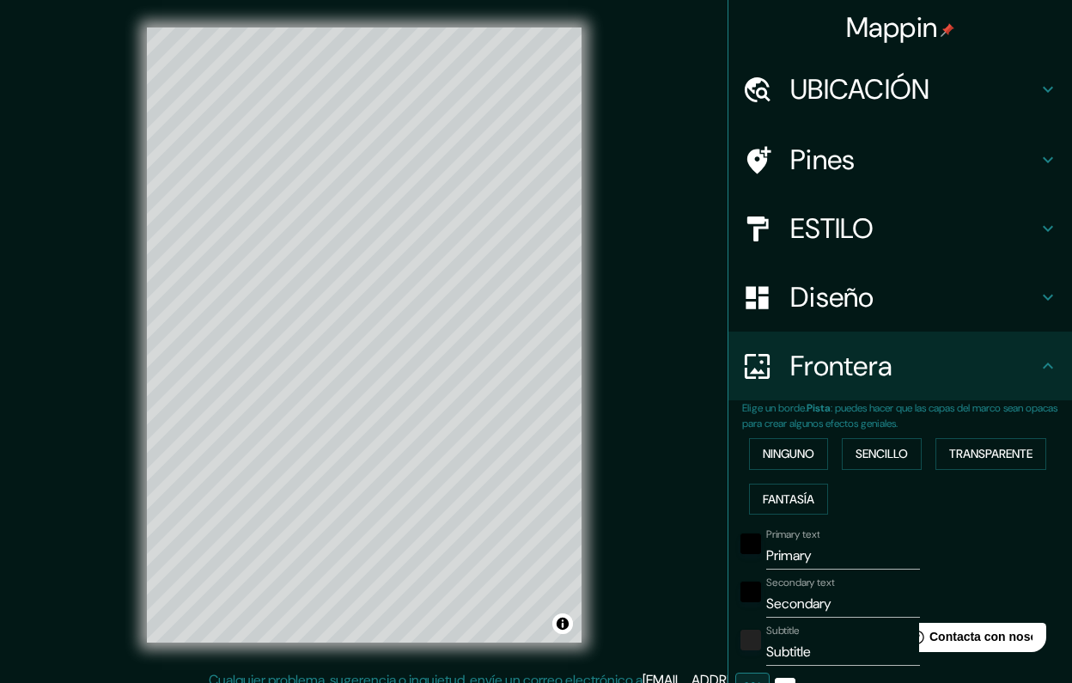
click at [855, 238] on h4 "ESTILO" at bounding box center [913, 228] width 247 height 34
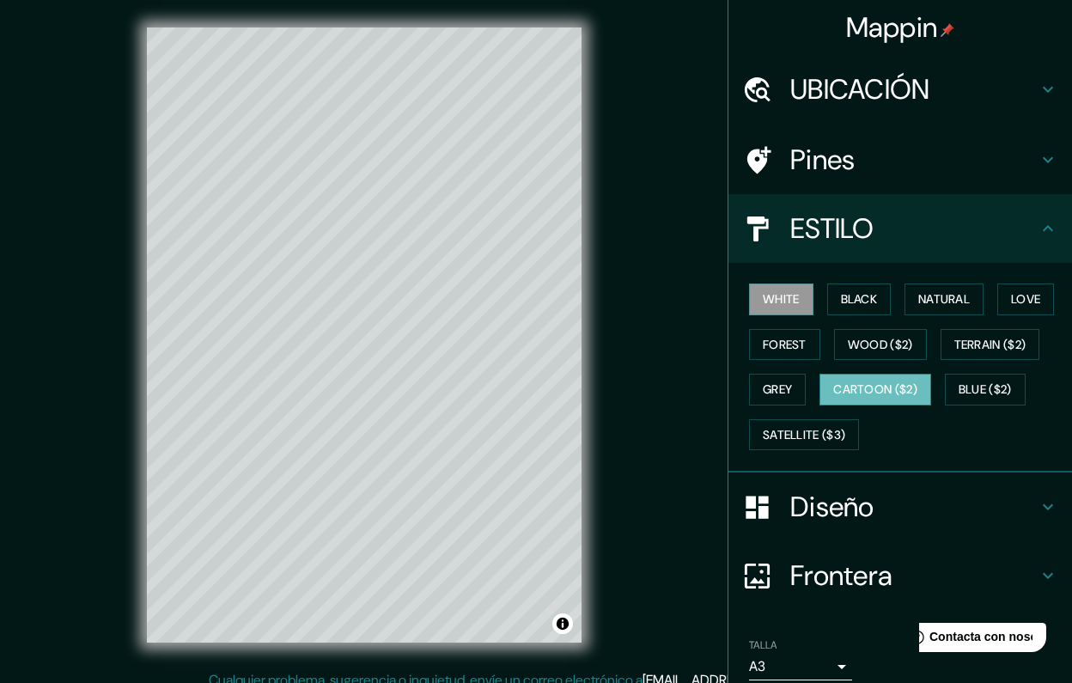
click at [857, 386] on button "Cartoon ($2)" at bounding box center [876, 390] width 112 height 32
click at [786, 387] on button "Grey" at bounding box center [777, 390] width 57 height 32
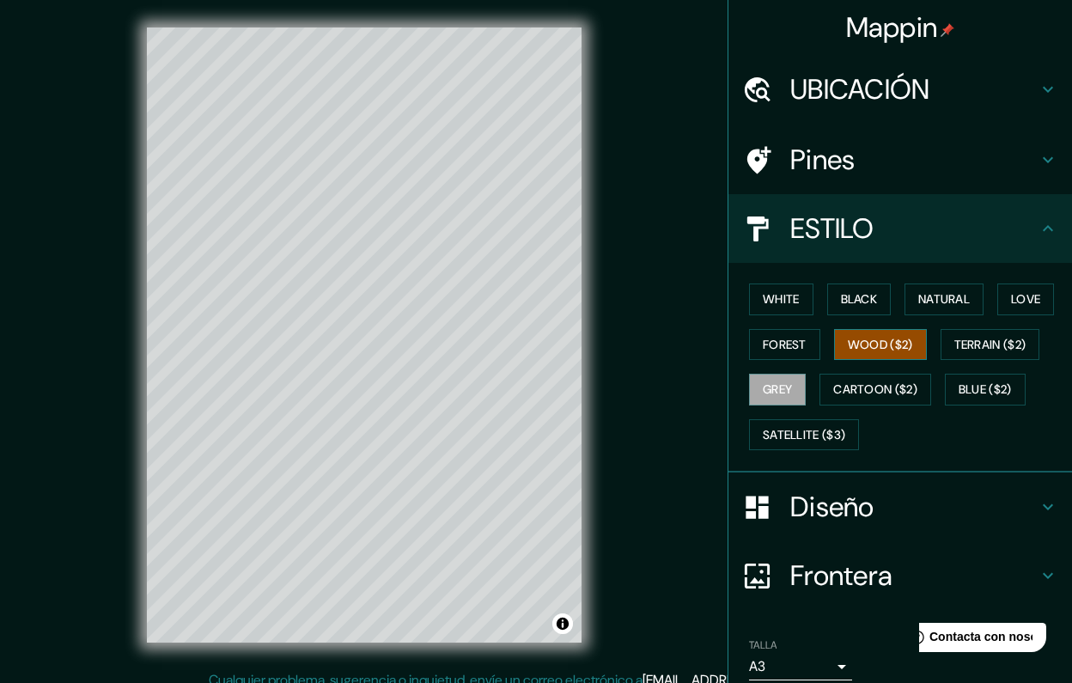
click at [850, 343] on button "Wood ($2)" at bounding box center [880, 345] width 93 height 32
click at [788, 344] on button "Forest" at bounding box center [784, 345] width 71 height 32
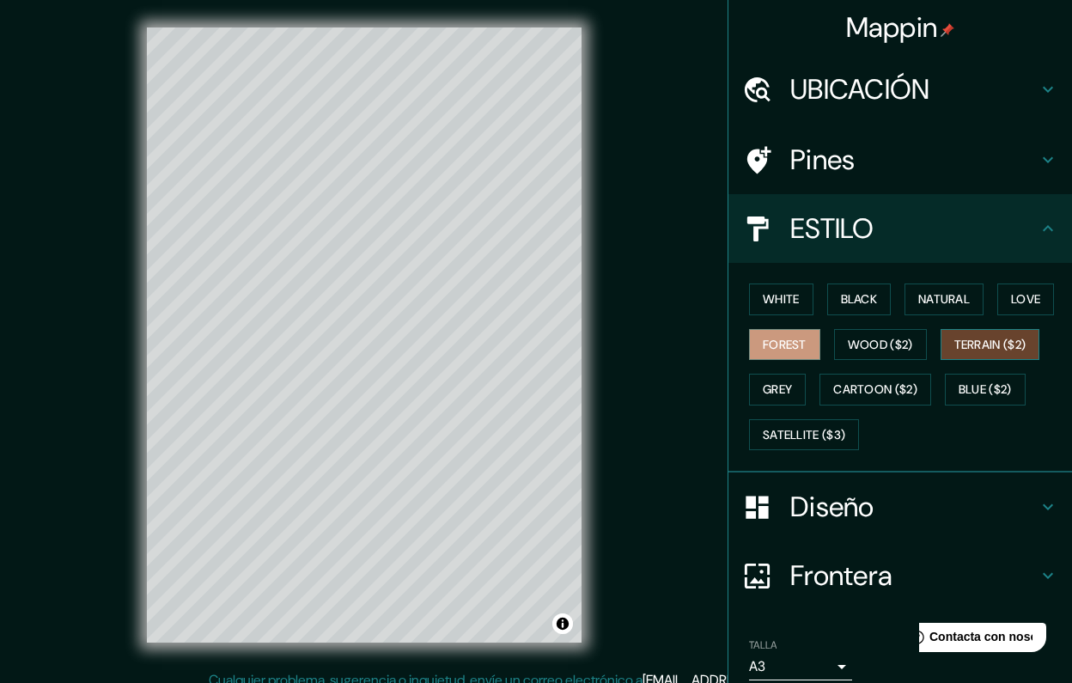
click at [992, 338] on button "Terrain ($2)" at bounding box center [991, 345] width 100 height 32
click at [953, 302] on button "Natural" at bounding box center [944, 300] width 79 height 32
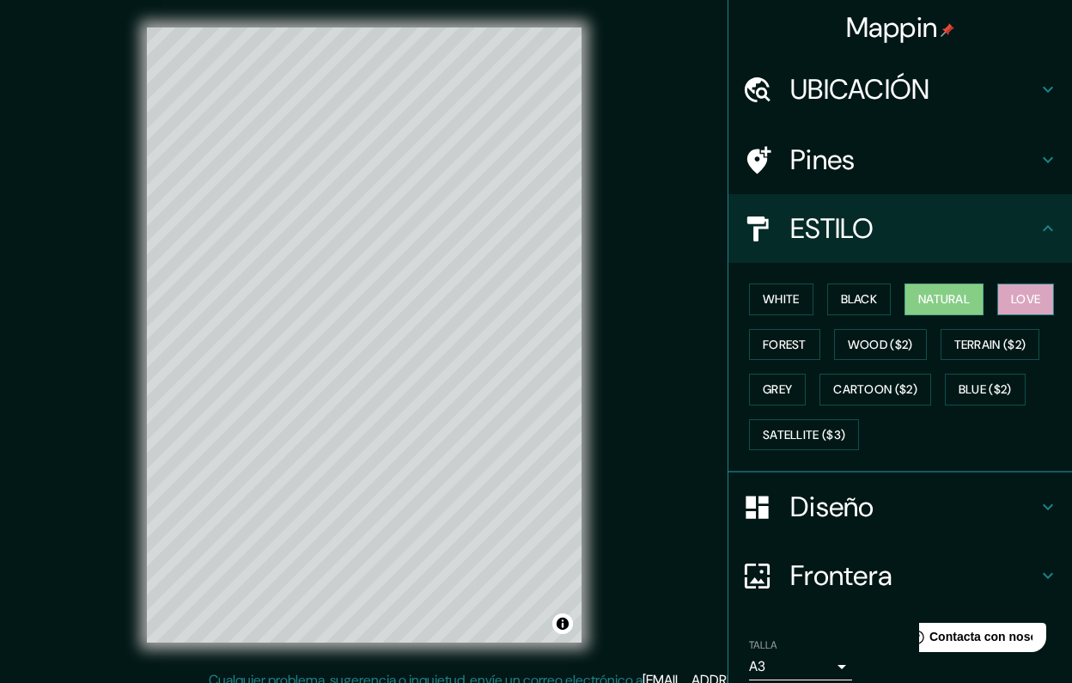
click at [1028, 295] on button "Love" at bounding box center [1026, 300] width 57 height 32
click at [863, 296] on button "Black" at bounding box center [859, 300] width 64 height 32
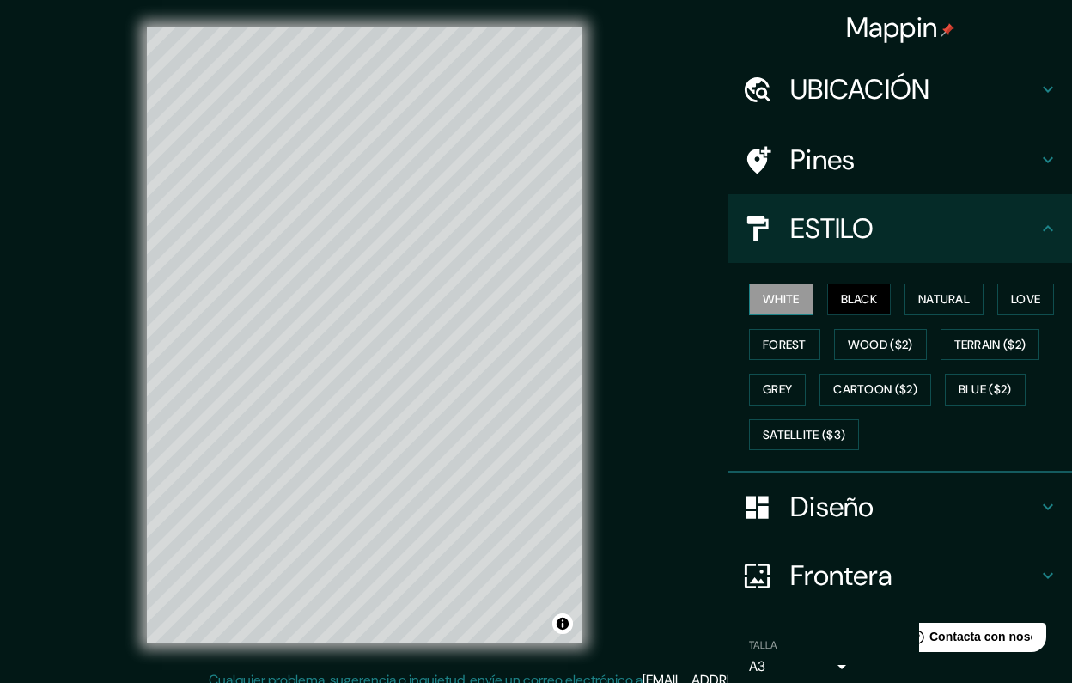
click at [793, 301] on button "White" at bounding box center [781, 300] width 64 height 32
click at [783, 339] on button "Forest" at bounding box center [784, 345] width 71 height 32
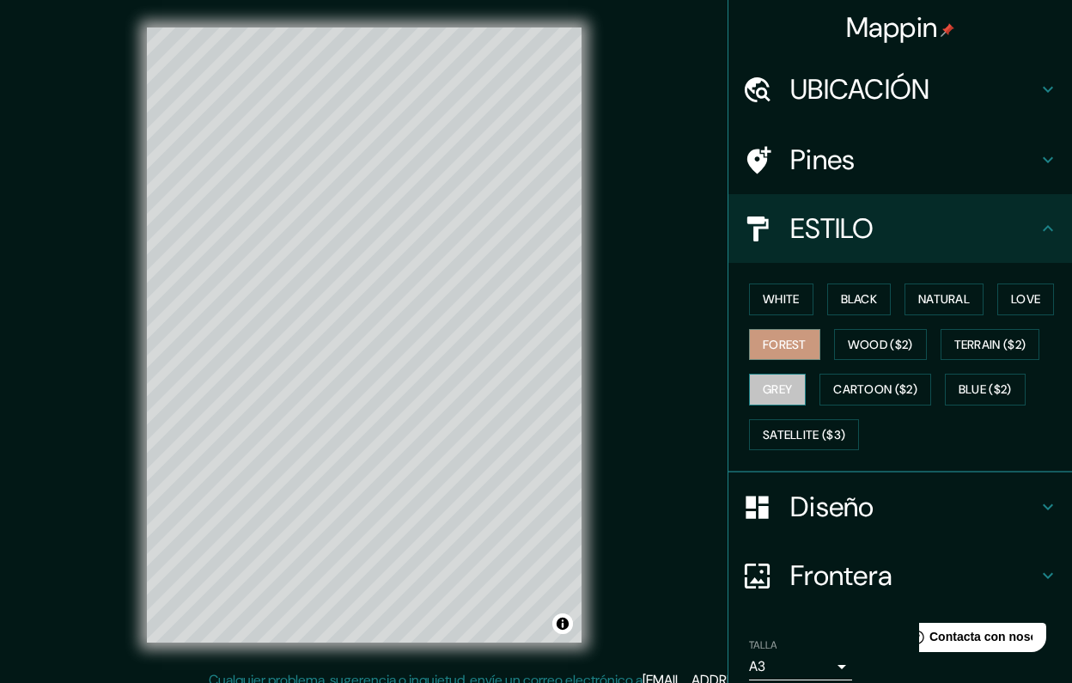
click at [796, 378] on button "Grey" at bounding box center [777, 390] width 57 height 32
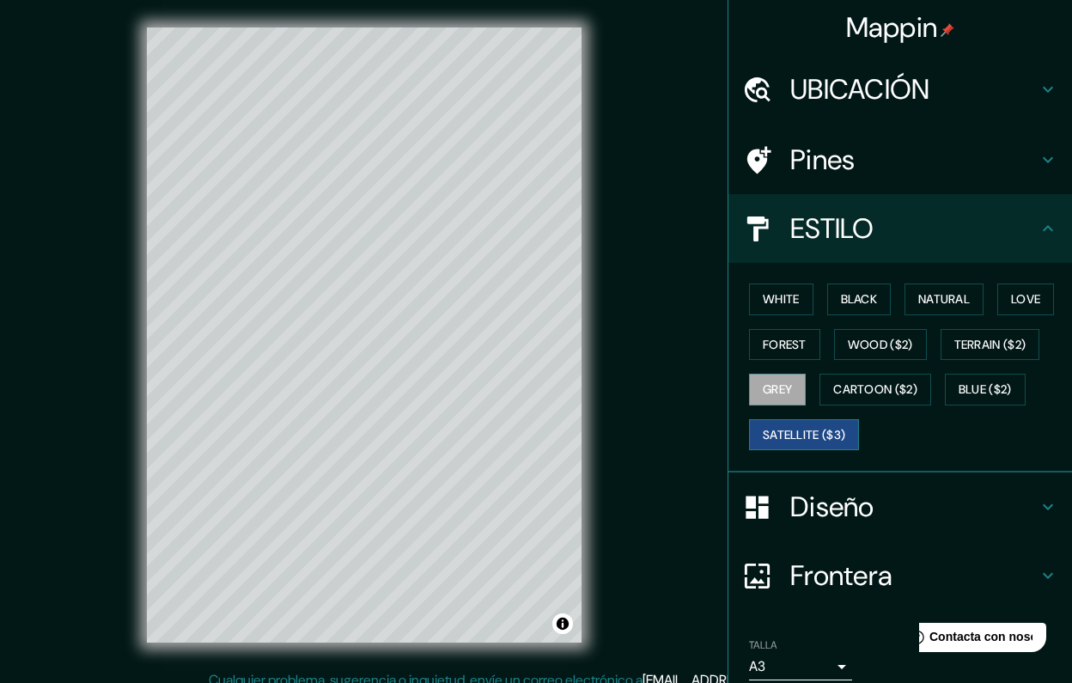
click at [808, 440] on button "Satellite ($3)" at bounding box center [804, 435] width 110 height 32
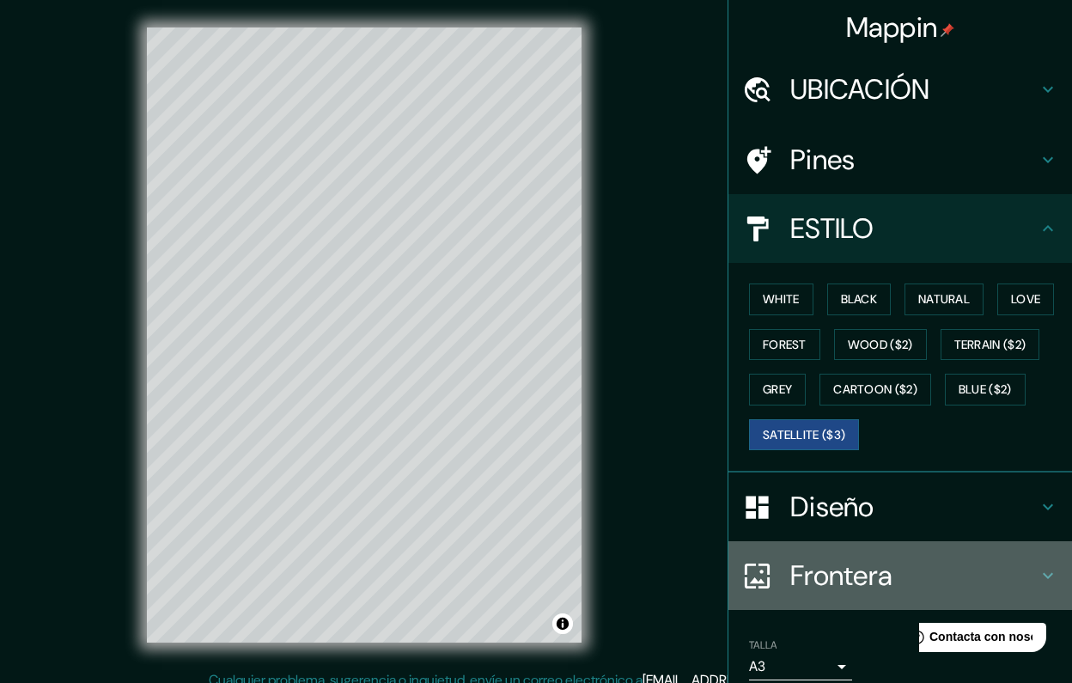
click at [896, 558] on h4 "Frontera" at bounding box center [913, 575] width 247 height 34
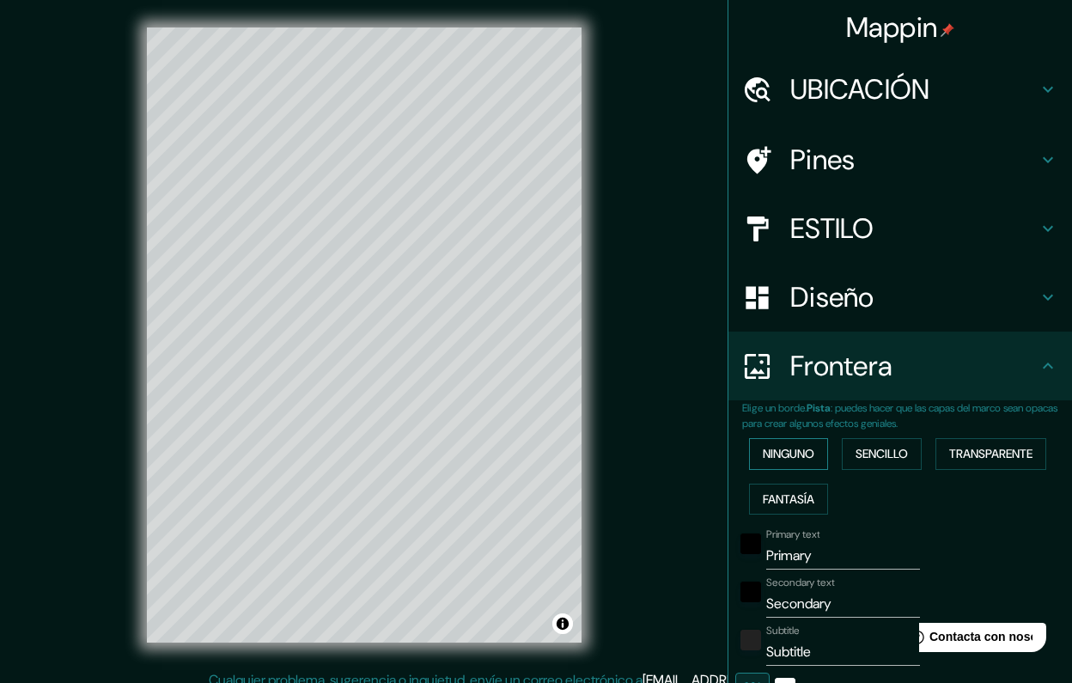
click at [785, 448] on button "ninguno" at bounding box center [788, 454] width 79 height 32
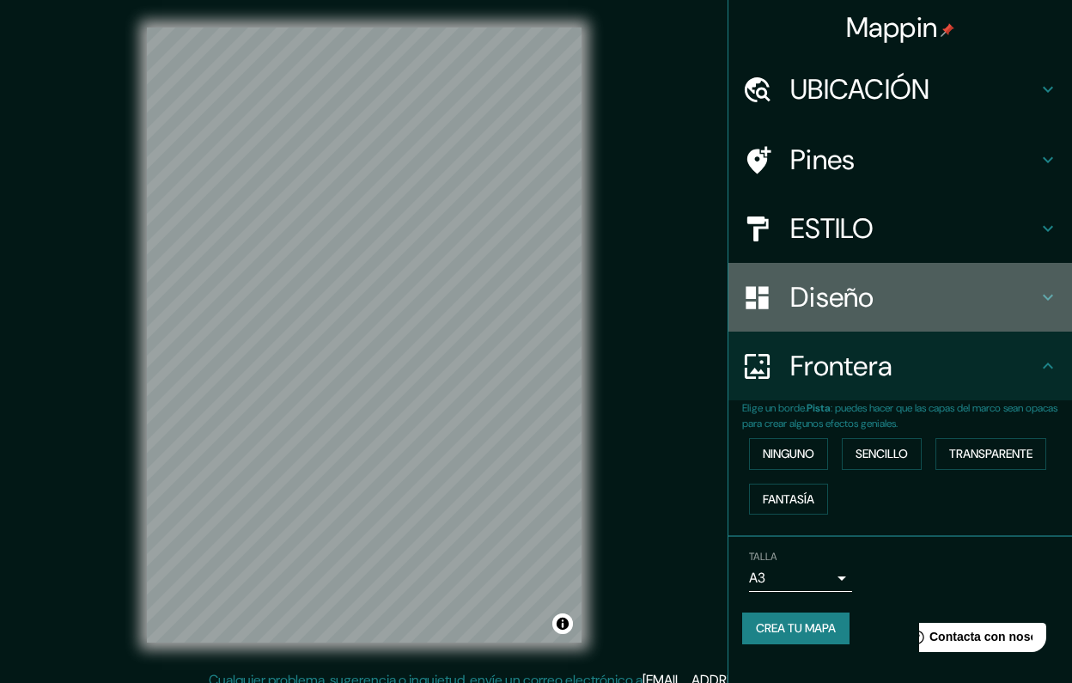
click at [893, 295] on h4 "Diseño" at bounding box center [913, 297] width 247 height 34
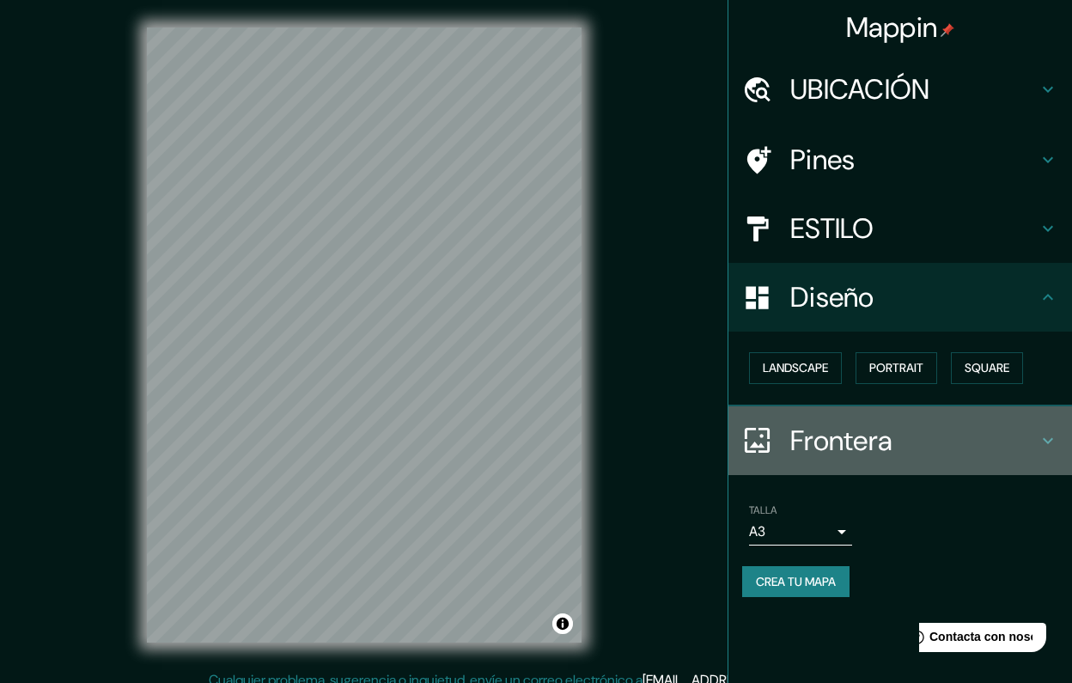
click at [821, 448] on h4 "Frontera" at bounding box center [913, 441] width 247 height 34
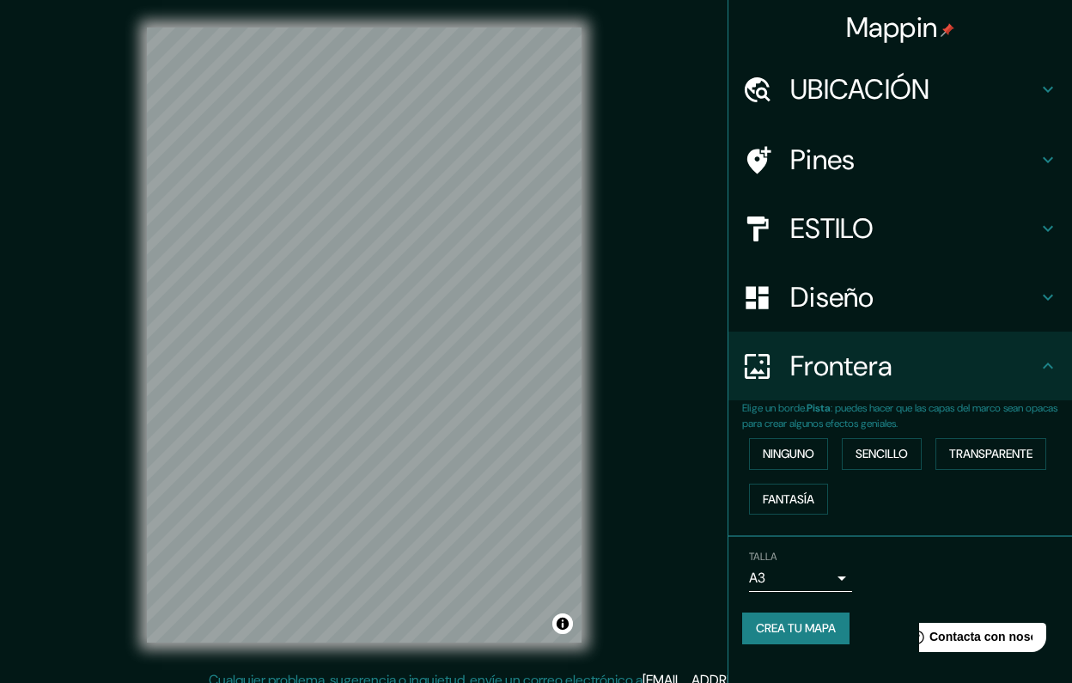
click at [866, 281] on h4 "Diseño" at bounding box center [913, 297] width 247 height 34
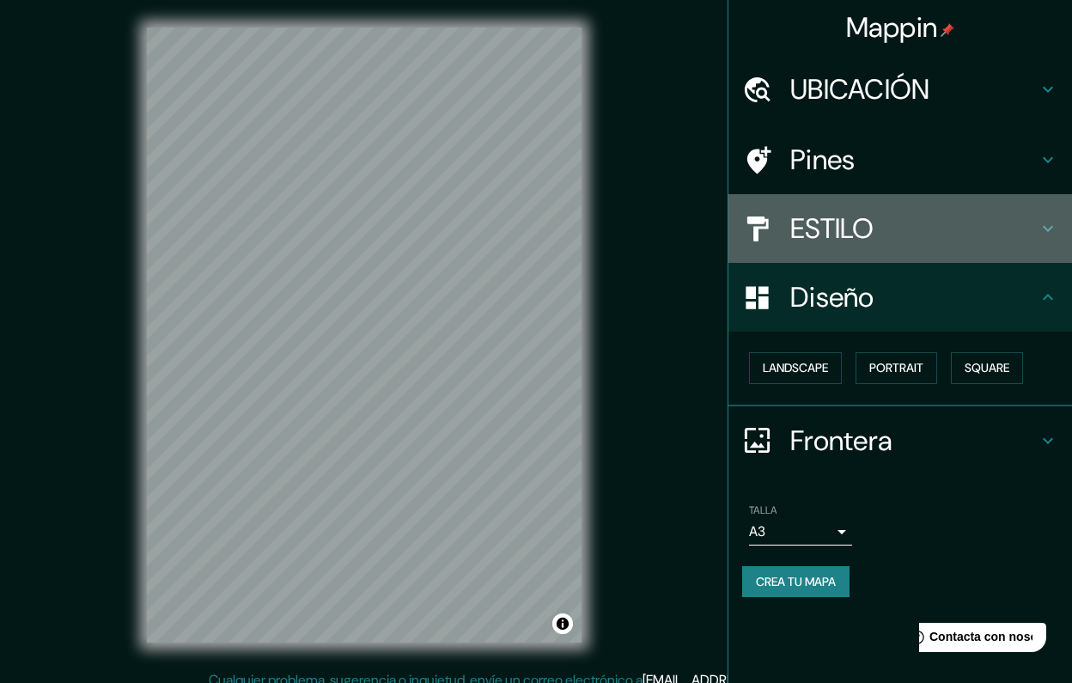
click at [864, 236] on h4 "ESTILO" at bounding box center [913, 228] width 247 height 34
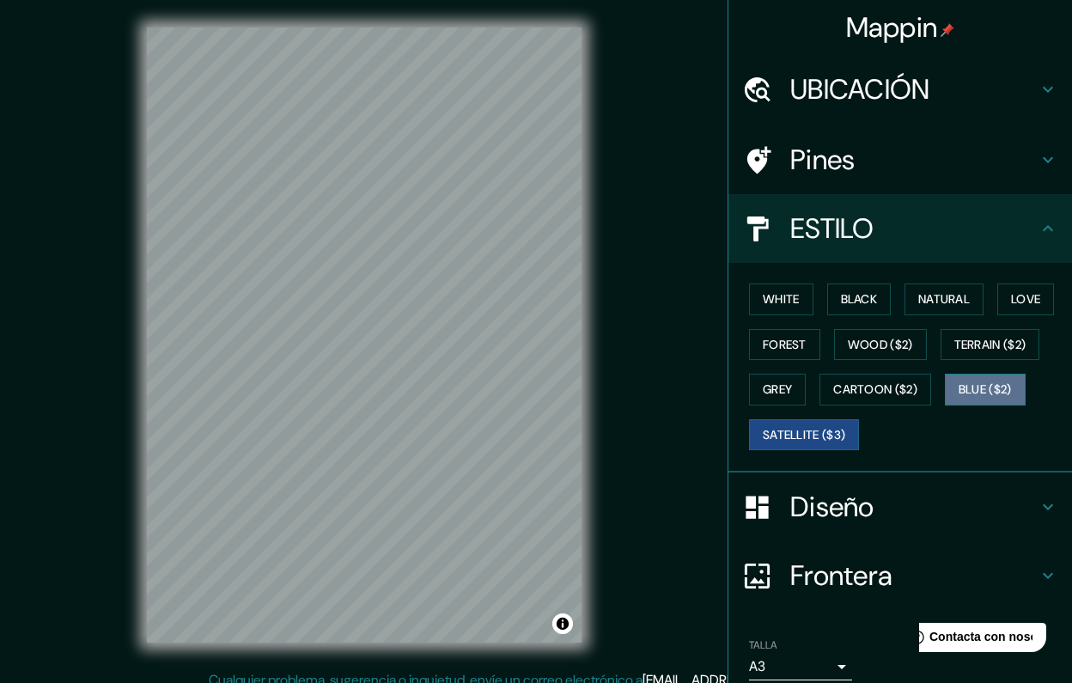
click at [967, 379] on button "Blue ($2)" at bounding box center [985, 390] width 81 height 32
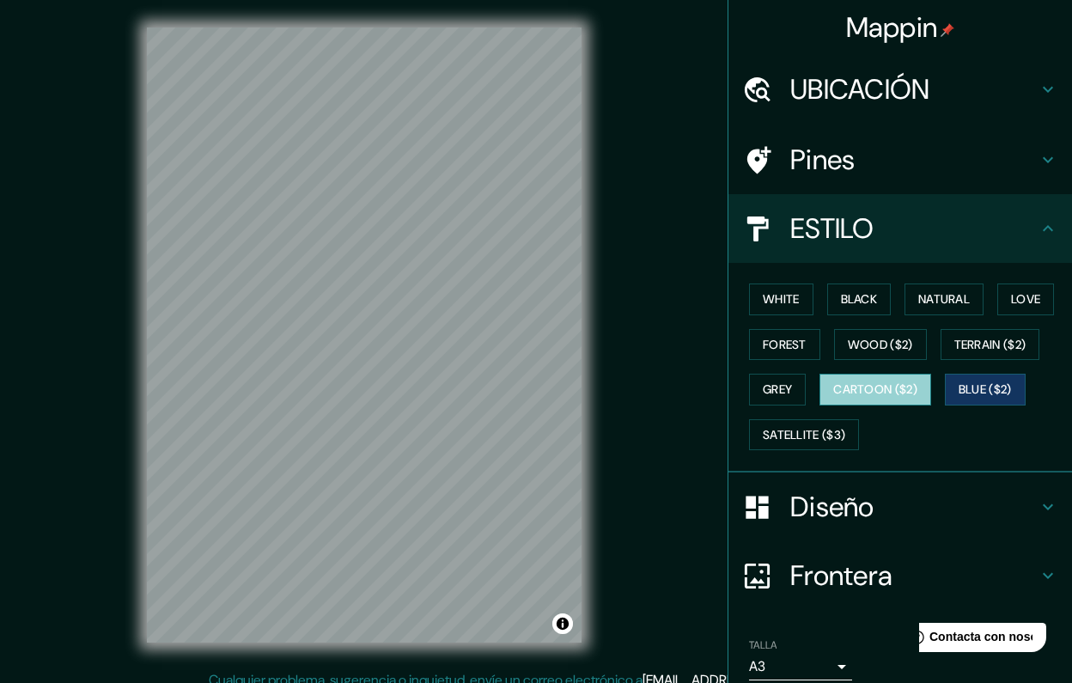
click at [907, 392] on button "Cartoon ($2)" at bounding box center [876, 390] width 112 height 32
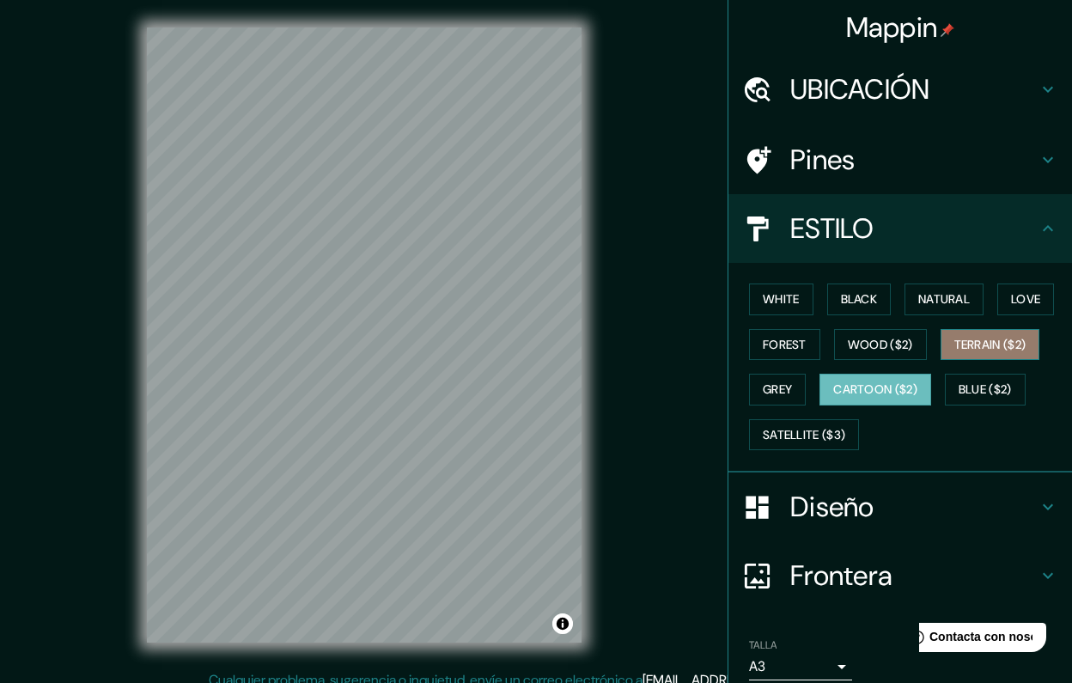
click at [964, 343] on button "Terrain ($2)" at bounding box center [991, 345] width 100 height 32
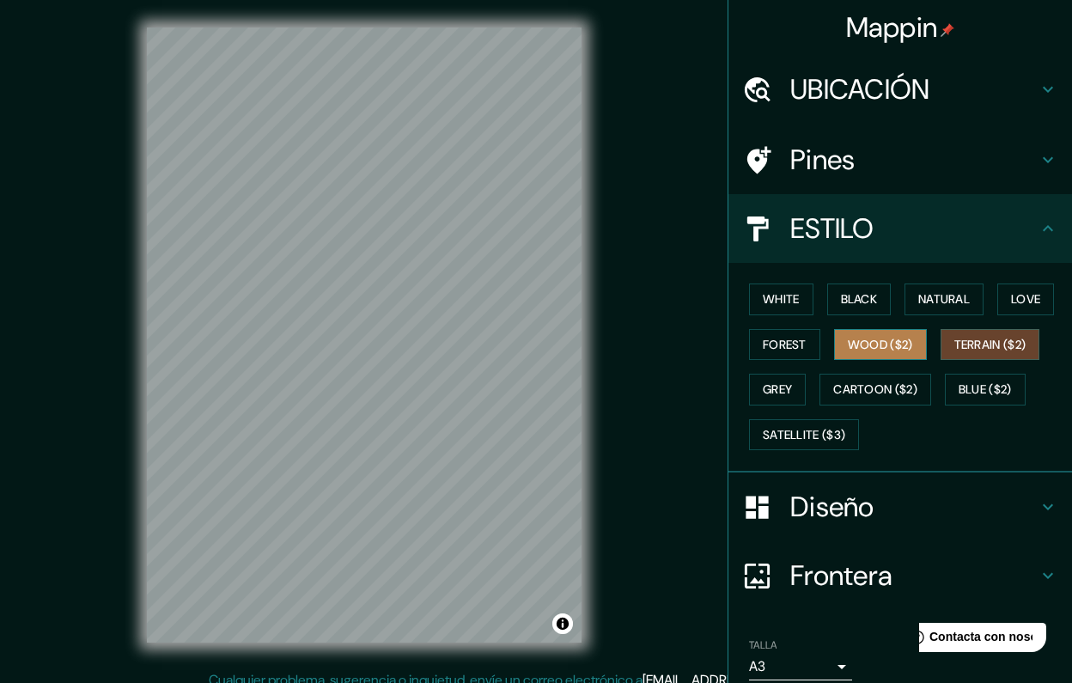
click at [887, 343] on button "Wood ($2)" at bounding box center [880, 345] width 93 height 32
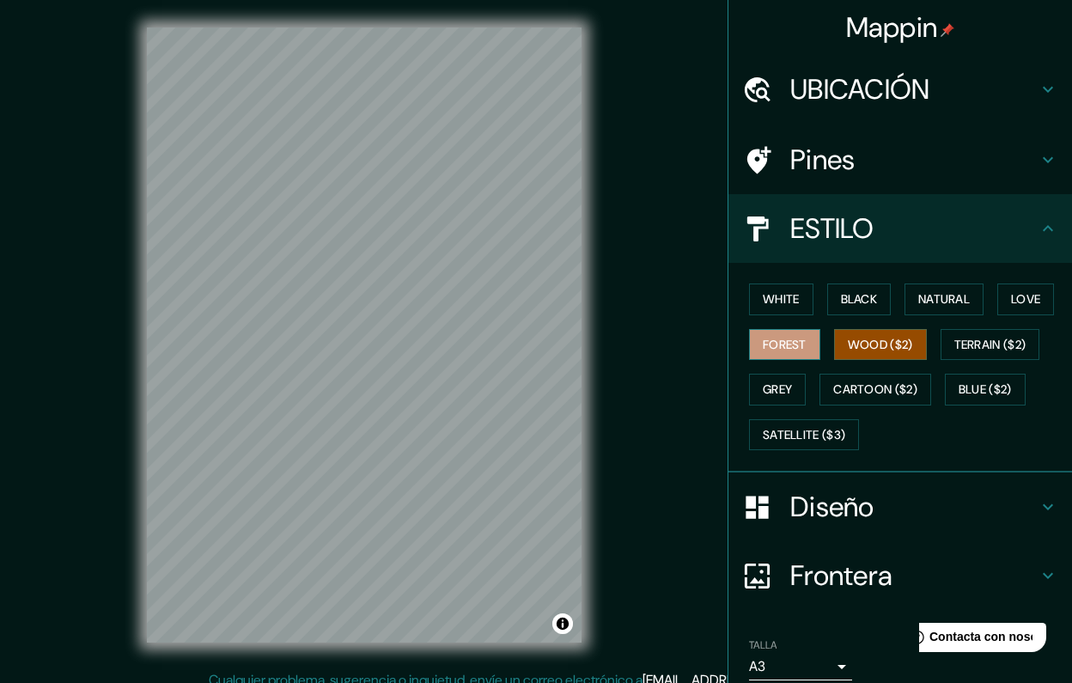
click at [807, 345] on button "Forest" at bounding box center [784, 345] width 71 height 32
click at [757, 384] on button "Grey" at bounding box center [777, 390] width 57 height 32
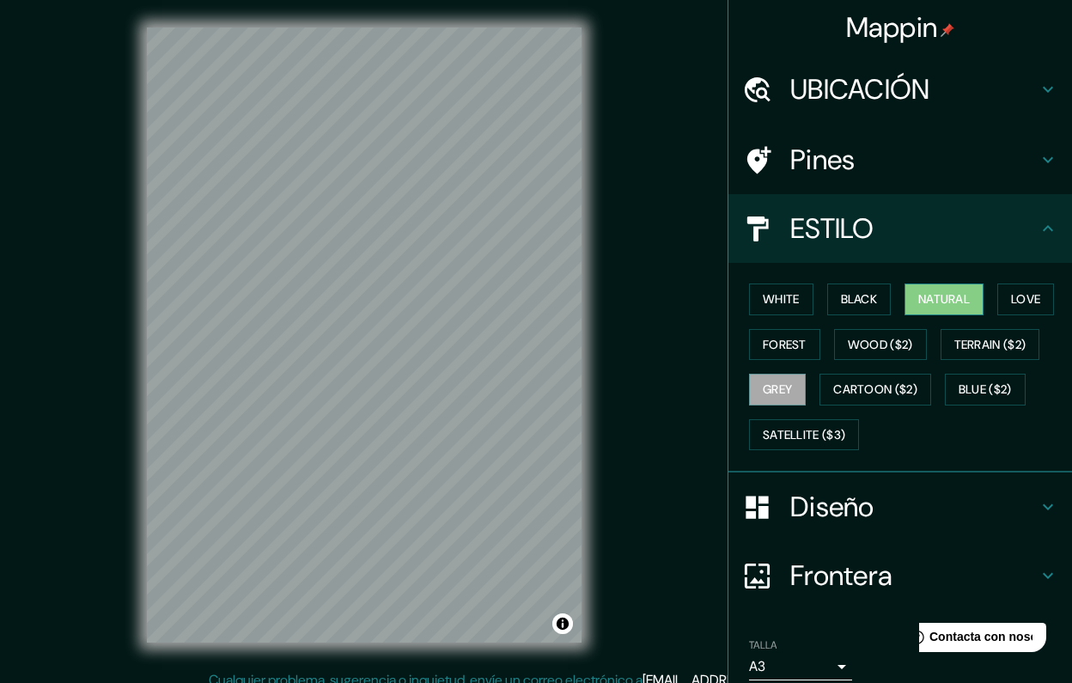
click at [955, 296] on button "Natural" at bounding box center [944, 300] width 79 height 32
click at [872, 147] on h4 "Pines" at bounding box center [913, 160] width 247 height 34
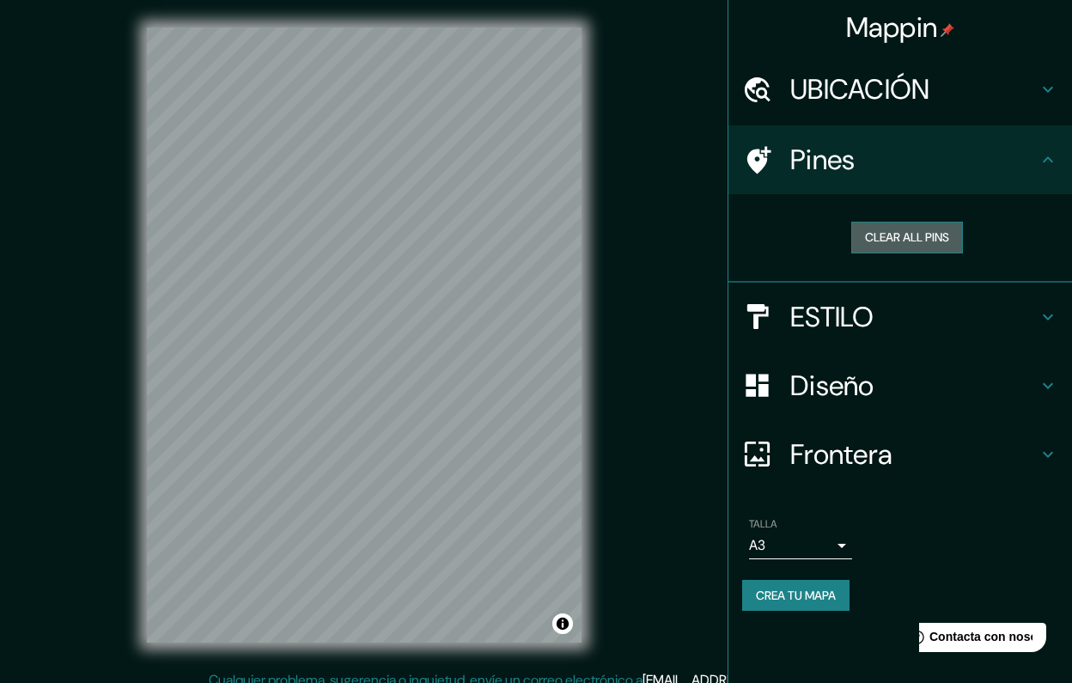
click at [882, 239] on button "Clear all pins" at bounding box center [907, 238] width 112 height 32
click at [817, 208] on div "Clear all pins" at bounding box center [907, 237] width 330 height 59
click at [886, 246] on button "Clear all pins" at bounding box center [907, 238] width 112 height 32
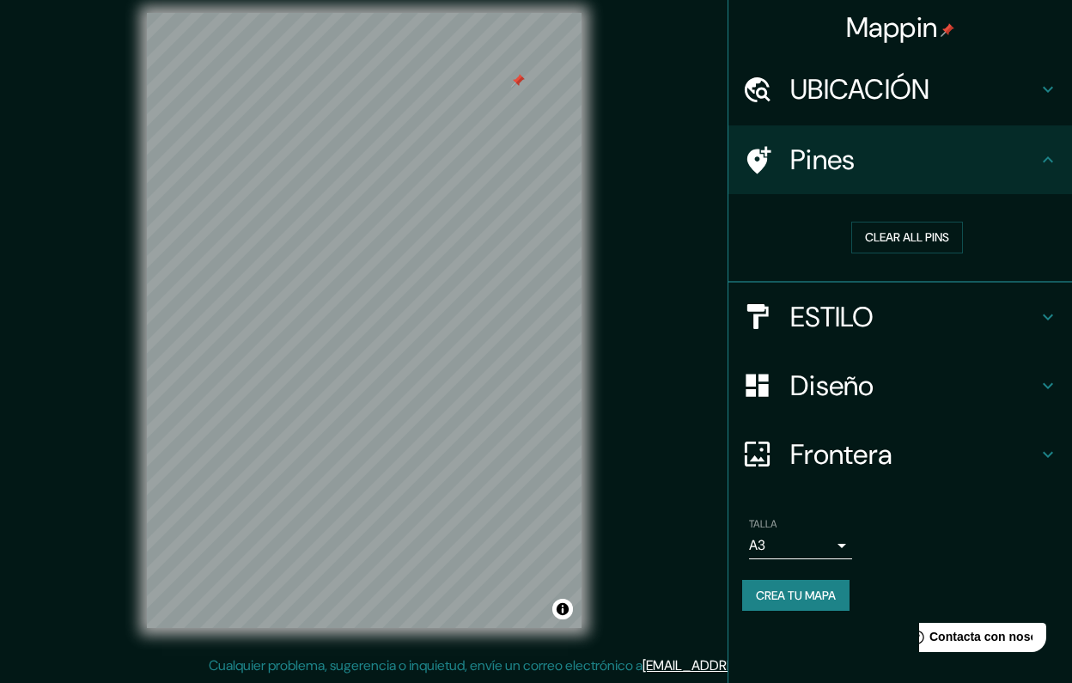
scroll to position [15, 0]
click at [827, 323] on h4 "ESTILO" at bounding box center [913, 317] width 247 height 34
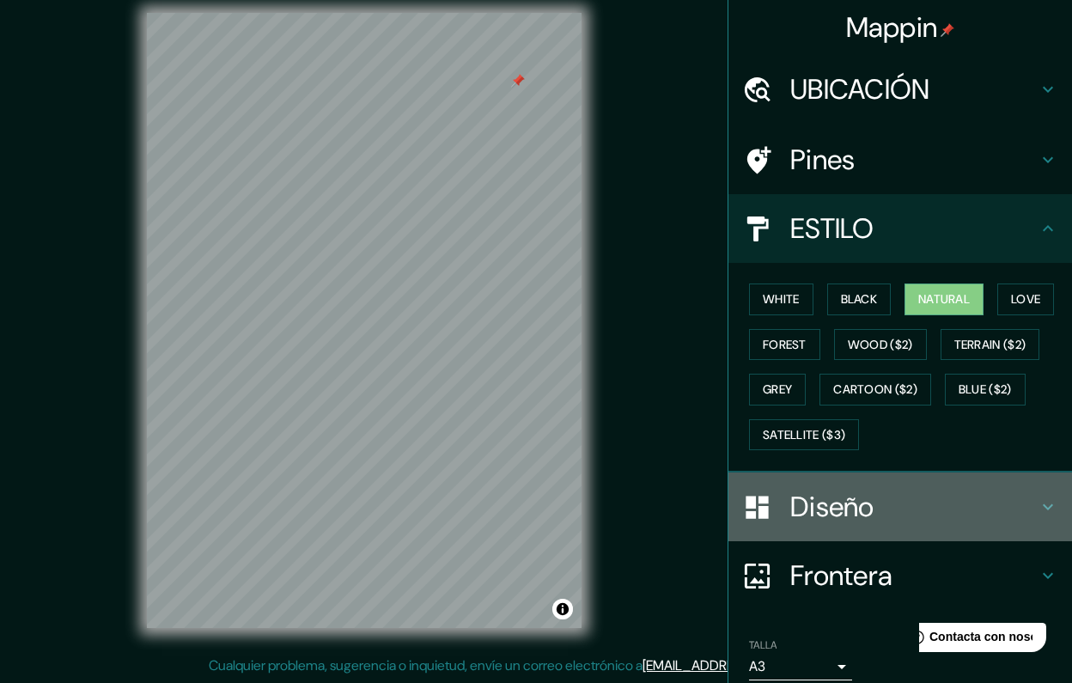
click at [792, 512] on h4 "Diseño" at bounding box center [913, 507] width 247 height 34
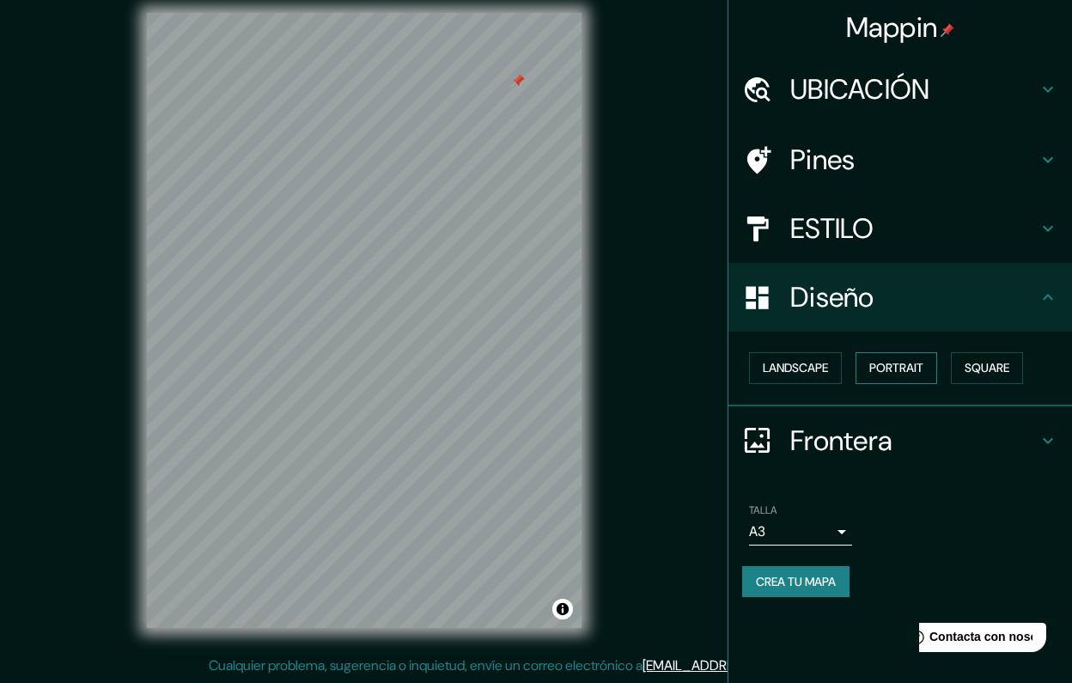
click at [899, 358] on button "Portrait" at bounding box center [897, 368] width 82 height 32
click at [985, 359] on button "Square" at bounding box center [987, 368] width 72 height 32
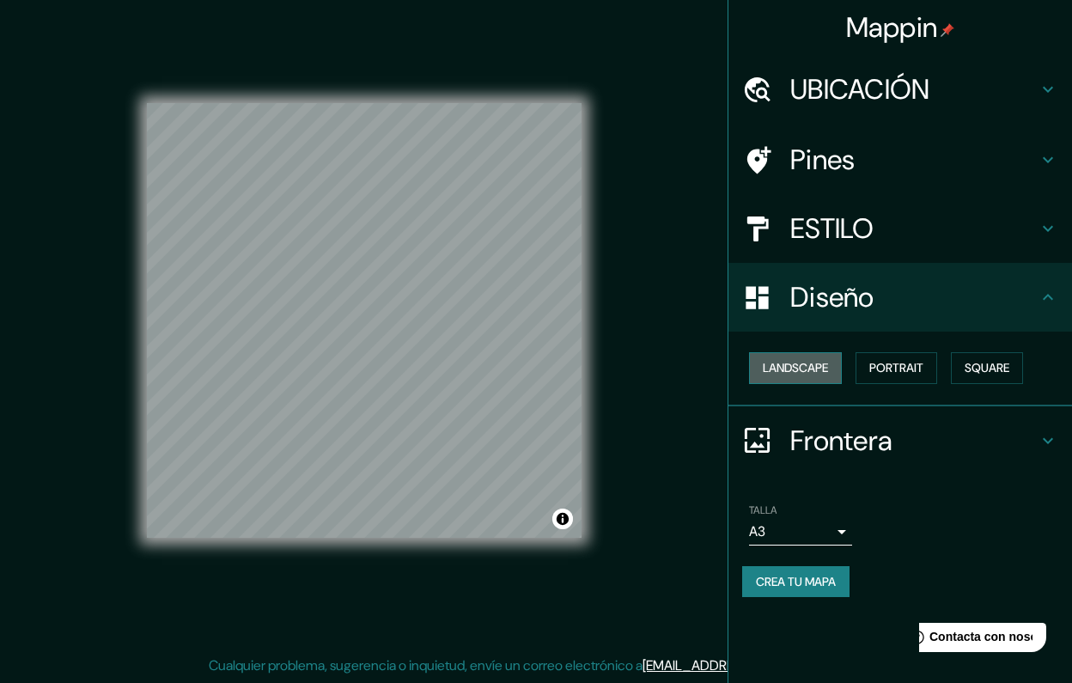
click at [814, 358] on button "Landscape" at bounding box center [795, 368] width 93 height 32
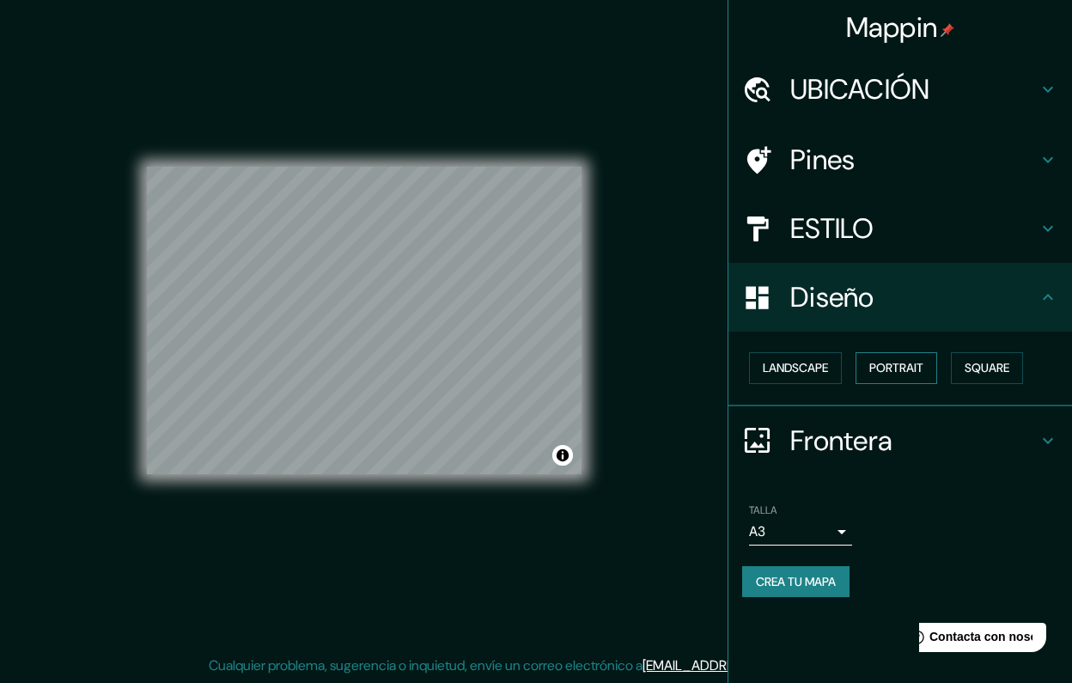
click at [885, 366] on button "Portrait" at bounding box center [897, 368] width 82 height 32
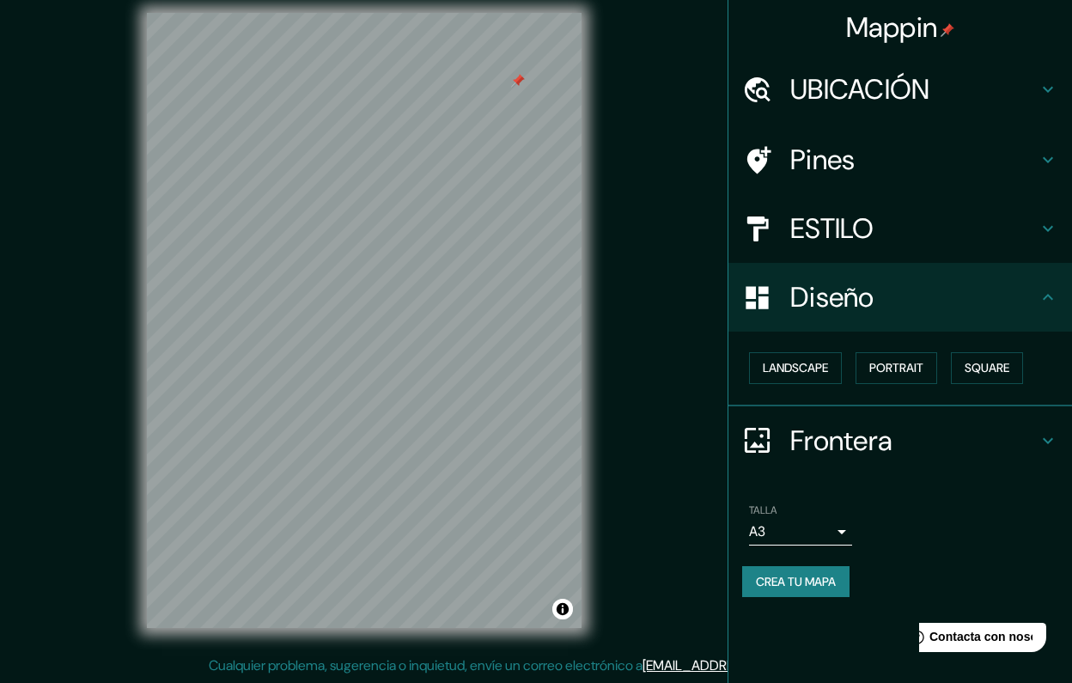
click at [864, 432] on h4 "Frontera" at bounding box center [913, 441] width 247 height 34
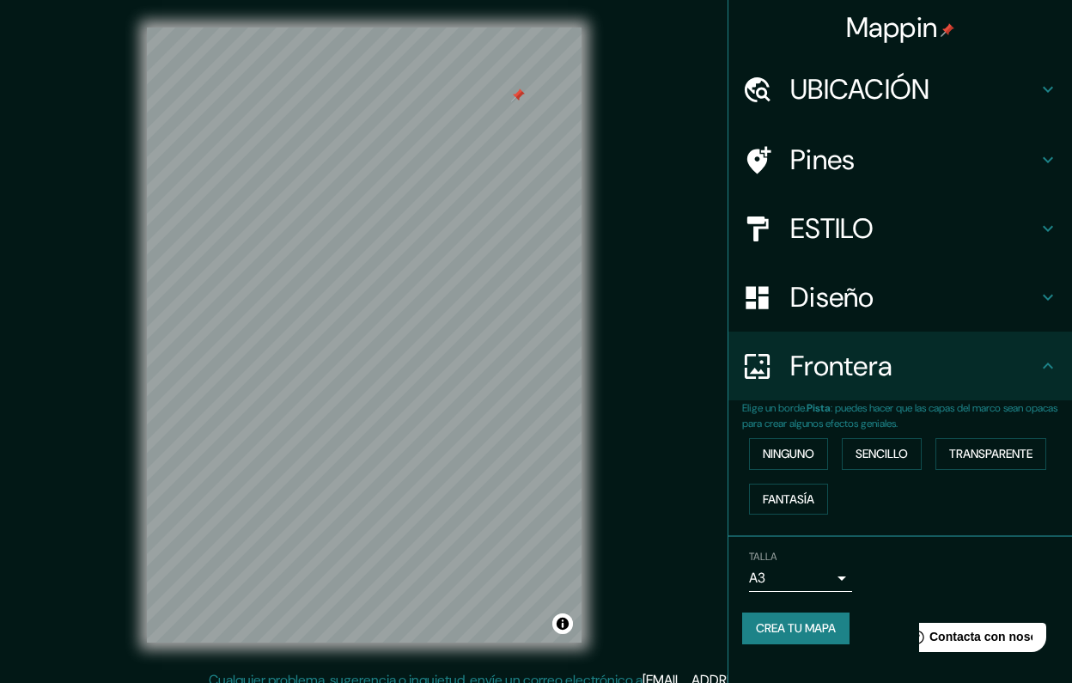
scroll to position [0, 0]
click at [799, 625] on button "CREA TU MAPA" at bounding box center [795, 629] width 107 height 32
click at [790, 620] on button "CREA TU MAPA" at bounding box center [795, 629] width 107 height 32
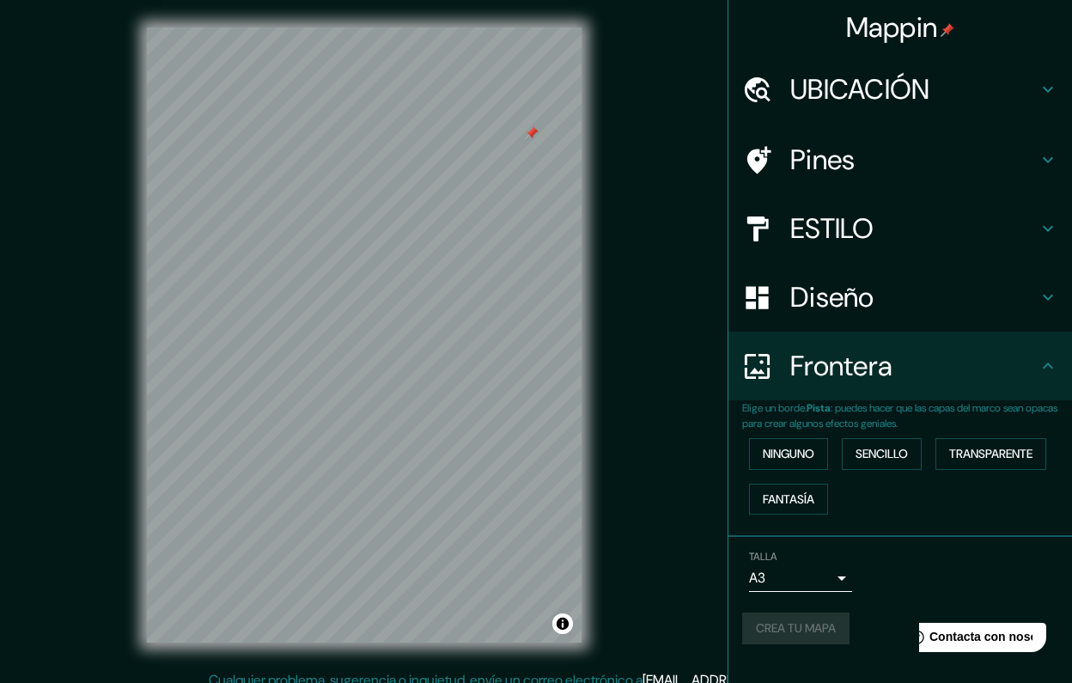
click at [1048, 367] on icon at bounding box center [1048, 366] width 21 height 21
click at [787, 613] on button "CREA TU MAPA" at bounding box center [795, 629] width 107 height 32
drag, startPoint x: 735, startPoint y: 635, endPoint x: 723, endPoint y: 558, distance: 78.4
click at [723, 558] on div "Mappin UBICACIÓN [STREET_ADDRESS] Pines ESTILO Diseño Frontera Elige un borde. …" at bounding box center [536, 349] width 1072 height 698
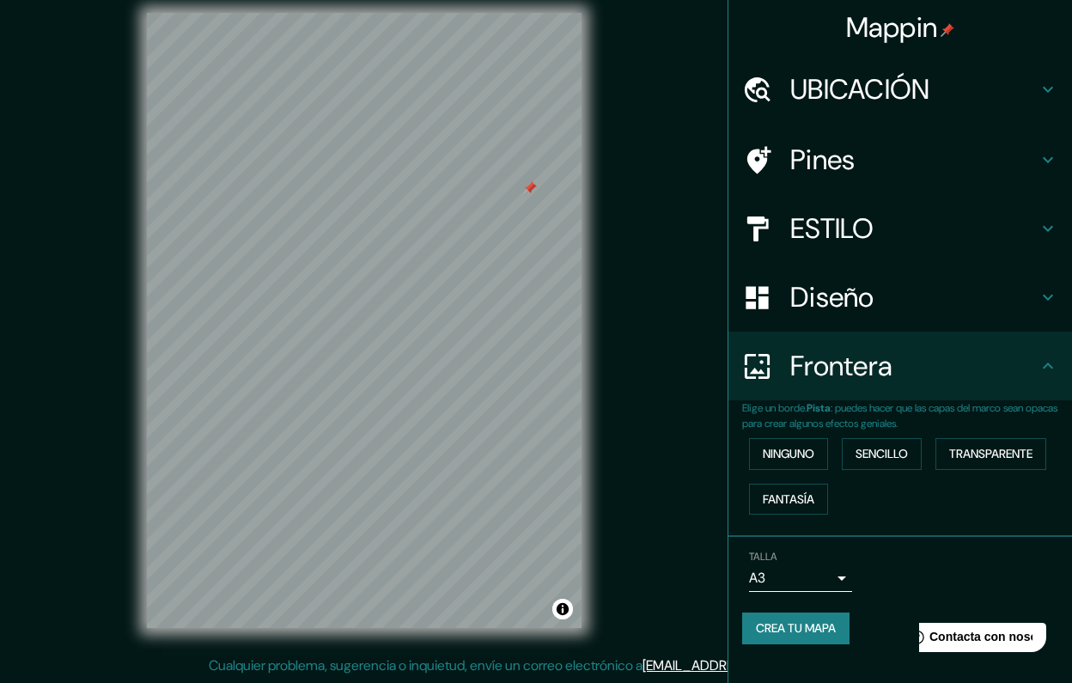
scroll to position [15, 0]
click at [802, 620] on button "CREA TU MAPA" at bounding box center [795, 629] width 107 height 32
click at [802, 620] on div "CREA TU MAPA" at bounding box center [900, 629] width 316 height 32
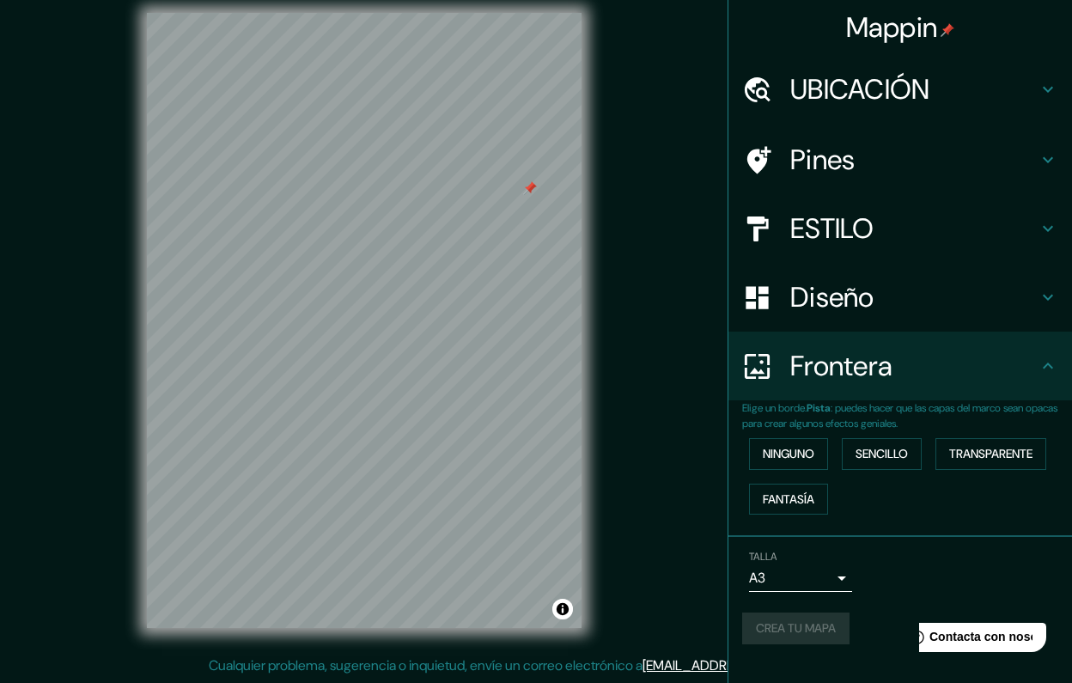
click at [801, 564] on body "Mappin UBICACIÓN [STREET_ADDRESS] Pines ESTILO Diseño Frontera Elige un borde. …" at bounding box center [536, 326] width 1072 height 683
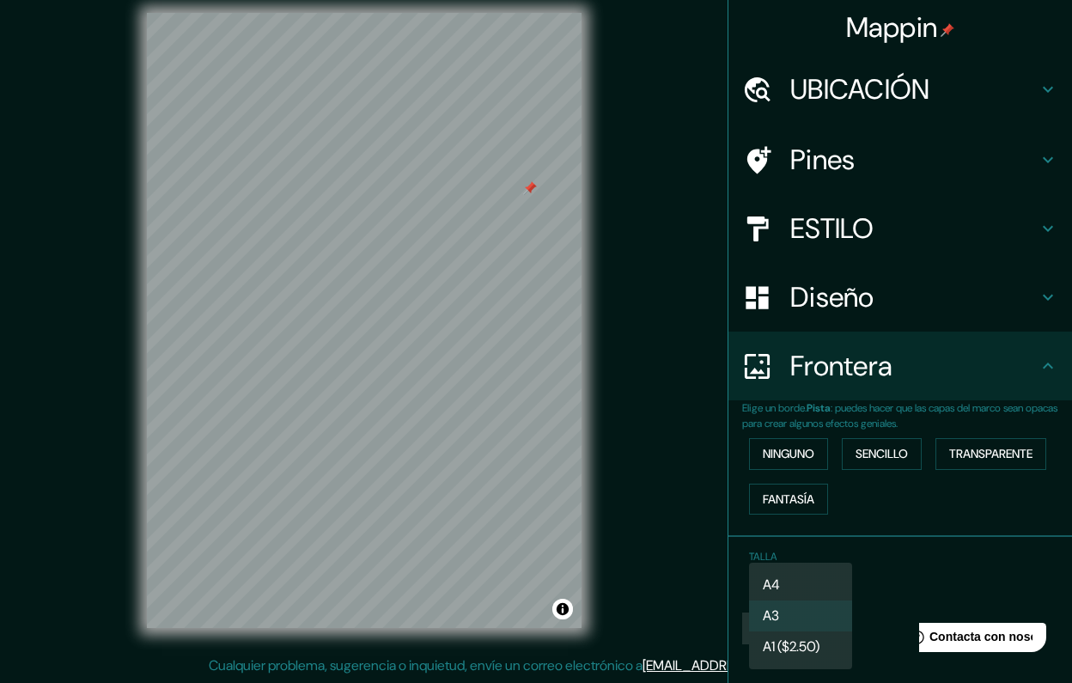
click at [793, 636] on li "A1 ($2.50)" at bounding box center [800, 646] width 103 height 31
click at [790, 567] on body "Mappin UBICACIÓN [STREET_ADDRESS] Pines ESTILO Diseño Frontera Elige un borde. …" at bounding box center [536, 326] width 1072 height 683
click at [790, 616] on li "A3" at bounding box center [800, 616] width 103 height 31
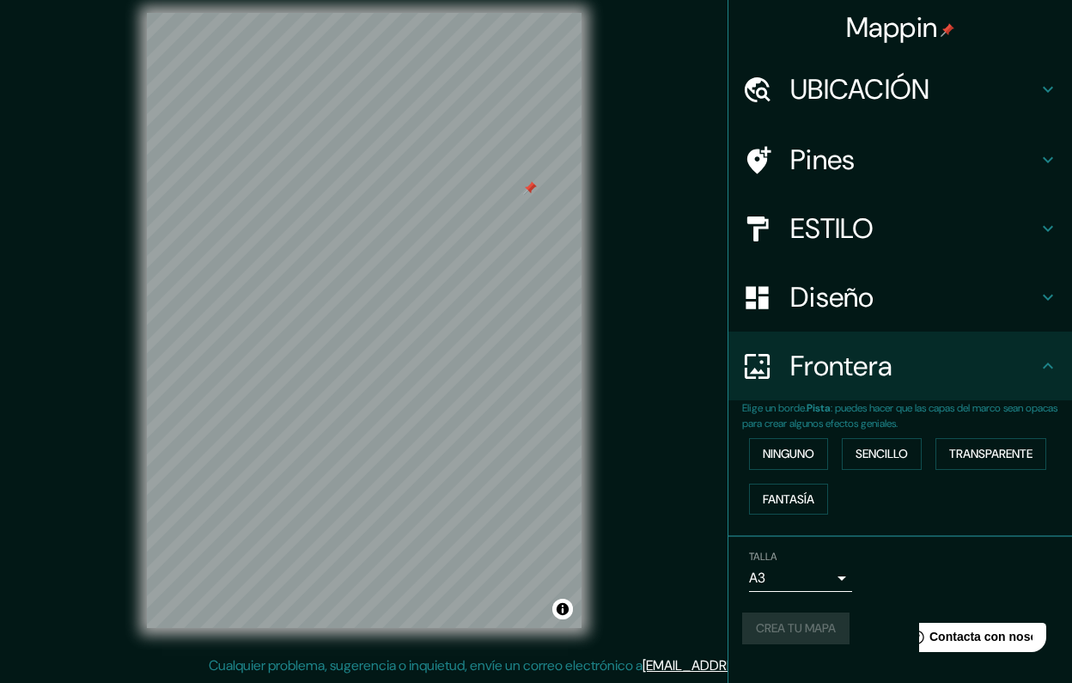
click at [786, 628] on div "CREA TU MAPA" at bounding box center [900, 629] width 316 height 32
click at [882, 564] on div "TALLA A3 a4" at bounding box center [900, 571] width 316 height 55
click at [776, 628] on button "CREA TU MAPA" at bounding box center [795, 629] width 107 height 32
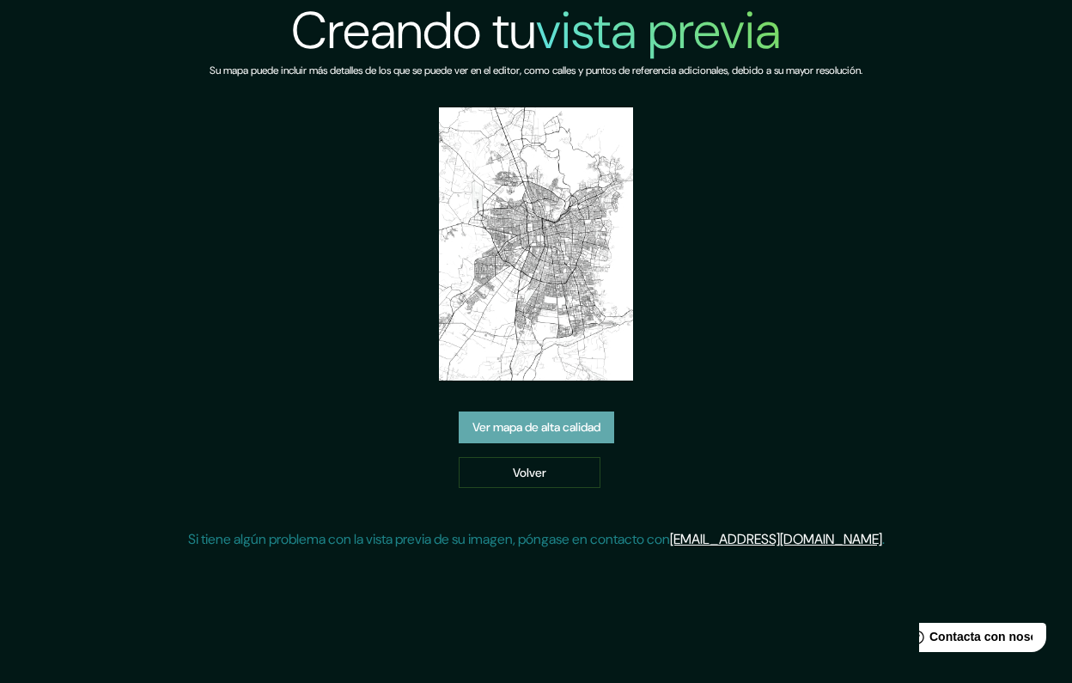
click at [509, 426] on link "Ver mapa de alta calidad" at bounding box center [537, 428] width 156 height 32
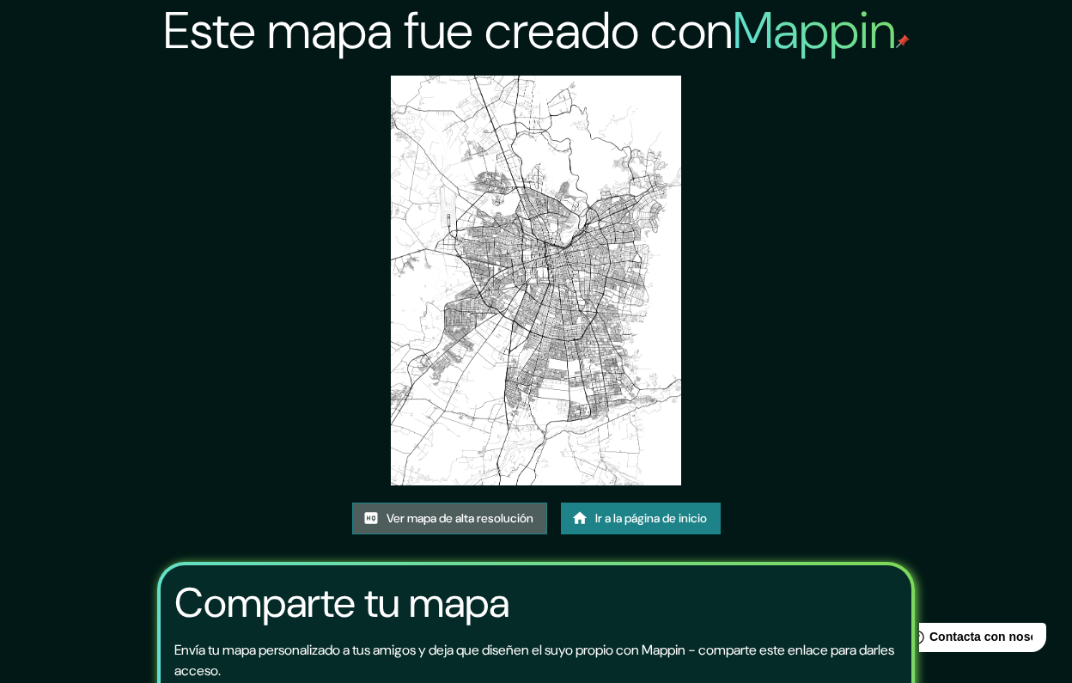
click at [467, 516] on link "Ver mapa de alta resolución" at bounding box center [449, 519] width 195 height 32
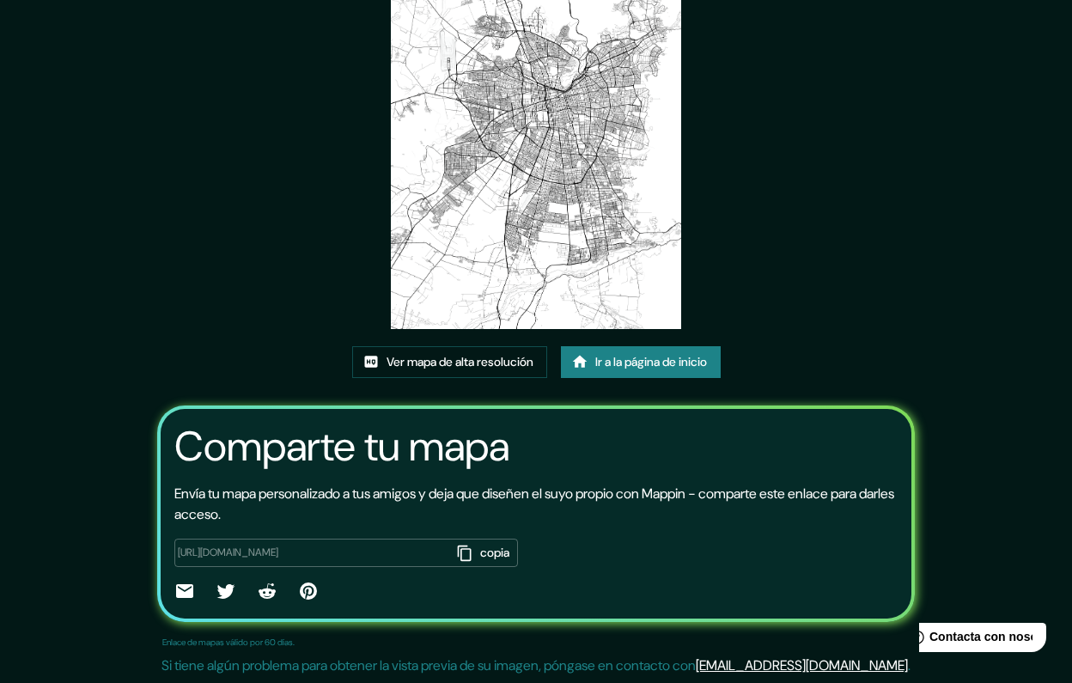
scroll to position [155, 0]
